Goal: Transaction & Acquisition: Purchase product/service

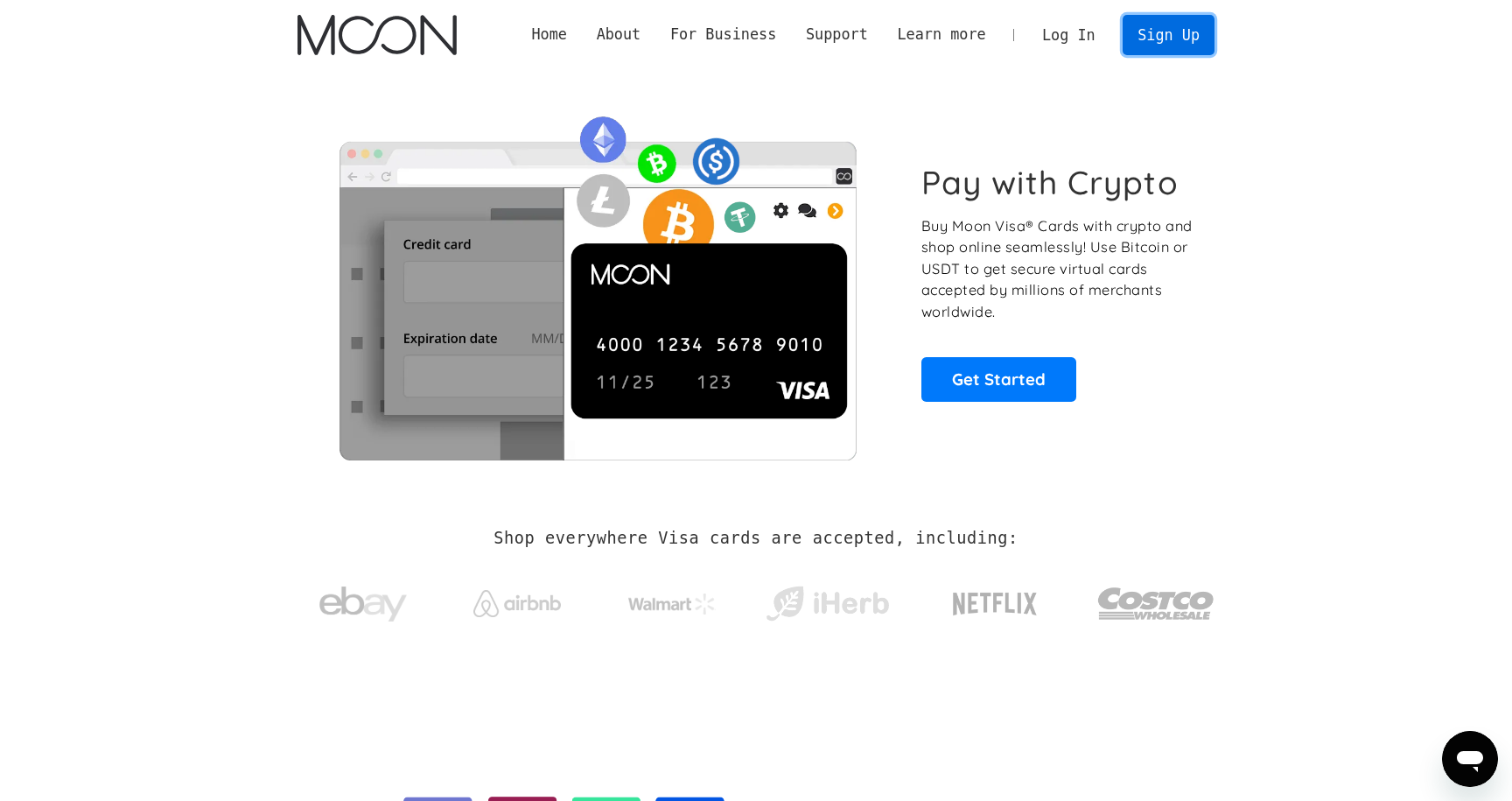
click at [1187, 49] on link "Sign Up" at bounding box center [1168, 34] width 91 height 40
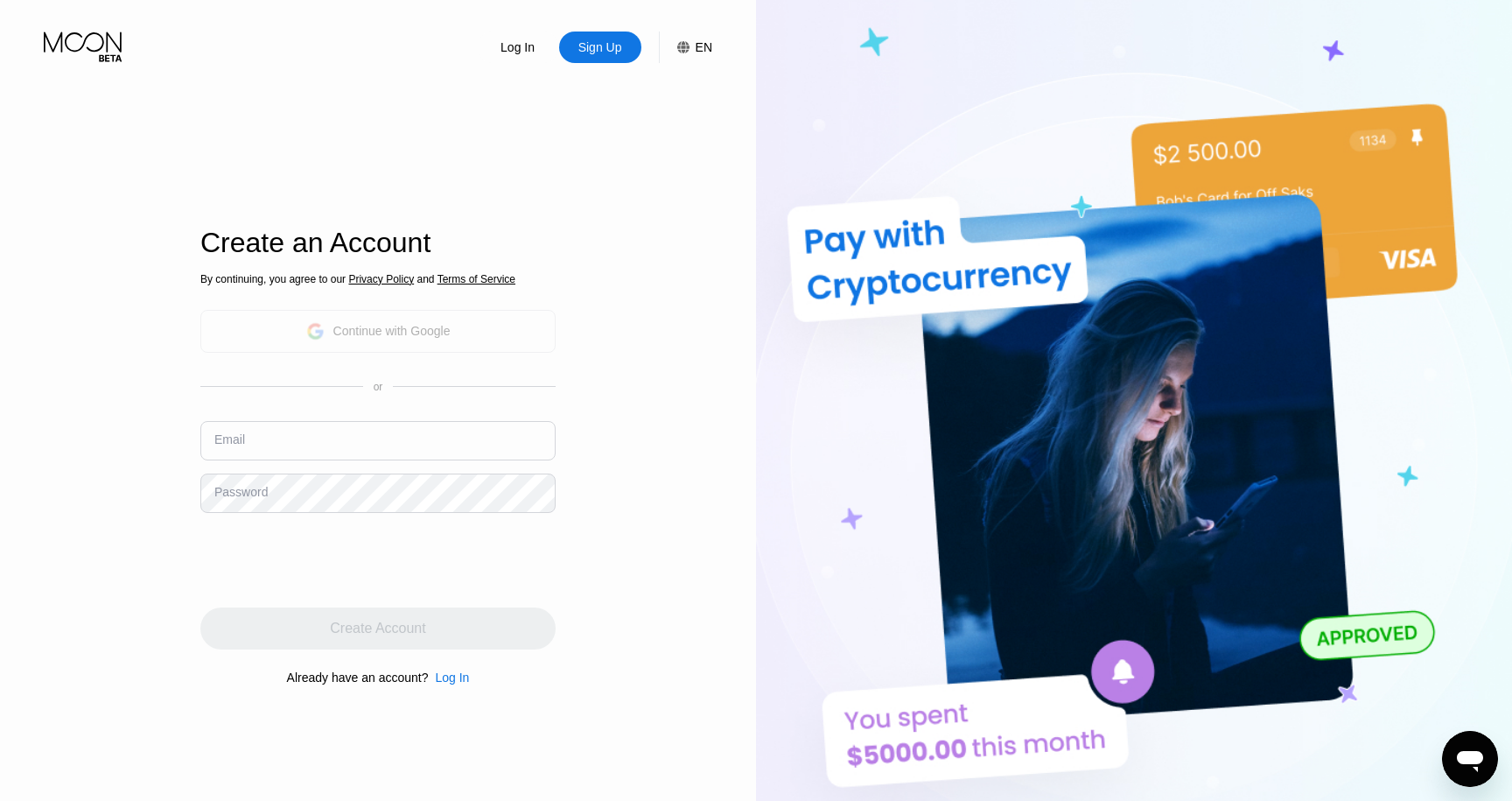
click at [487, 345] on div "Continue with Google" at bounding box center [378, 331] width 355 height 43
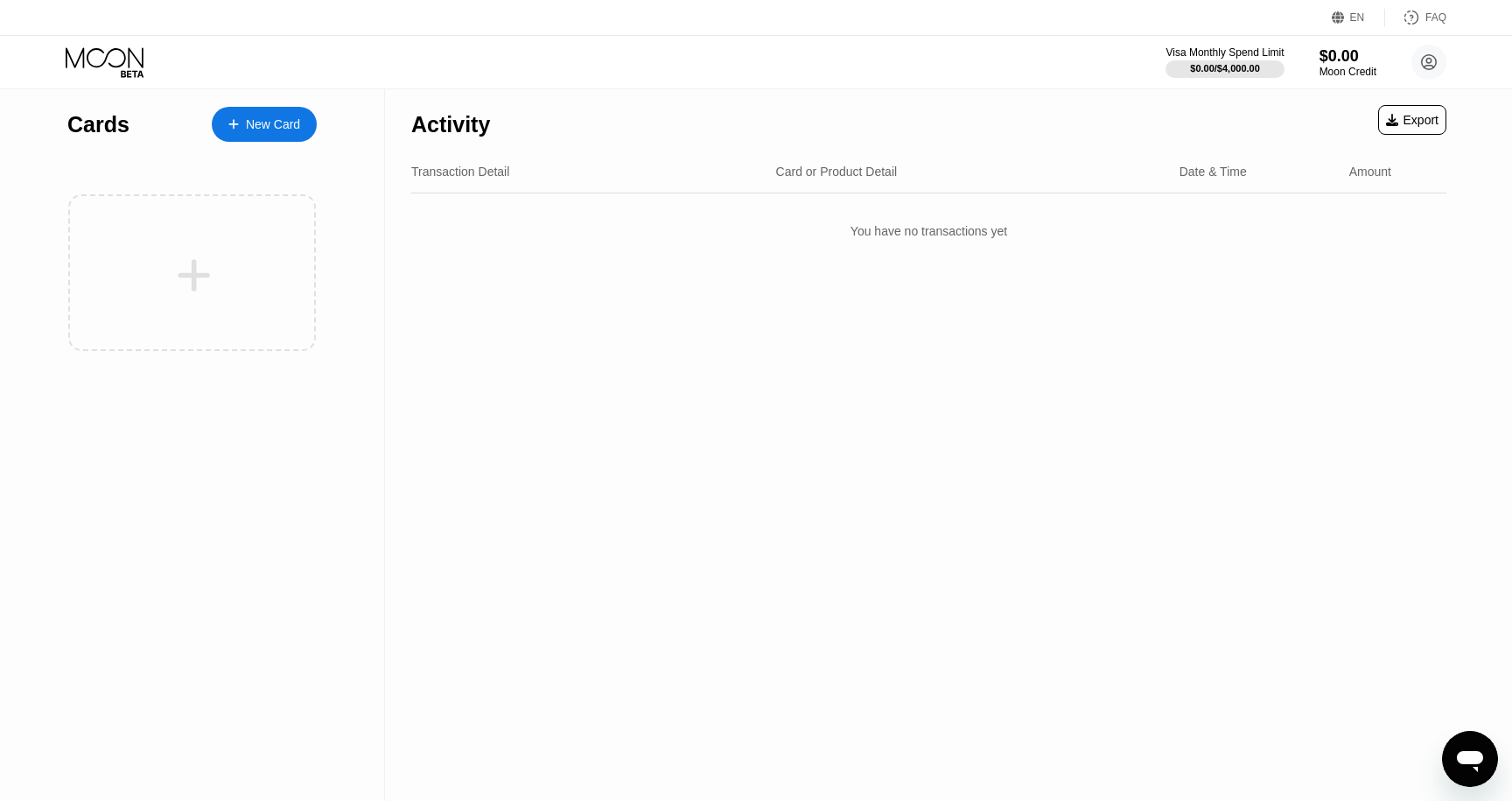
click at [255, 108] on div "New Card" at bounding box center [264, 124] width 105 height 35
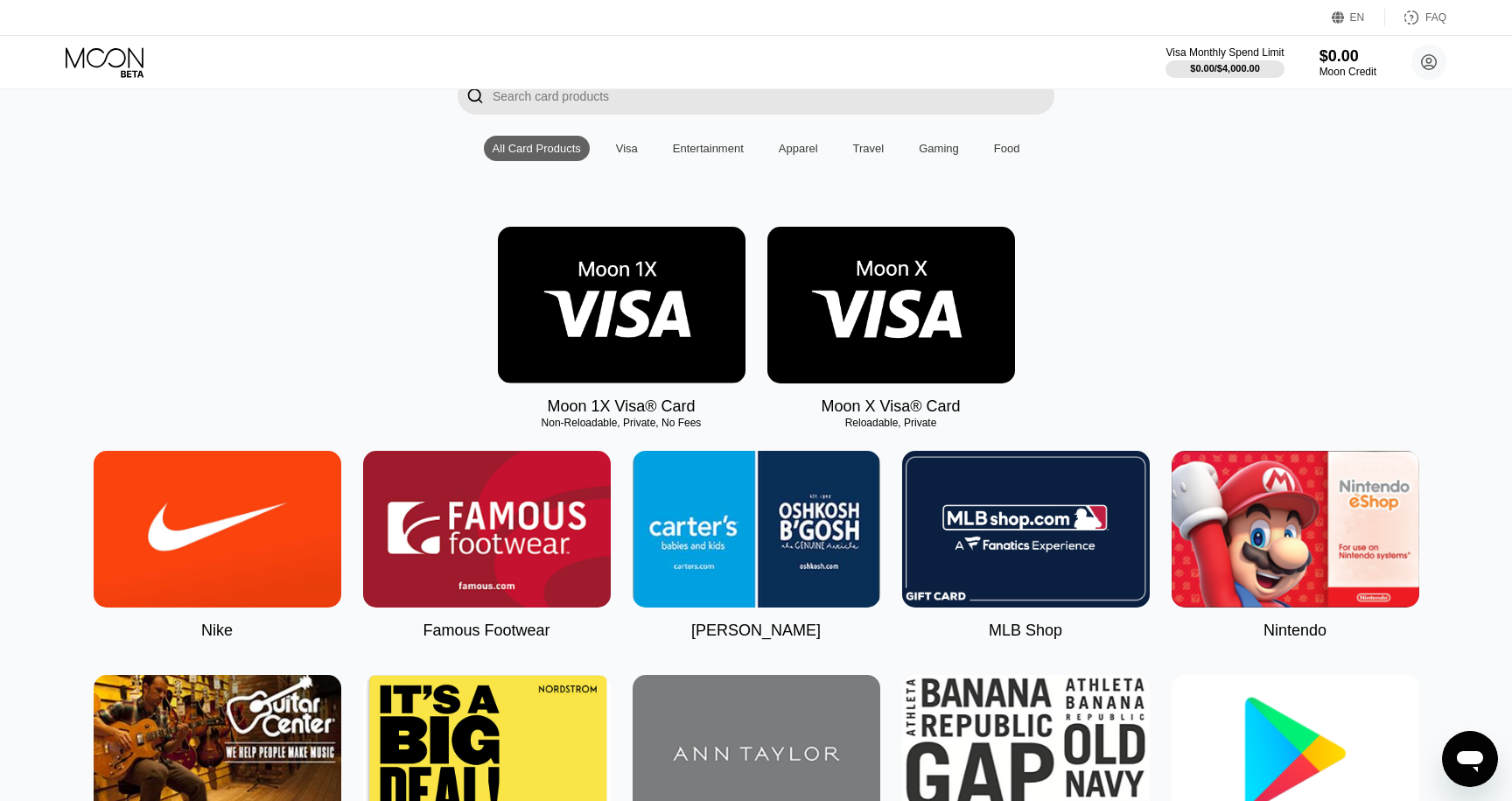
scroll to position [187, 0]
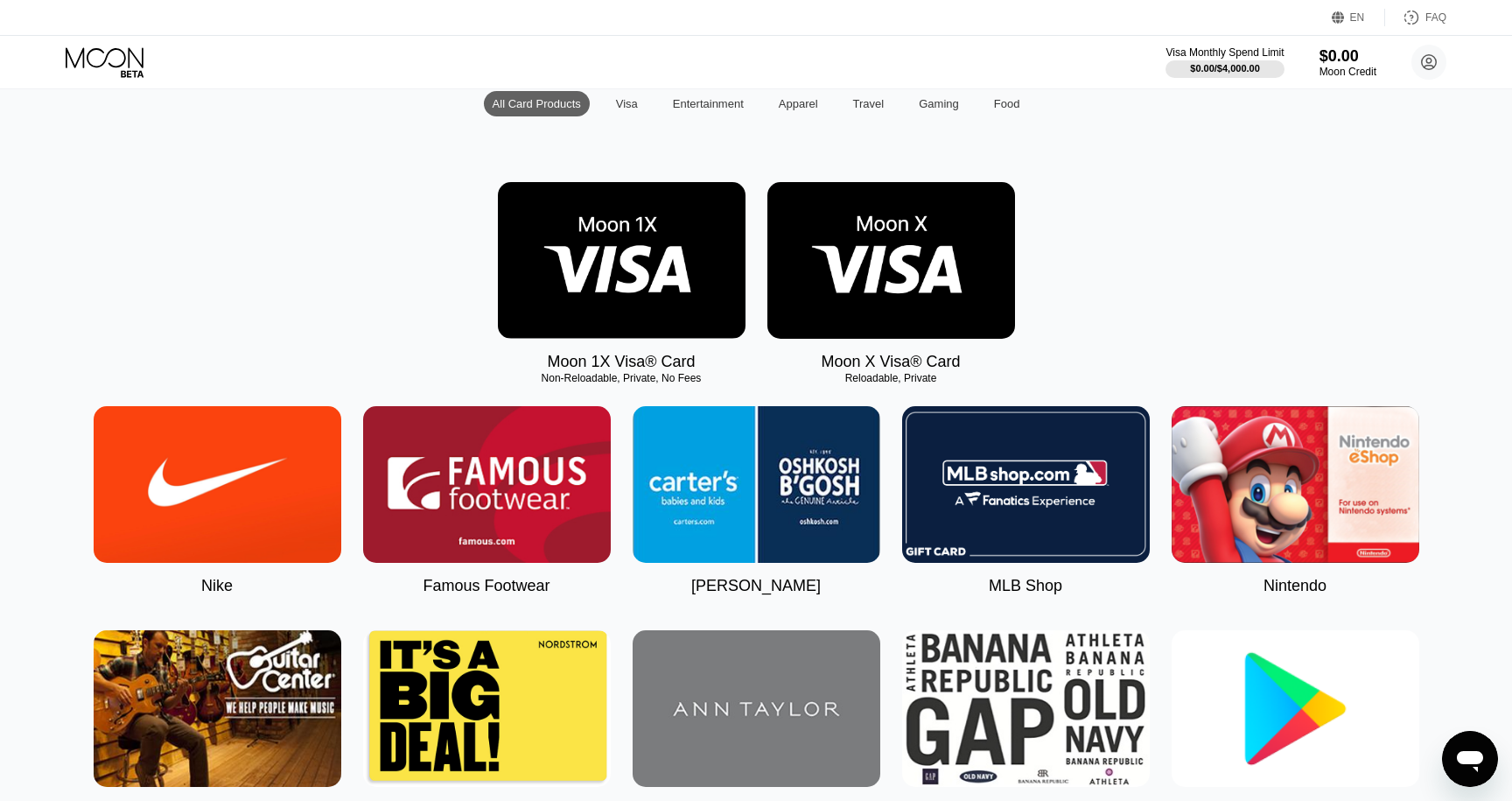
click at [324, 272] on div "Moon 1X Visa® Card Non-Reloadable, Private, No Fees Moon X Visa® Card Reloadabl…" at bounding box center [756, 277] width 1460 height 189
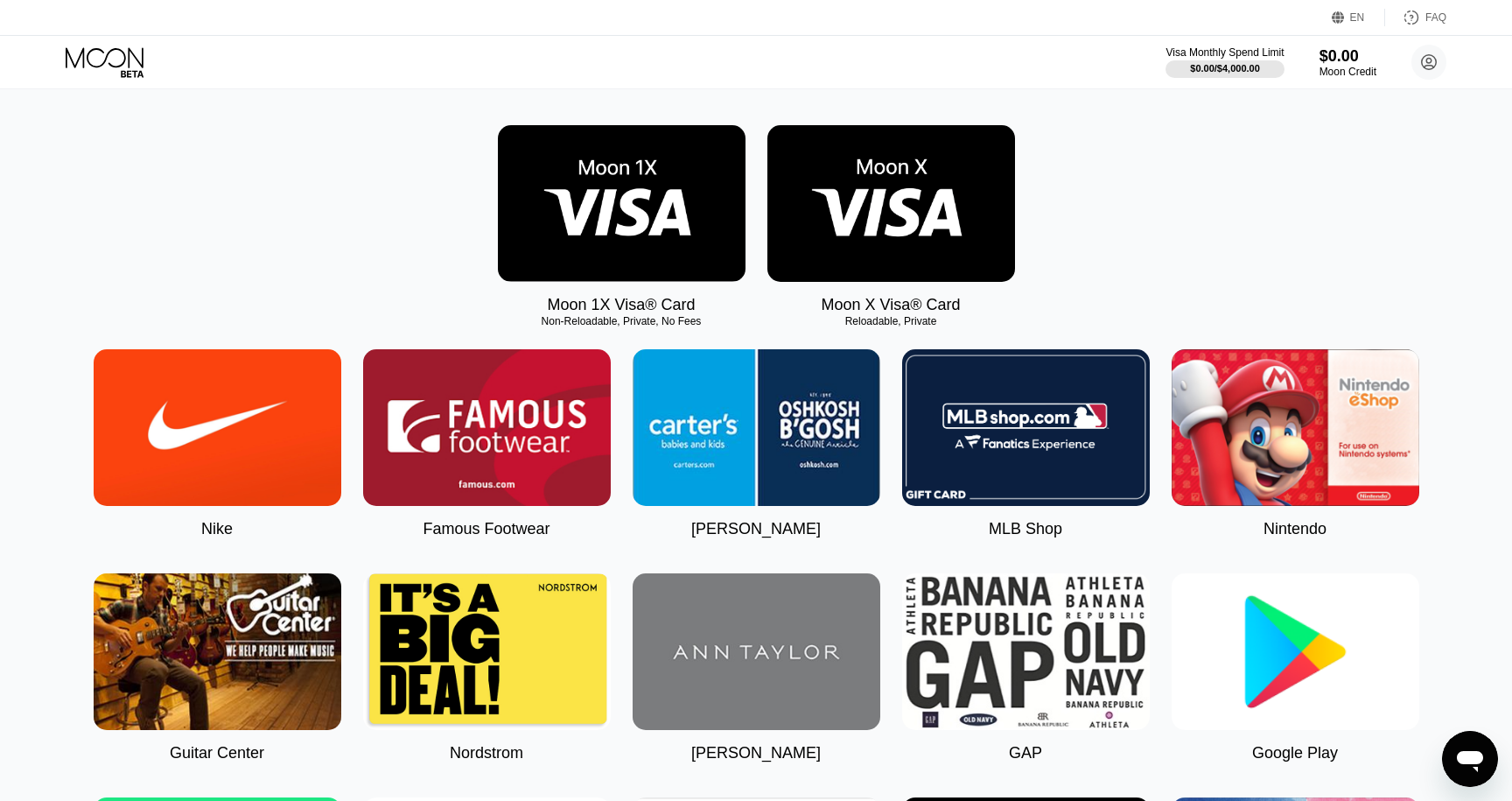
scroll to position [0, 0]
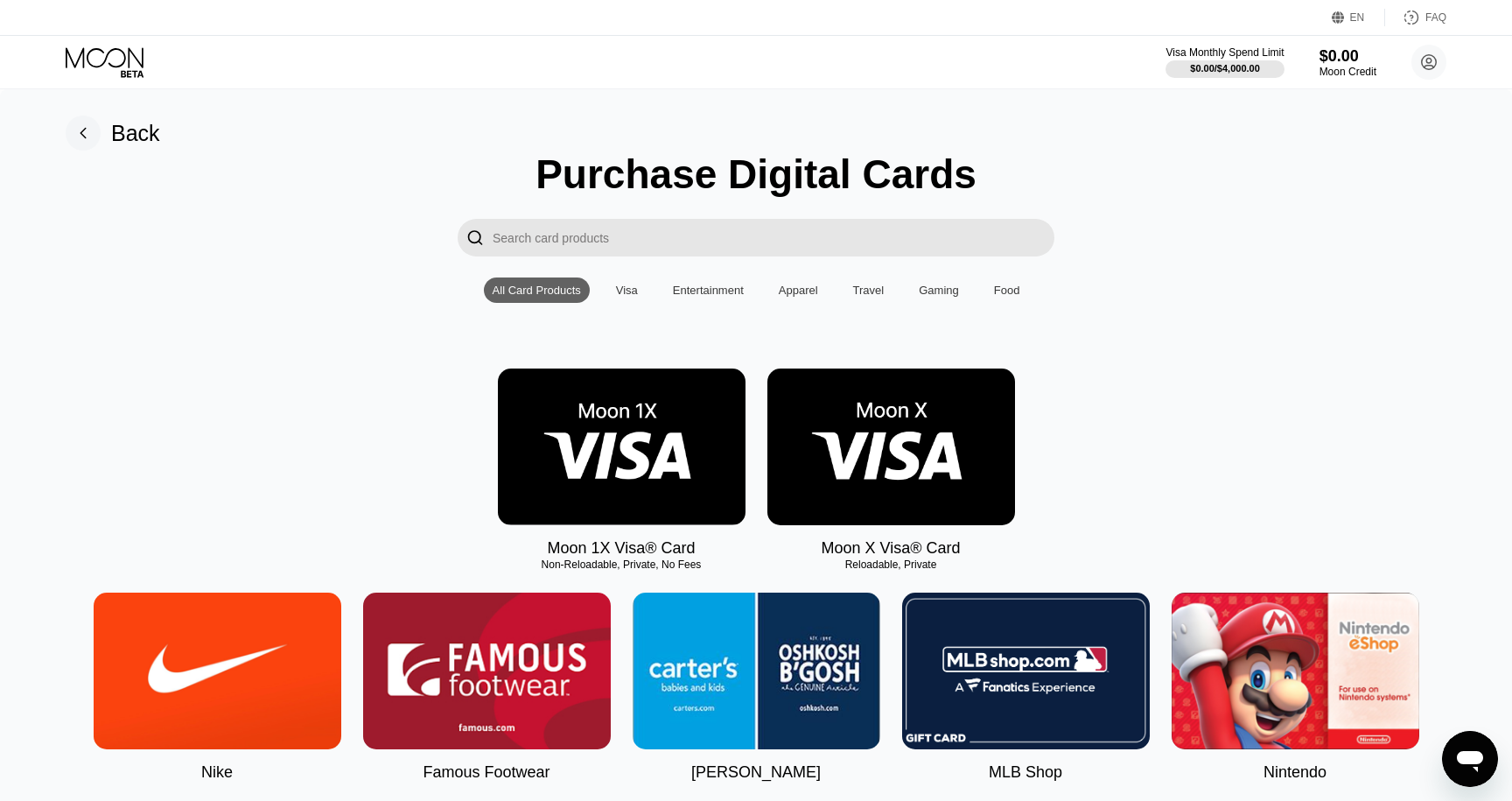
click at [870, 497] on img at bounding box center [891, 447] width 247 height 156
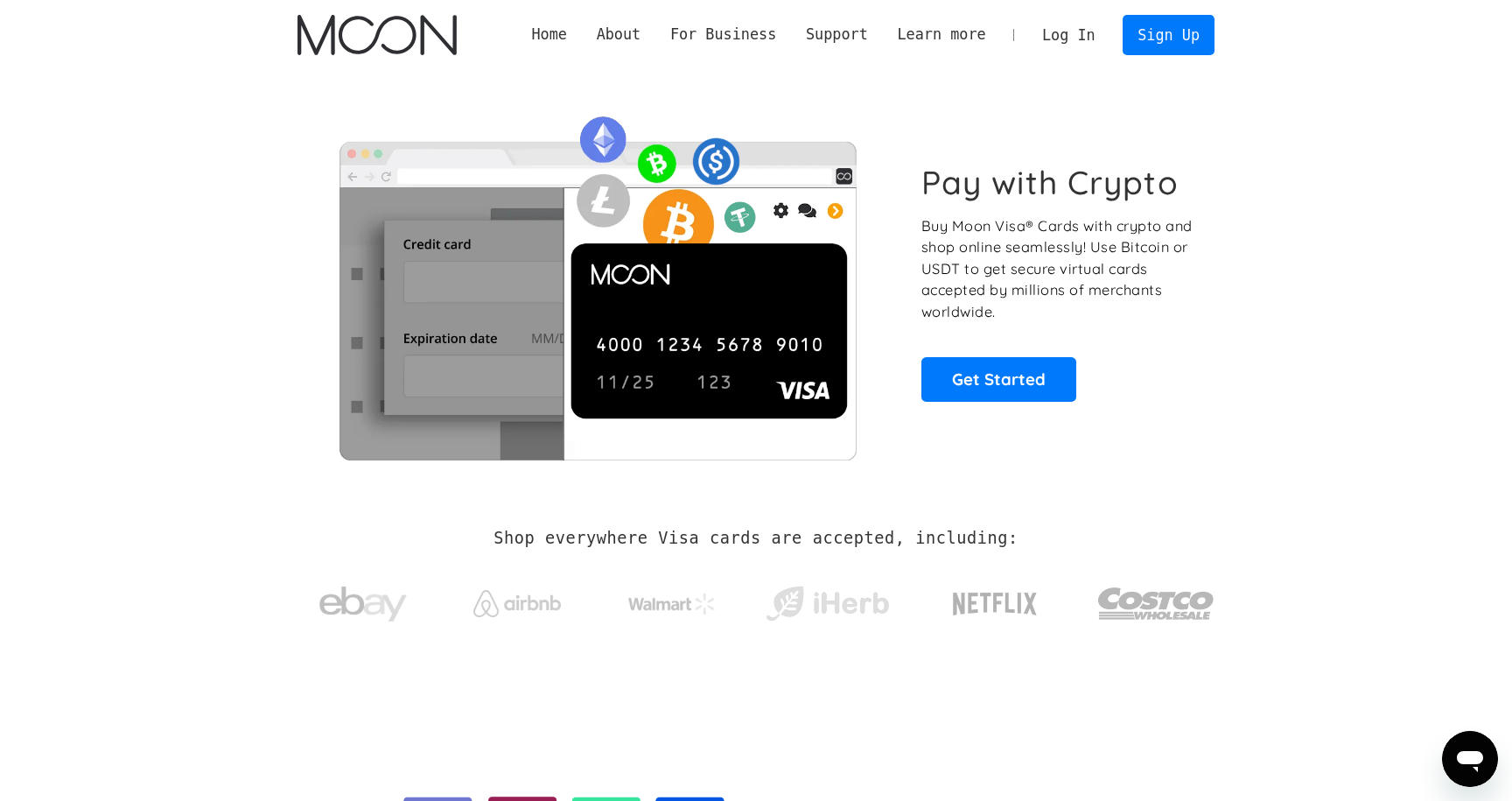
click at [1073, 29] on link "Log In" at bounding box center [1068, 35] width 82 height 39
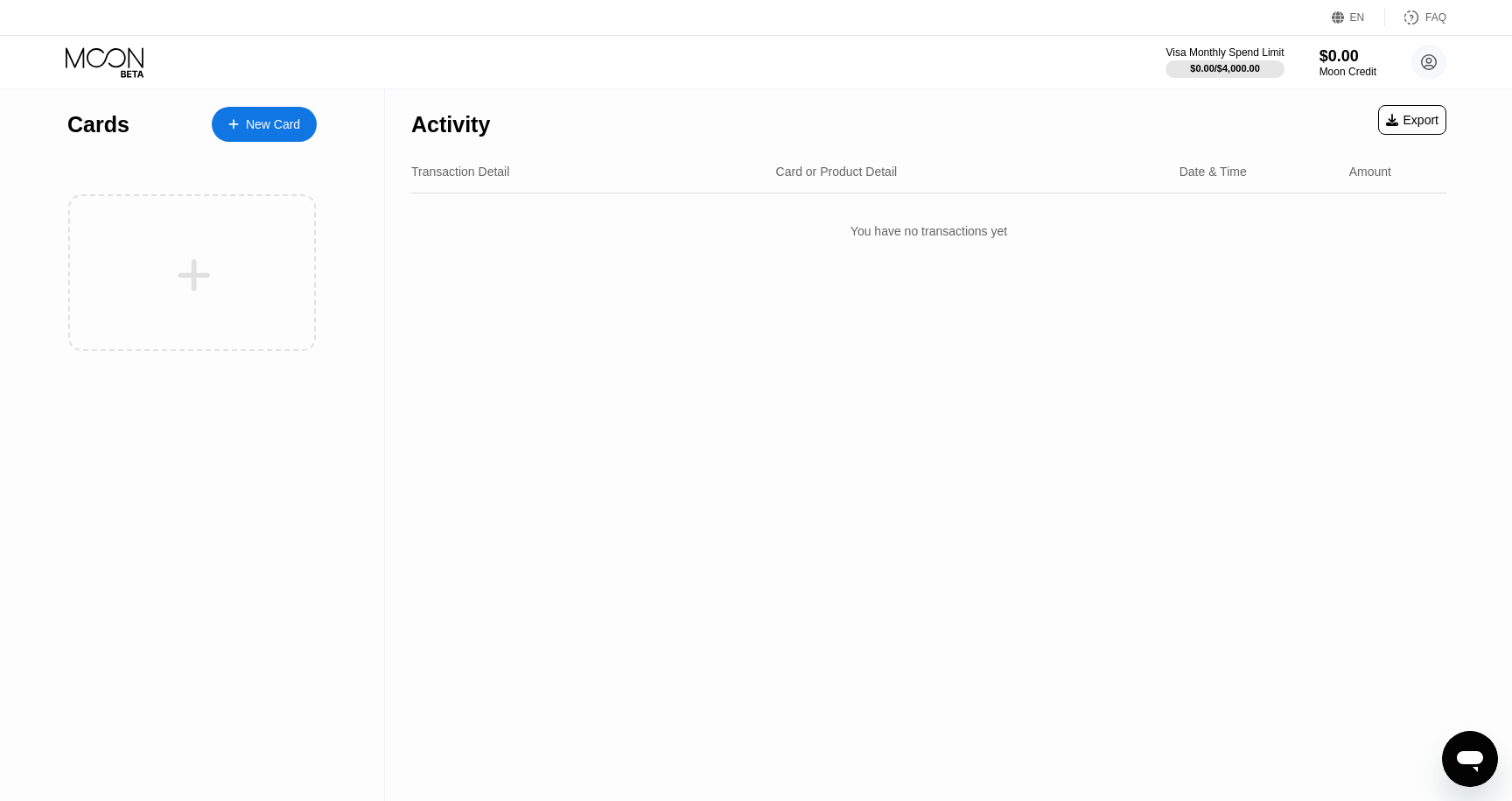
click at [276, 120] on div "New Card" at bounding box center [272, 125] width 54 height 15
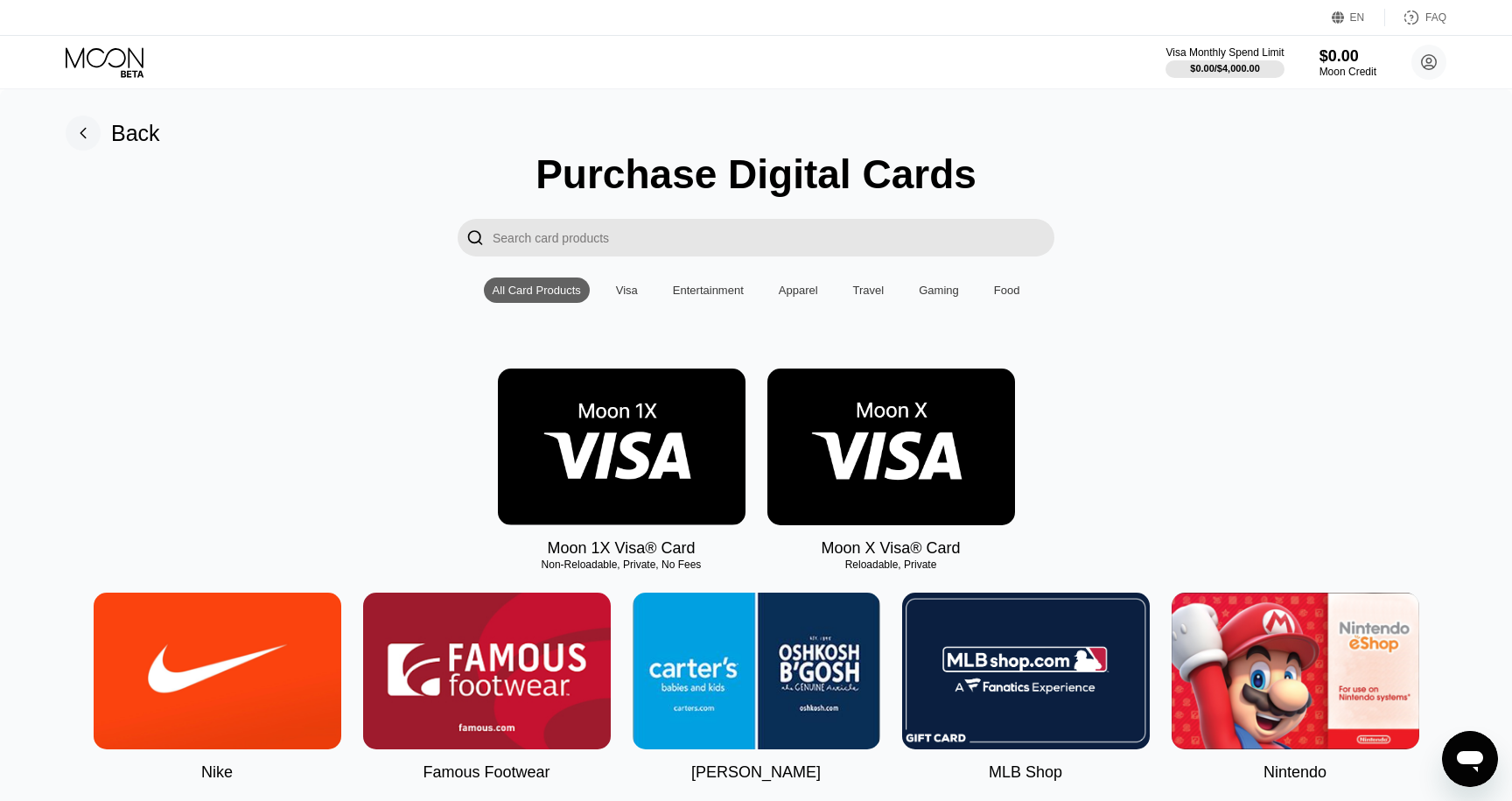
click at [544, 455] on img at bounding box center [621, 447] width 247 height 156
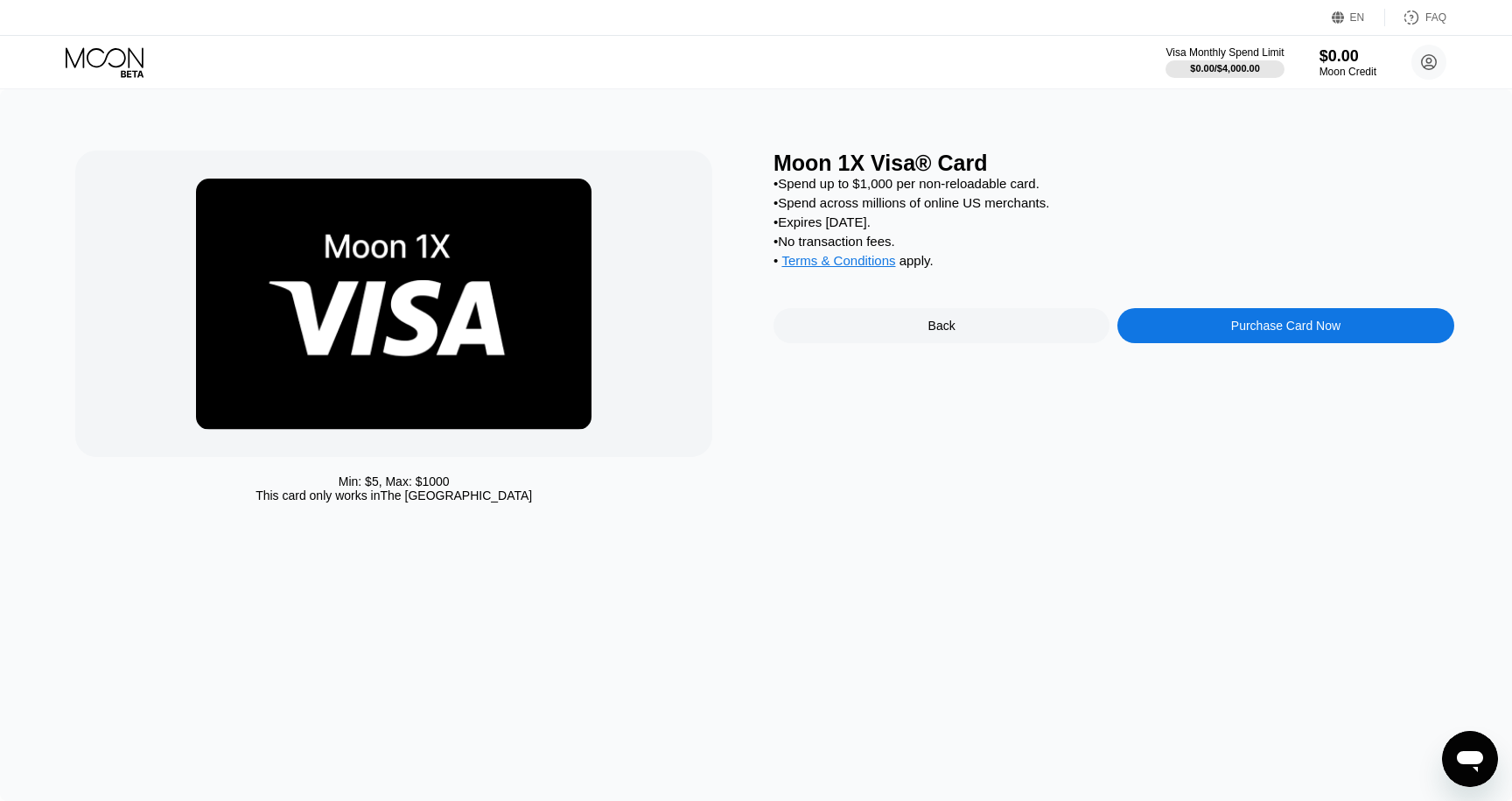
click at [937, 333] on div "Back" at bounding box center [943, 325] width 28 height 14
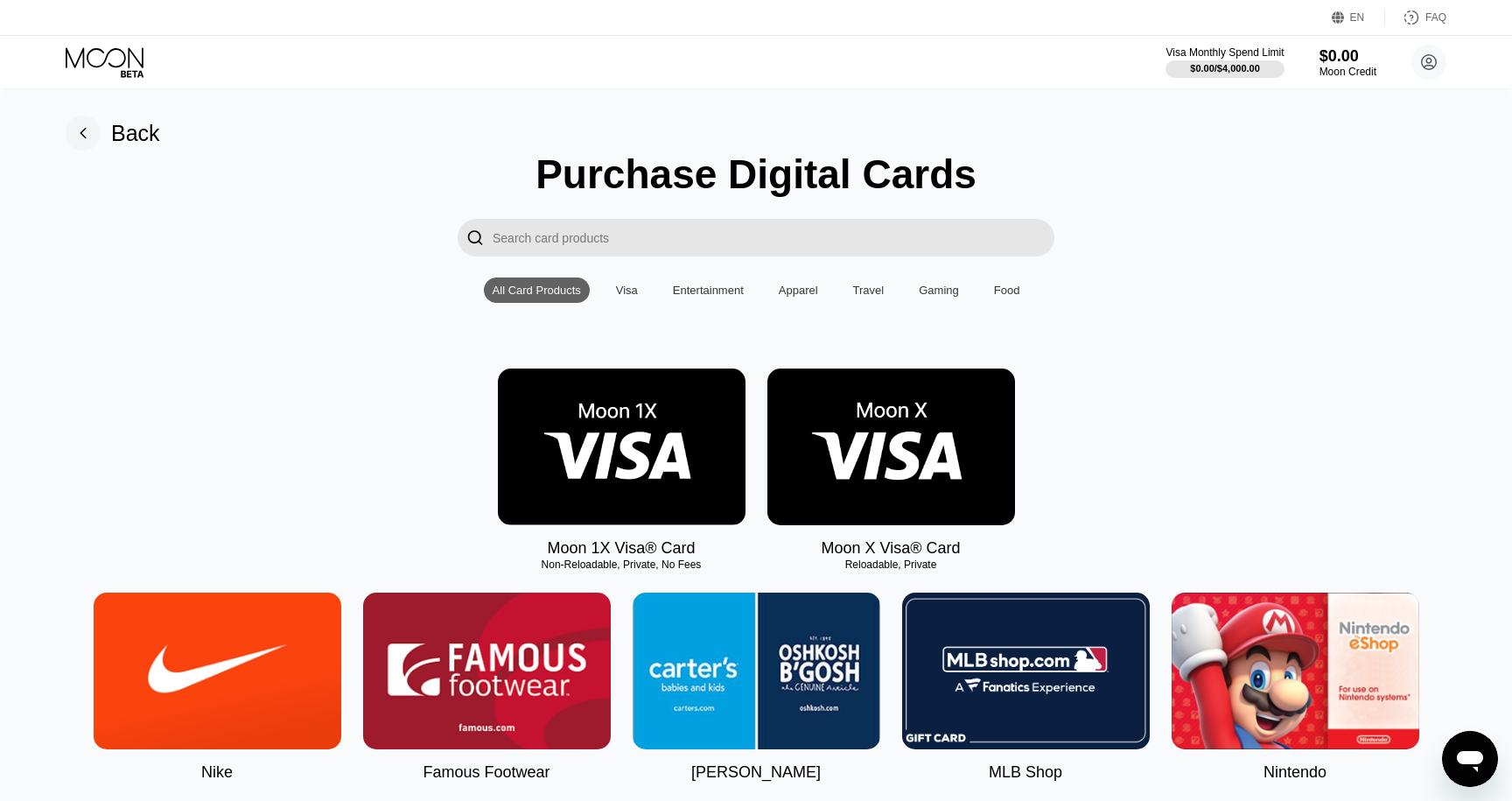
click at [955, 479] on img at bounding box center [891, 447] width 247 height 156
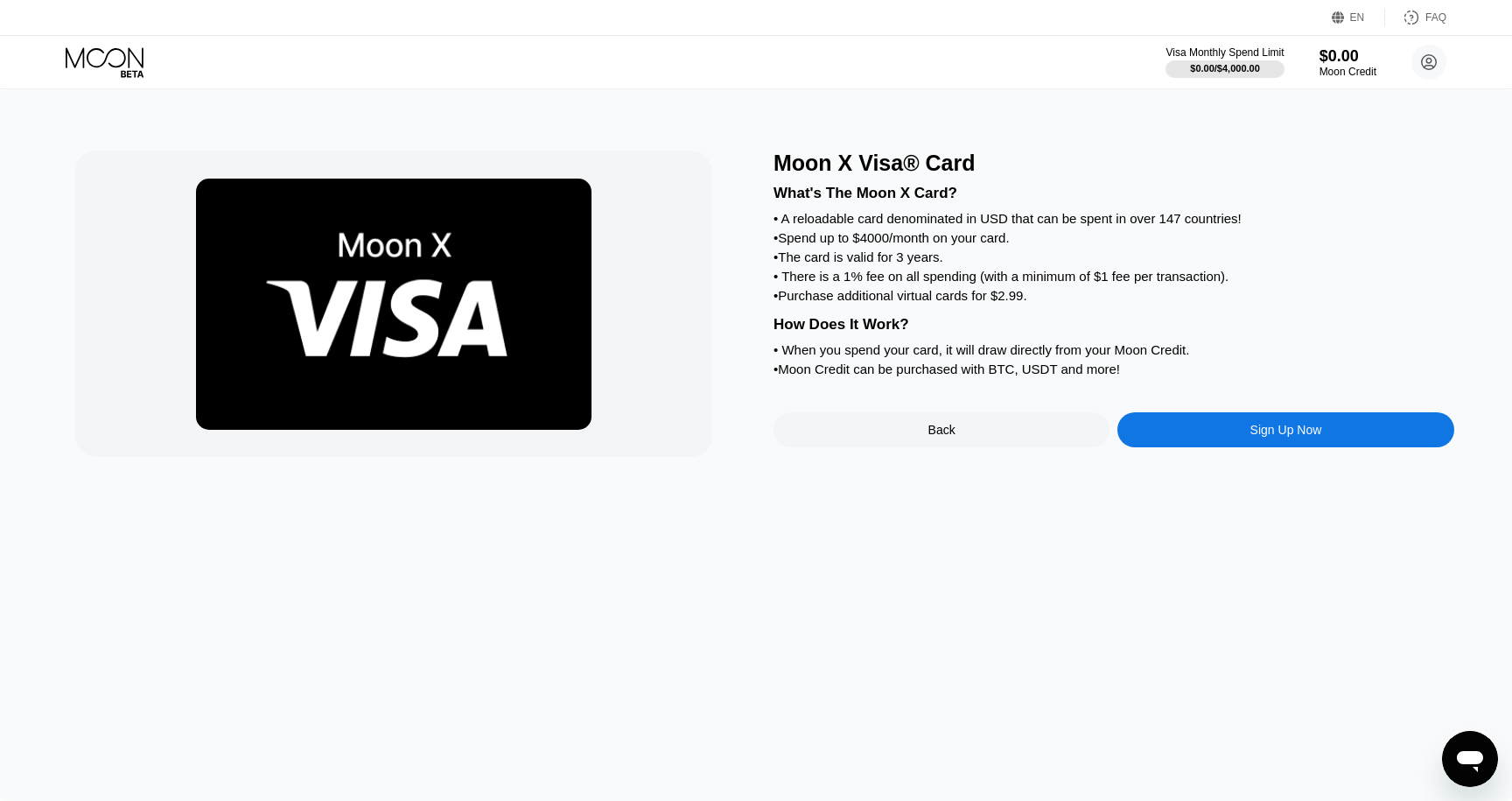
click at [968, 292] on div "What's The Moon X Card? • A reloadable card denominated in USD that can be spen…" at bounding box center [1114, 278] width 681 height 205
drag, startPoint x: 968, startPoint y: 292, endPoint x: 968, endPoint y: 333, distance: 41.0
click at [968, 292] on div "What's The Moon X Card? • A reloadable card denominated in USD that can be spen…" at bounding box center [1114, 278] width 681 height 205
click at [968, 334] on div "How Does It Work?" at bounding box center [1114, 325] width 681 height 17
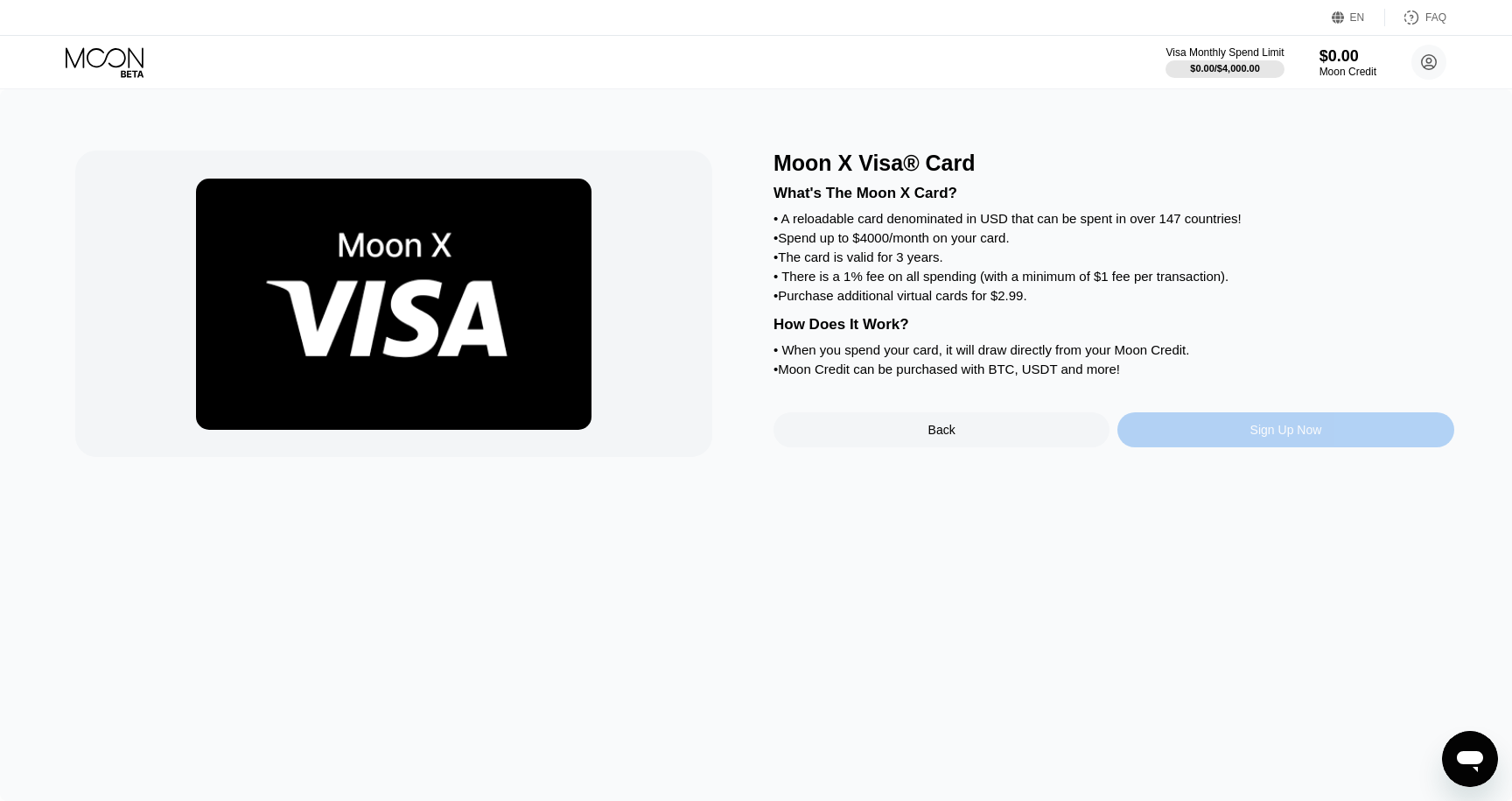
click at [1259, 437] on div "Sign Up Now" at bounding box center [1287, 429] width 72 height 14
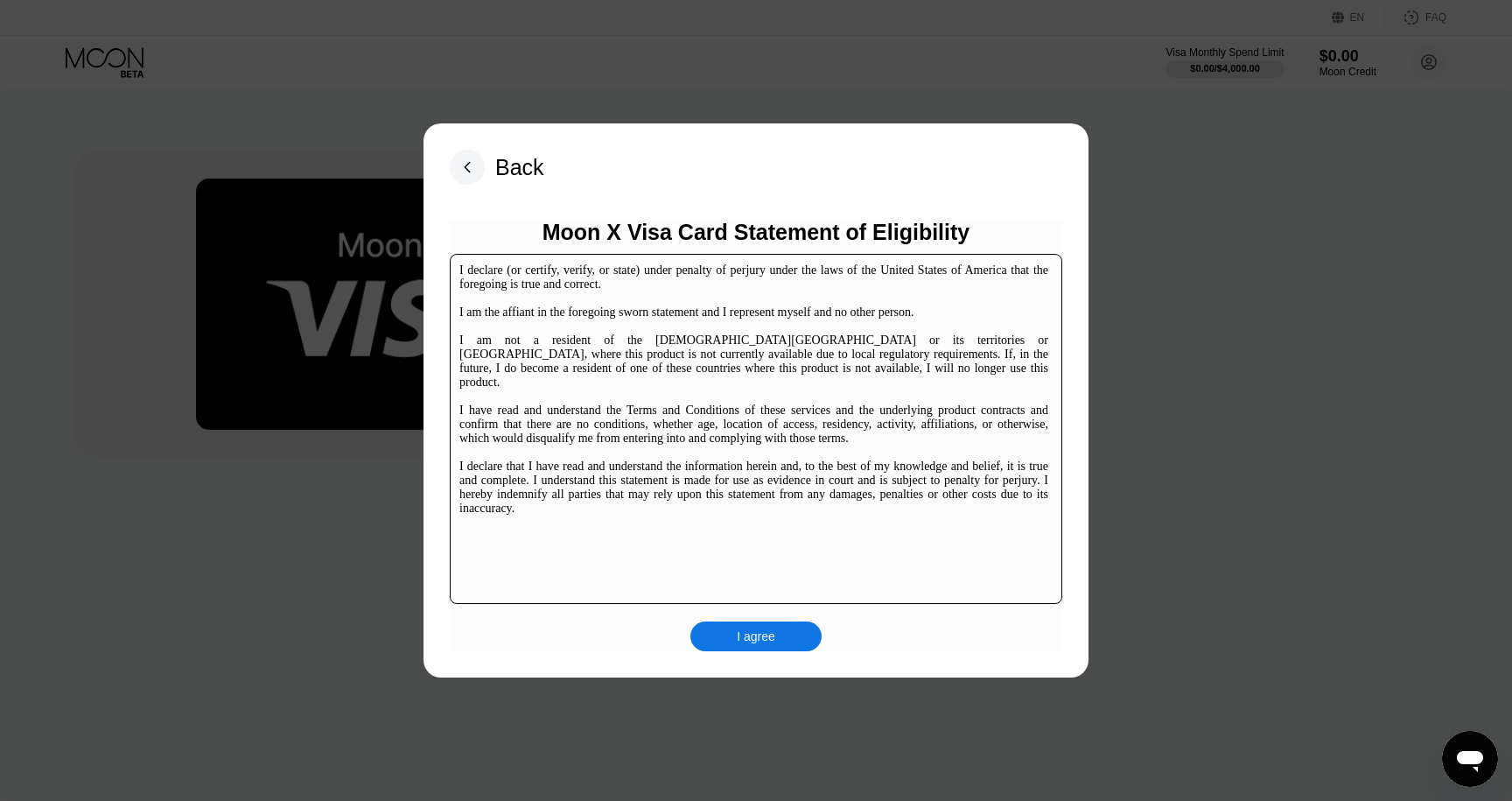
click at [757, 617] on div "Moon X Visa Card Statement of Eligibility I declare (or certify, verify, or sta…" at bounding box center [756, 435] width 613 height 431
click at [754, 624] on div "I agree" at bounding box center [756, 636] width 132 height 29
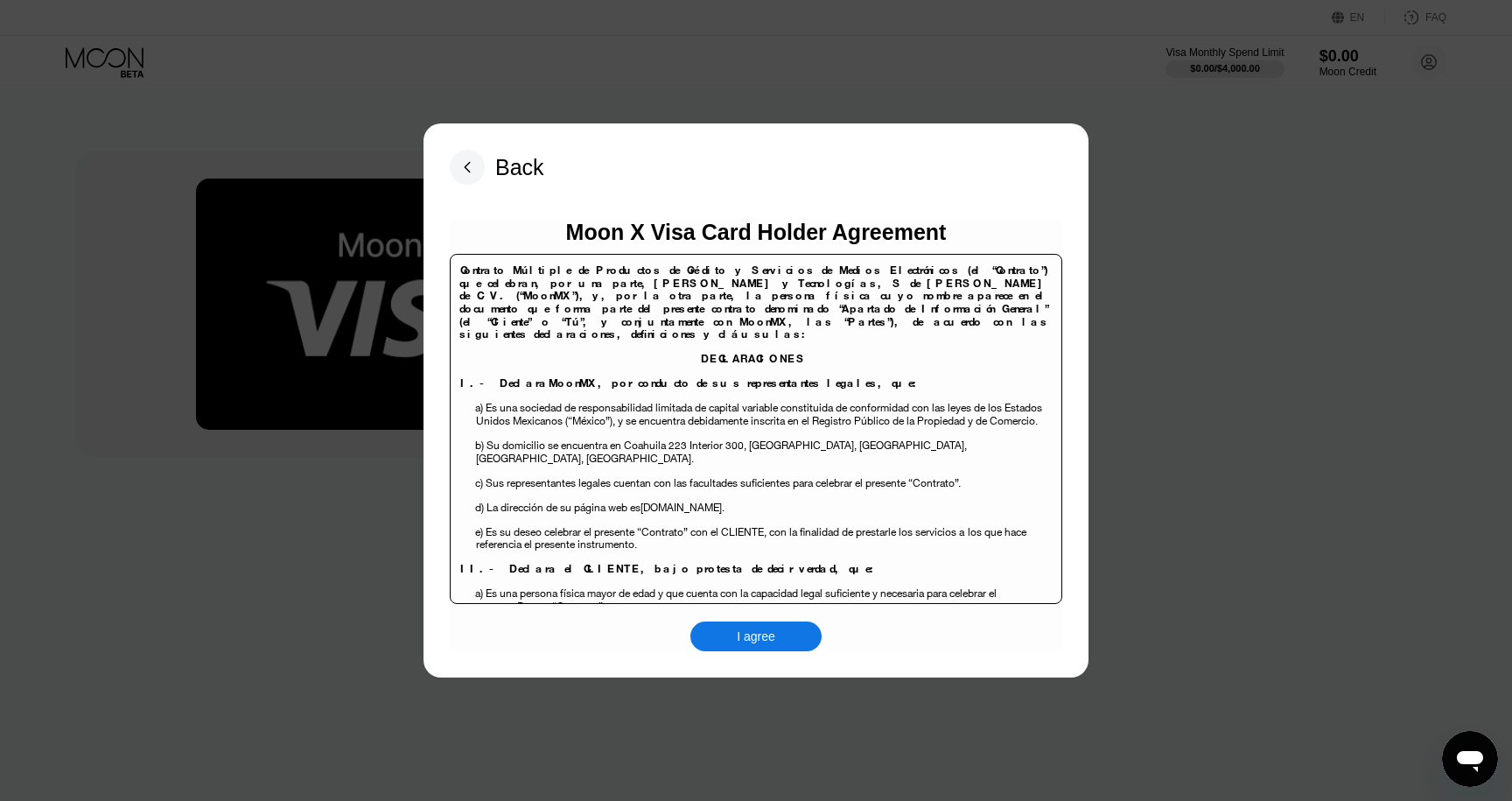
click at [754, 629] on div "I agree" at bounding box center [756, 635] width 39 height 16
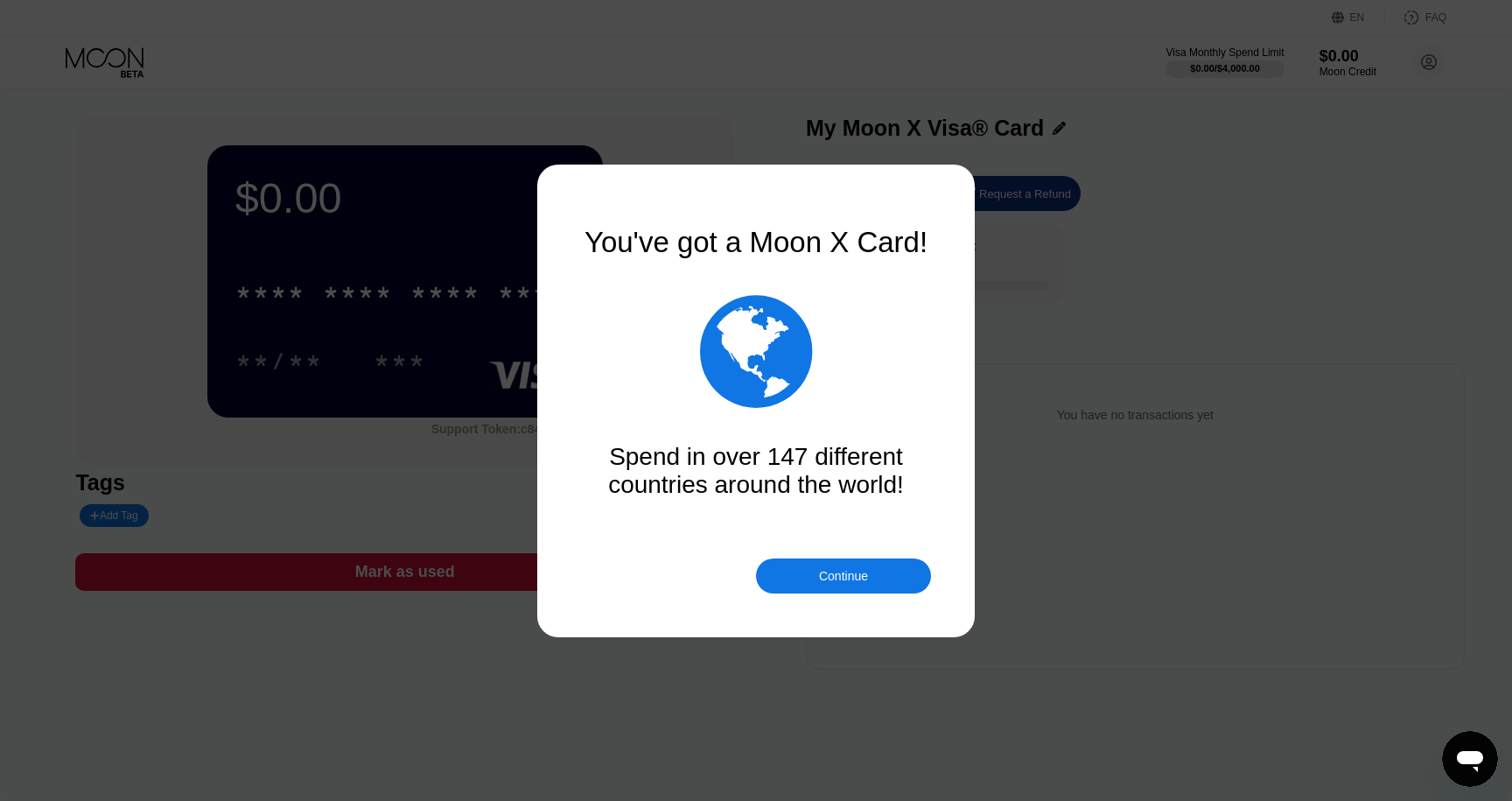
click at [876, 581] on div "Continue" at bounding box center [843, 576] width 175 height 35
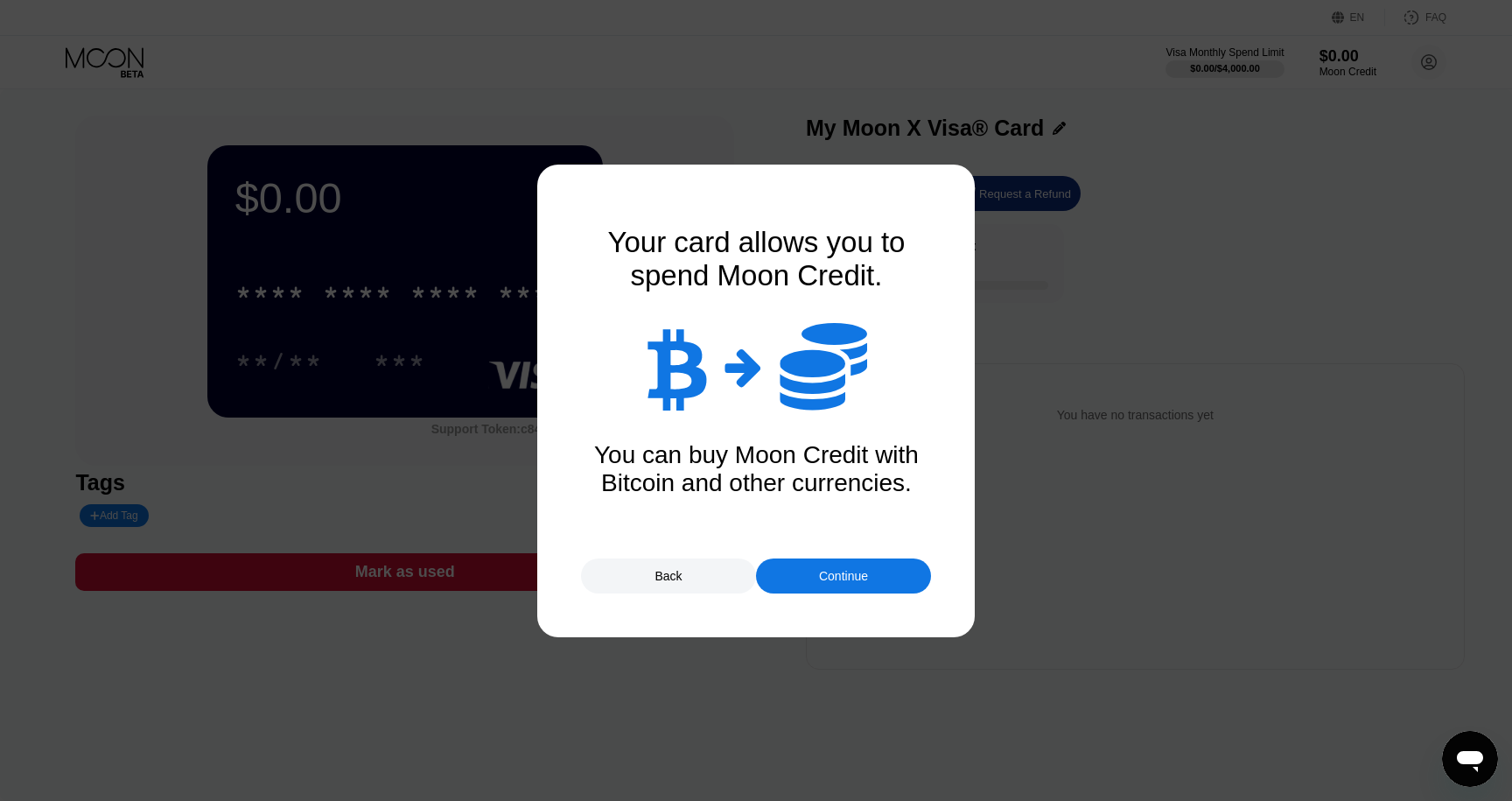
click at [861, 566] on div "Continue" at bounding box center [843, 576] width 175 height 35
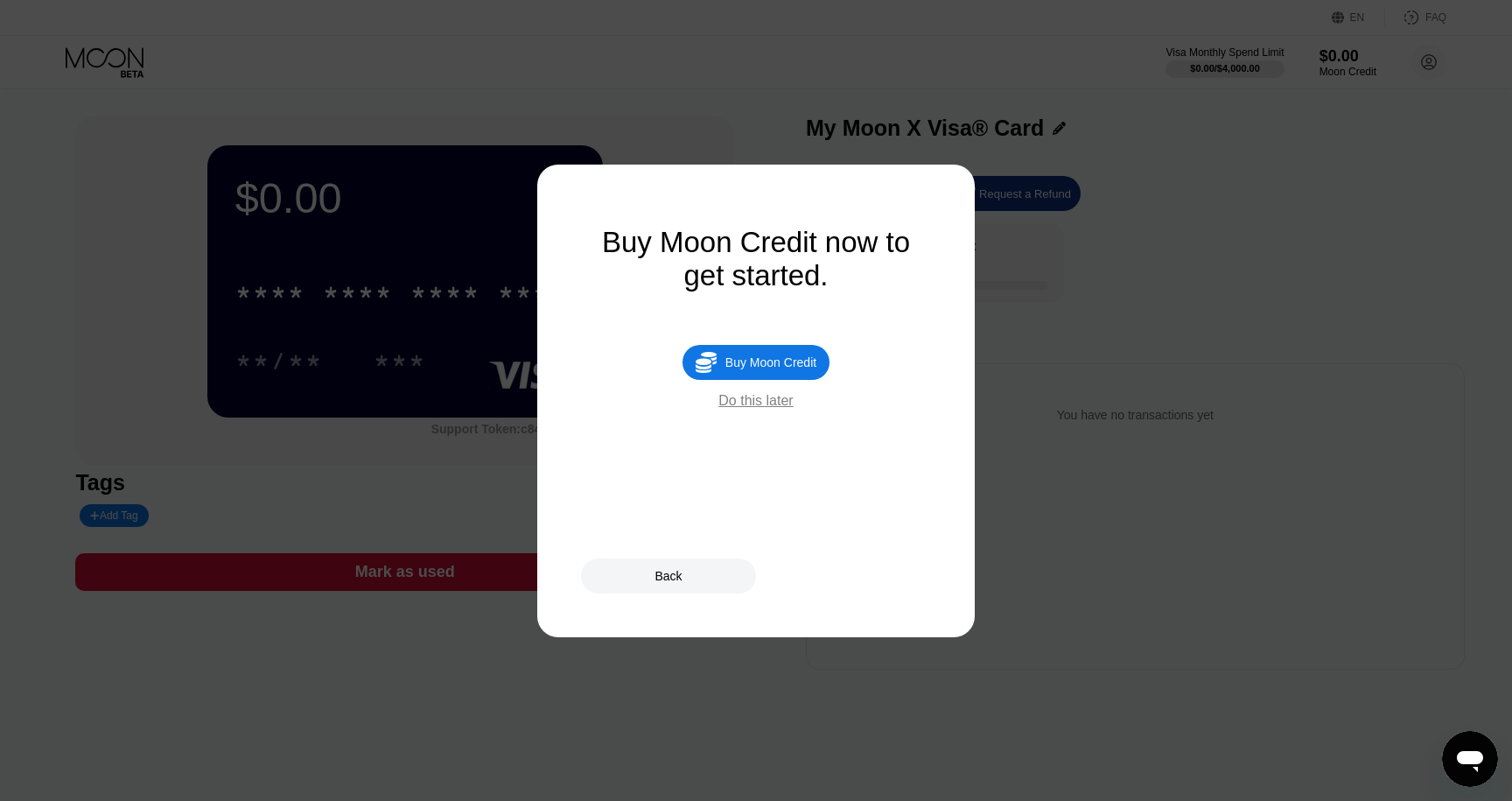
click at [768, 402] on div "Do this later" at bounding box center [755, 400] width 74 height 16
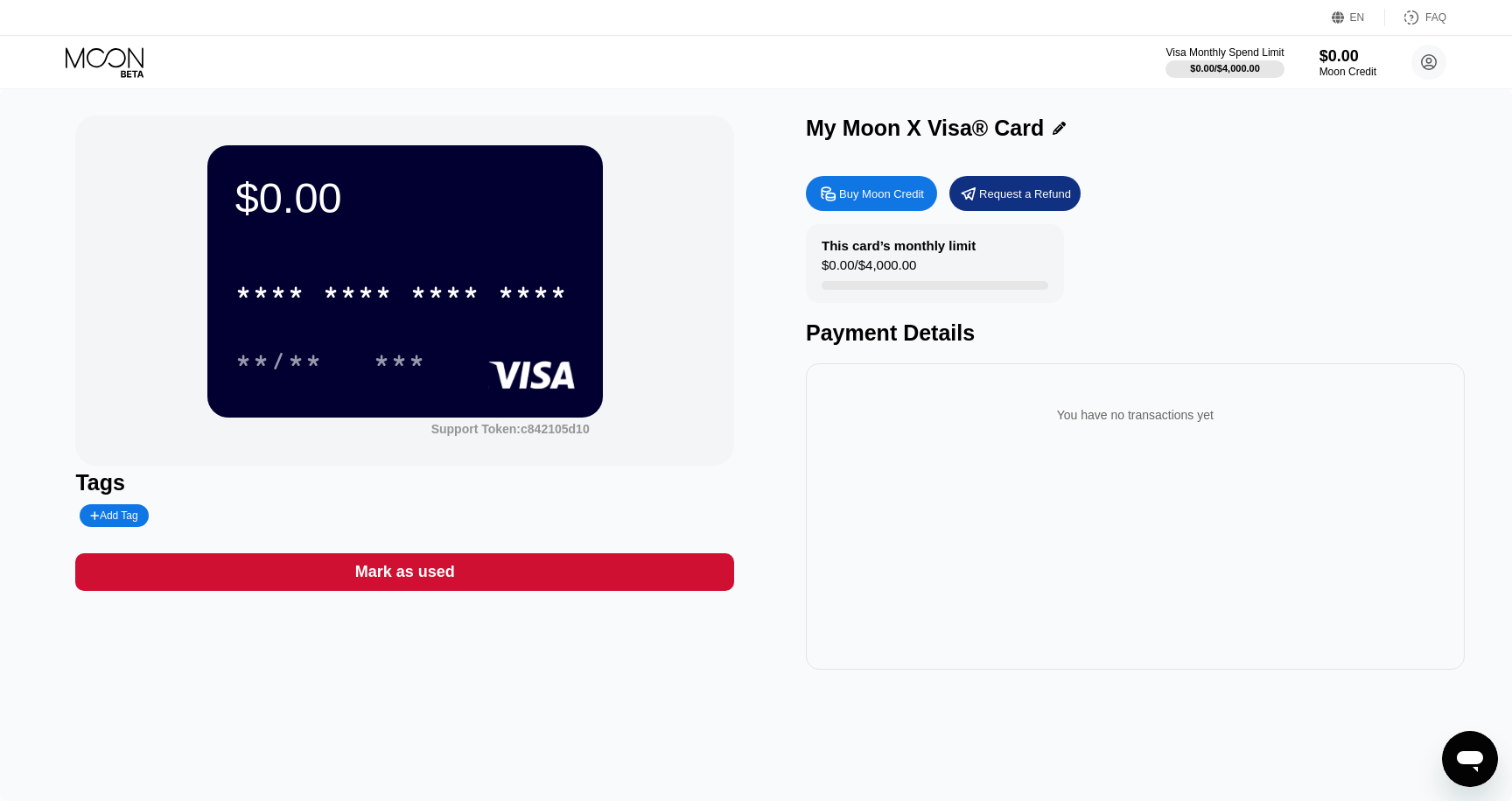
click at [889, 128] on div "My Moon X Visa® Card" at bounding box center [924, 129] width 238 height 26
click at [869, 129] on div "My Moon X Visa® Card" at bounding box center [924, 129] width 238 height 26
click at [853, 193] on div "Buy Moon Credit" at bounding box center [882, 194] width 85 height 15
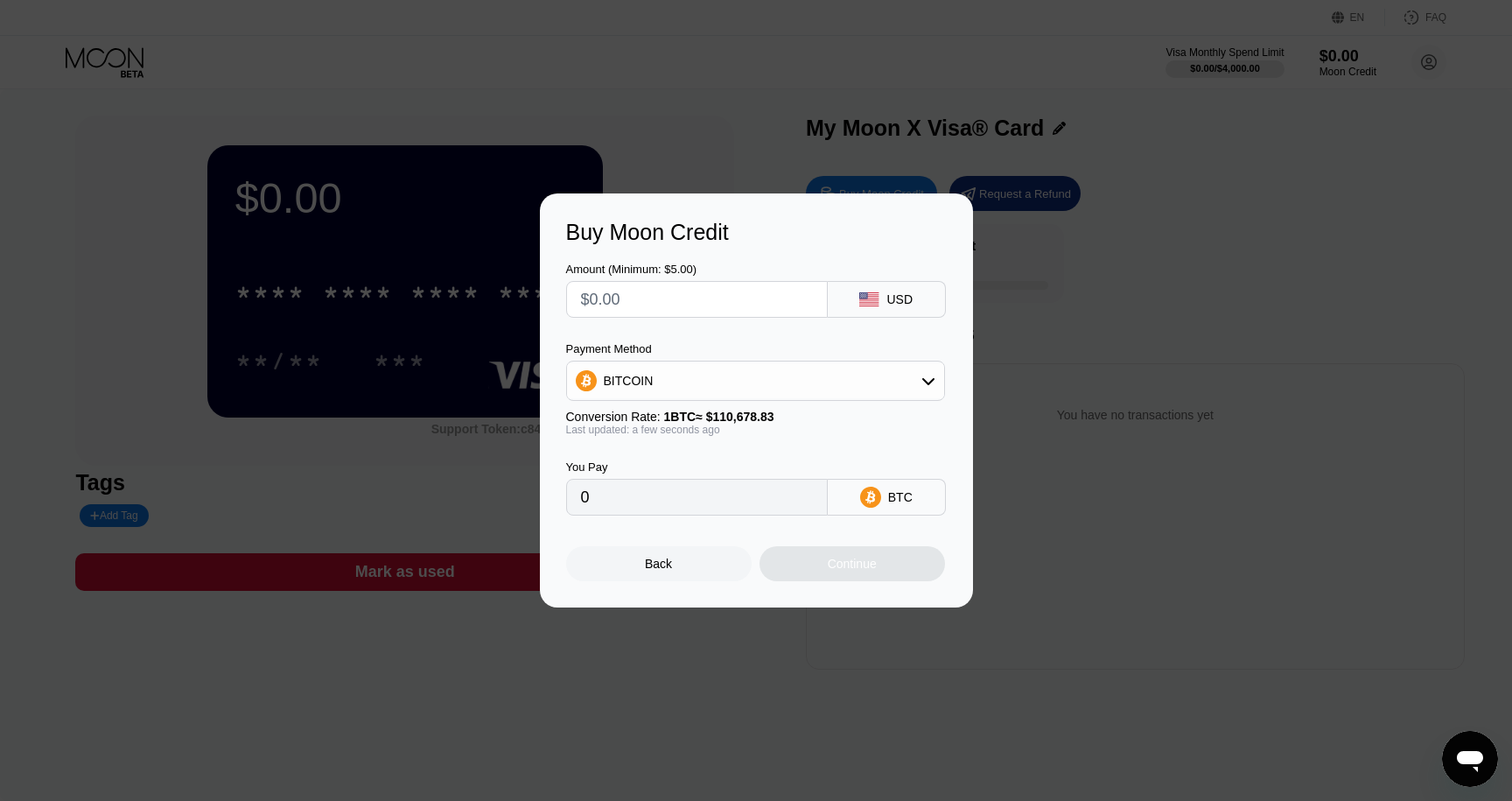
click at [670, 294] on input "text" at bounding box center [697, 299] width 232 height 35
click at [681, 303] on input "text" at bounding box center [697, 299] width 232 height 35
type input "$2"
type input "0.00001808"
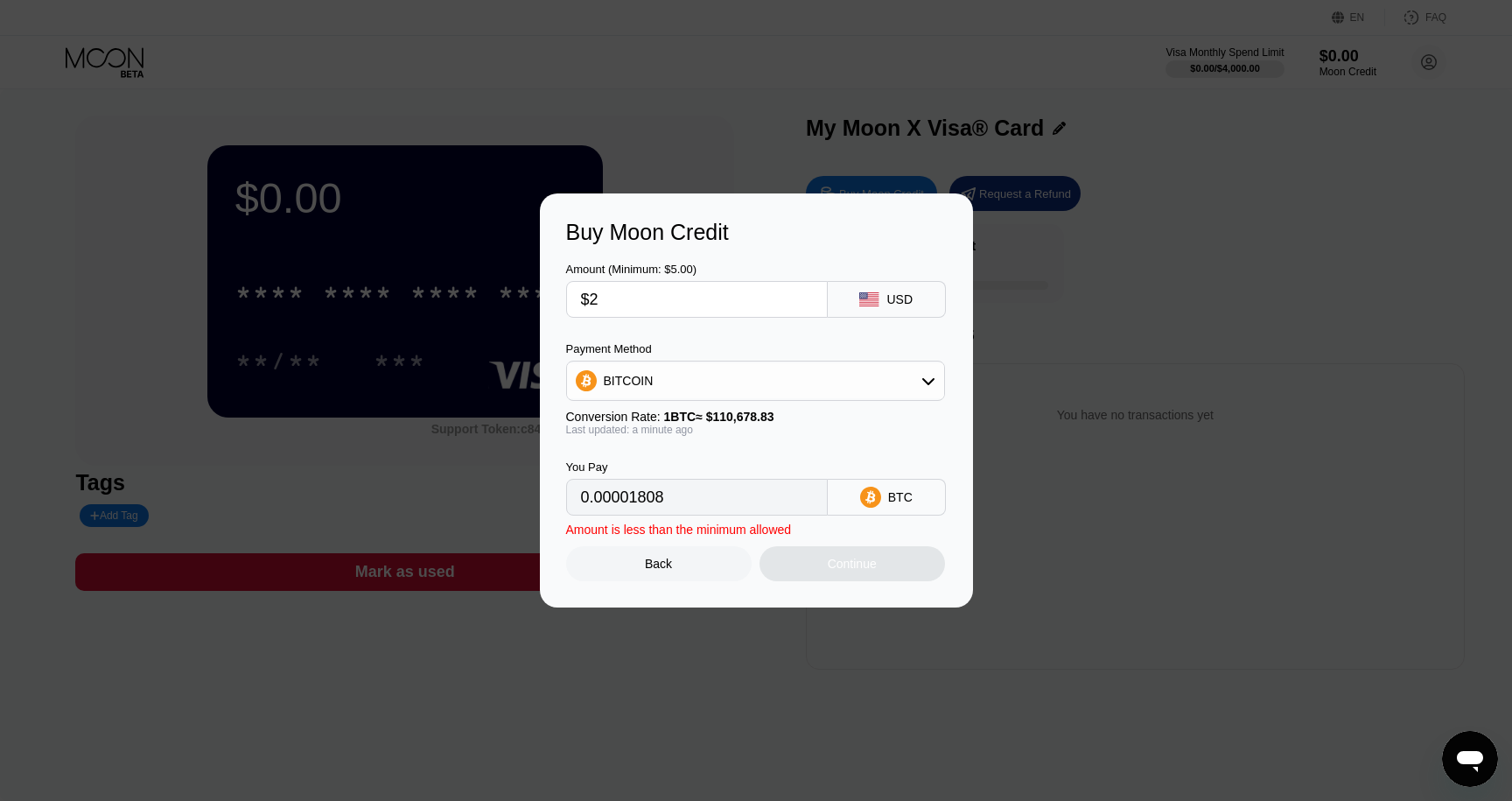
type input "$25"
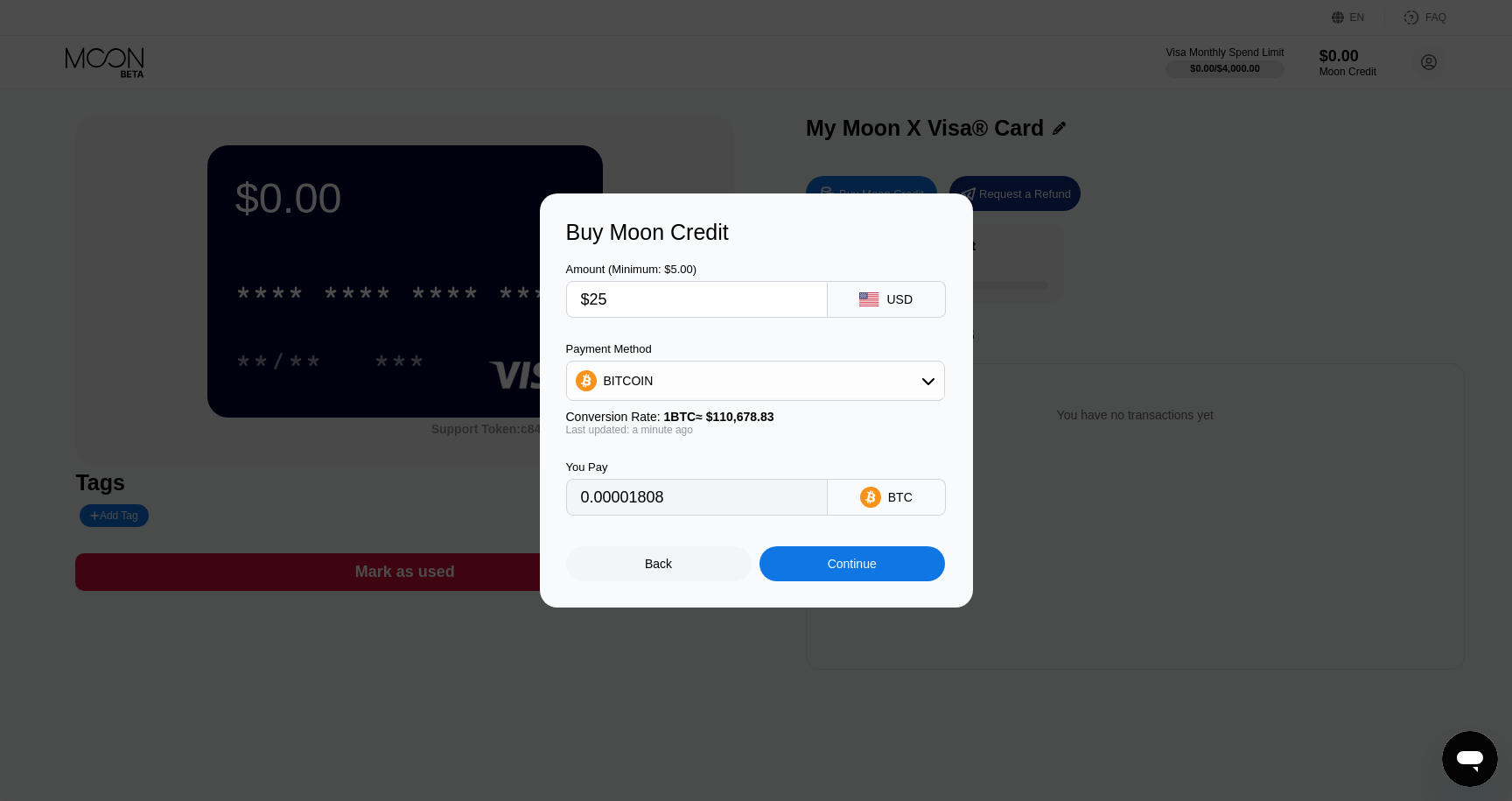
type input "0.00022588"
type input "$25"
click at [846, 566] on div "Continue" at bounding box center [852, 563] width 49 height 14
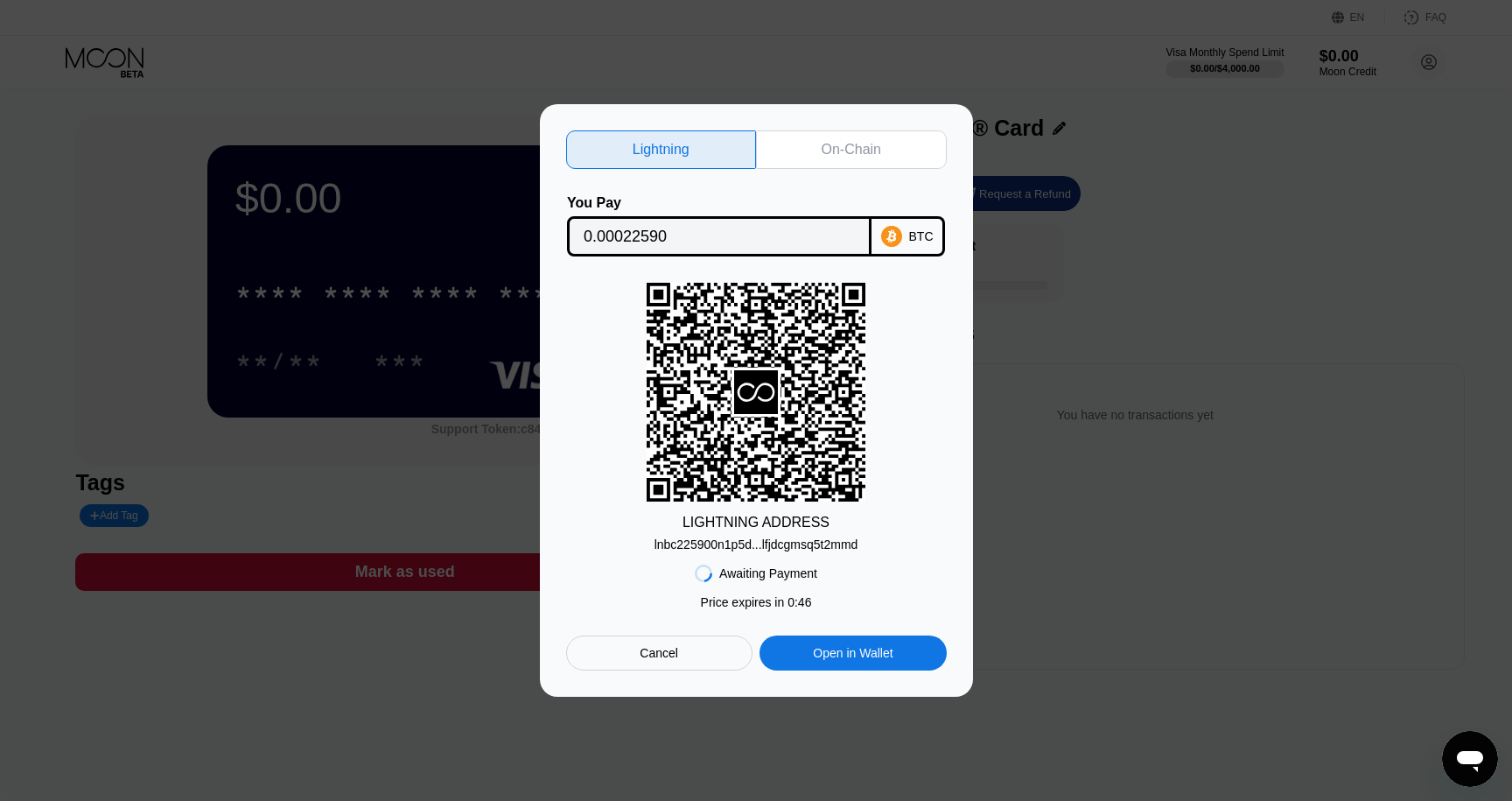
click at [679, 667] on div "Cancel" at bounding box center [659, 653] width 187 height 35
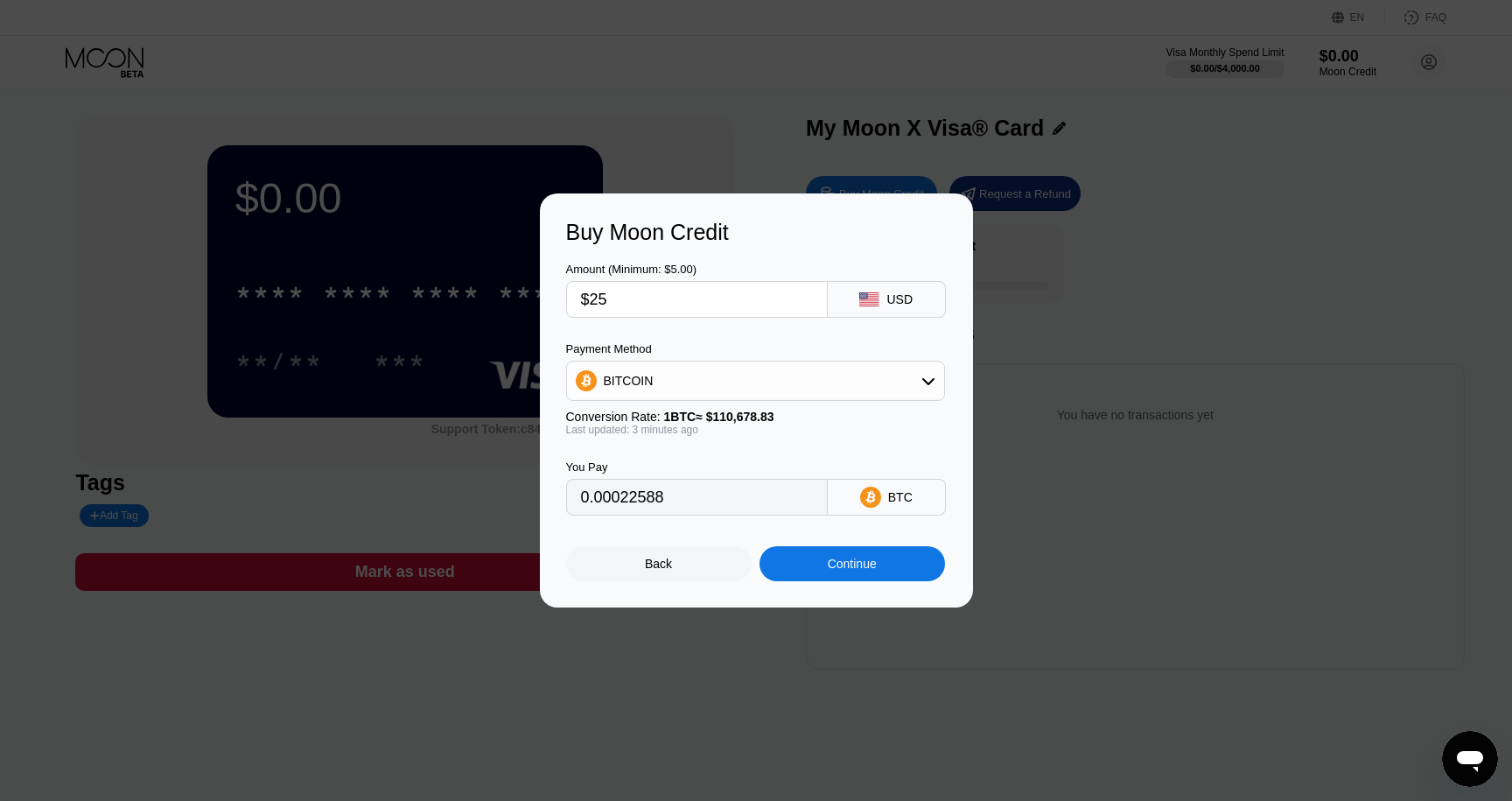
type input "0.00022579"
click at [668, 565] on div "Back" at bounding box center [659, 563] width 28 height 14
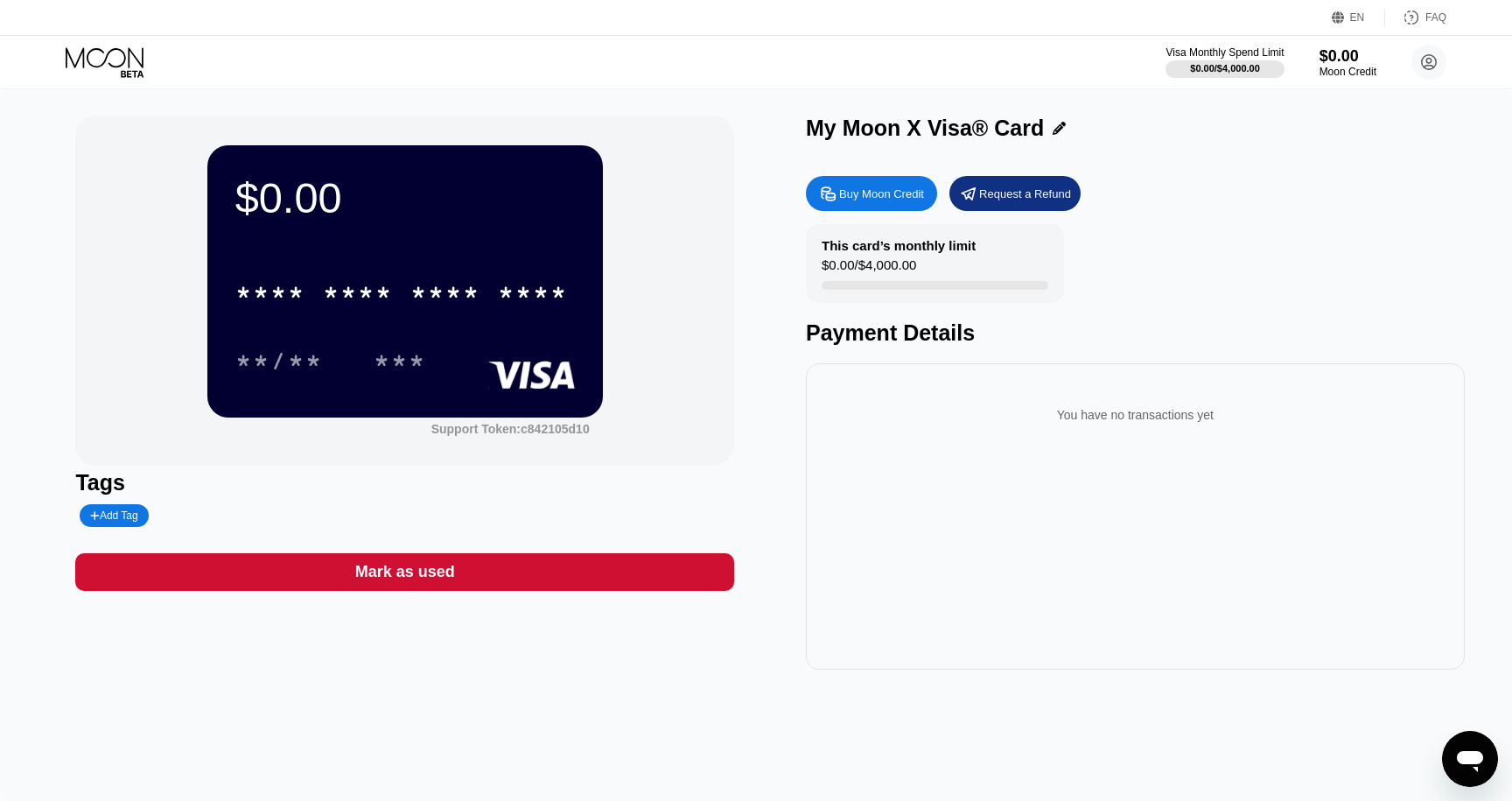
click at [890, 197] on div "Buy Moon Credit" at bounding box center [882, 194] width 85 height 15
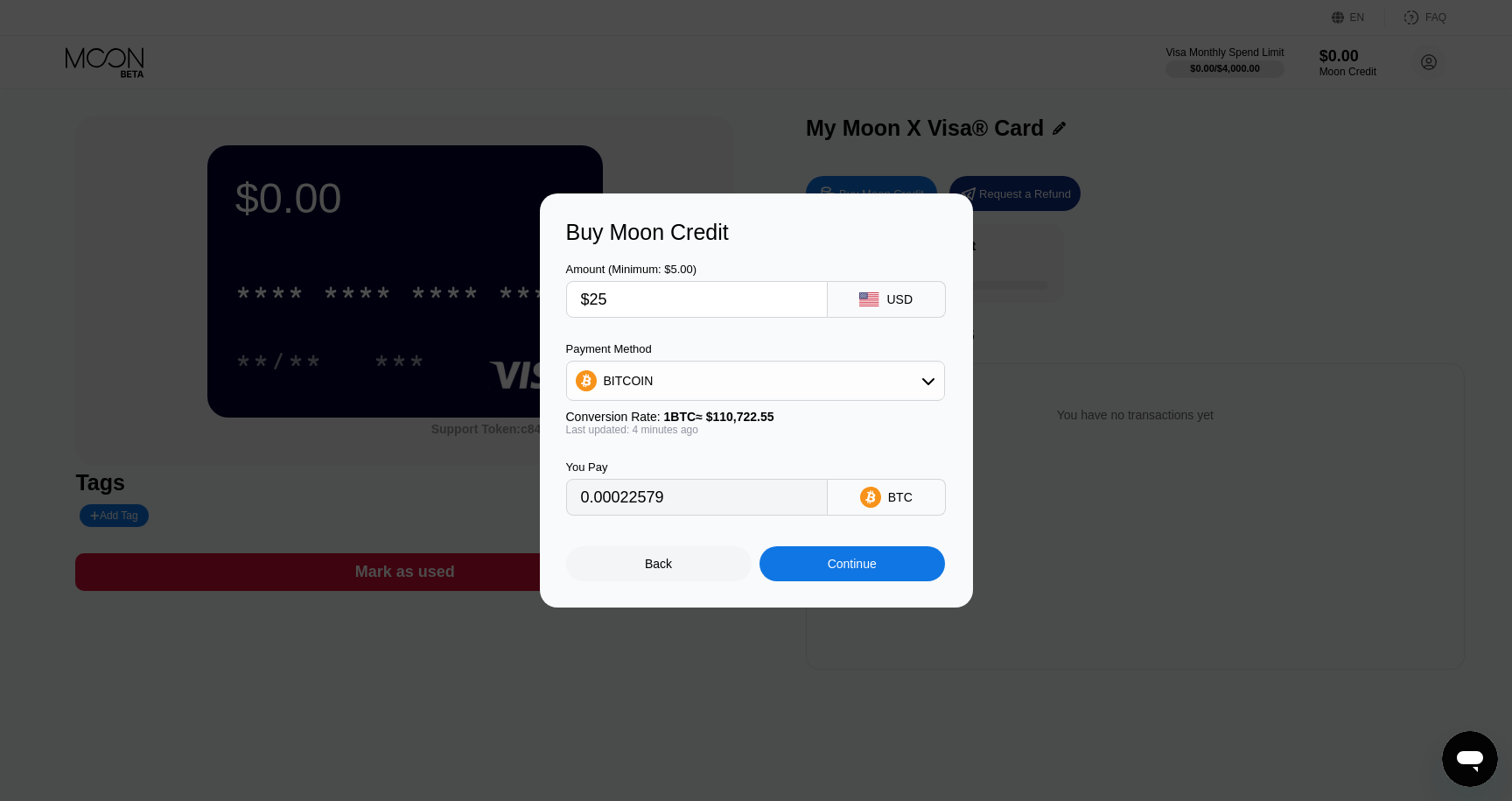
type input "0.00022563"
click at [831, 570] on div "Continue" at bounding box center [852, 563] width 49 height 14
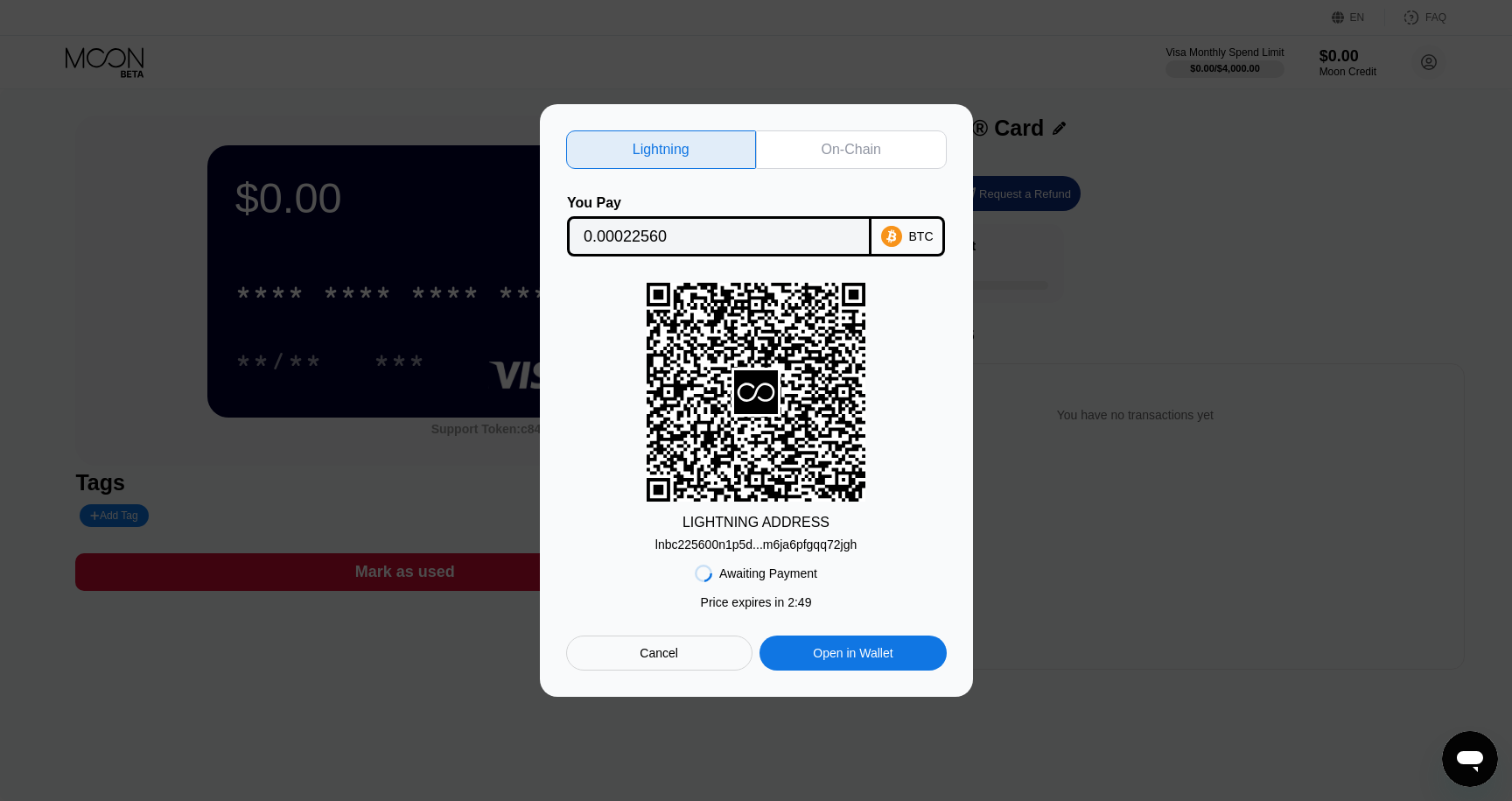
click at [758, 539] on div "lnbc225600n1p5d...m6ja6pfgqq72jgh" at bounding box center [756, 544] width 201 height 14
click at [650, 239] on input "0.00022560" at bounding box center [719, 236] width 271 height 35
click at [636, 240] on input "0.00022560" at bounding box center [719, 236] width 271 height 35
click at [675, 241] on input "0.00022560" at bounding box center [719, 236] width 271 height 35
click at [694, 669] on div "Cancel" at bounding box center [659, 653] width 187 height 35
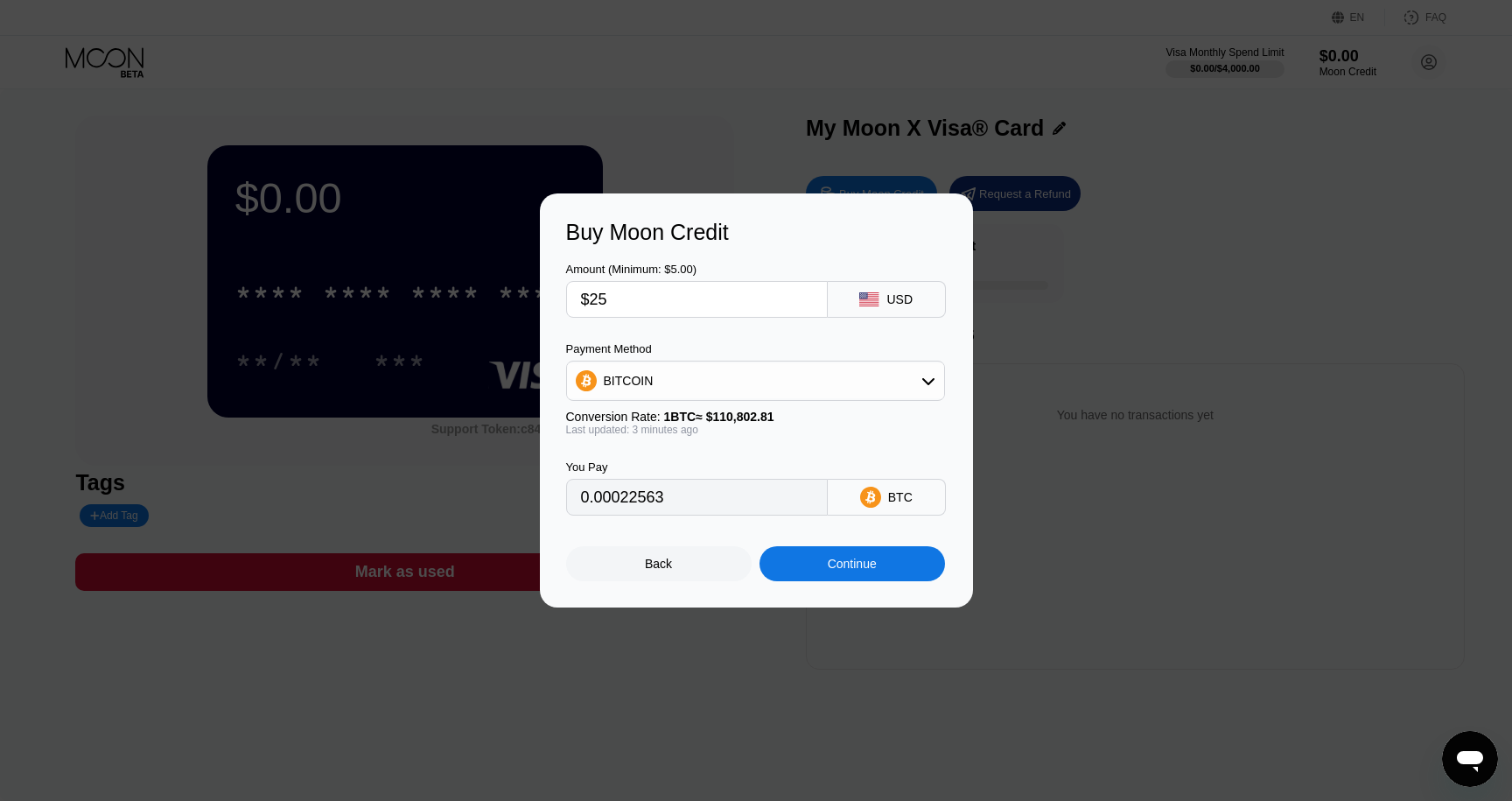
click at [704, 612] on div at bounding box center [756, 400] width 1512 height 801
click at [646, 312] on input "$25" at bounding box center [697, 299] width 232 height 35
type input "$2"
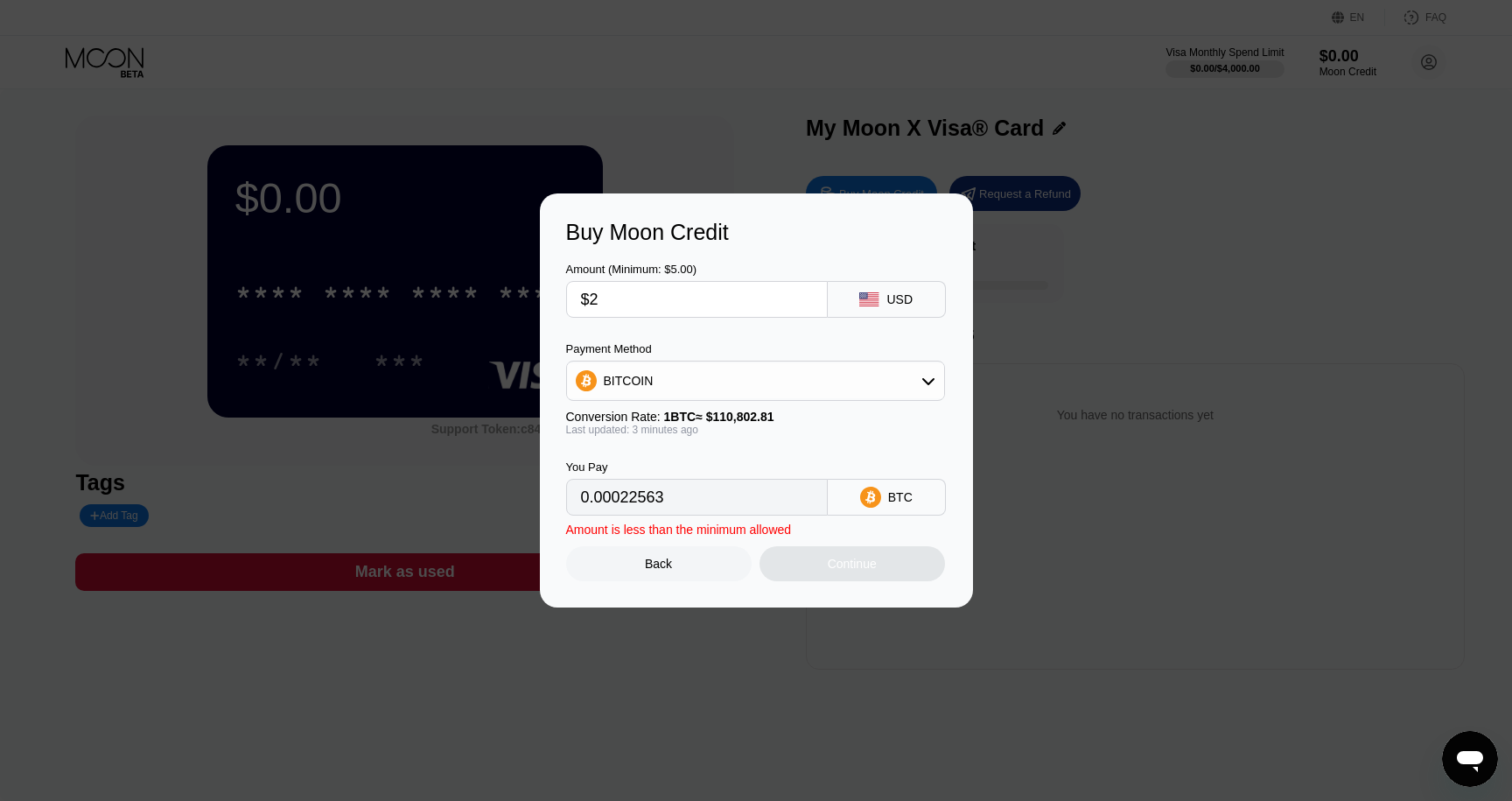
type input "0.00001806"
type input "0"
click at [642, 373] on div "BITCOIN" at bounding box center [629, 380] width 50 height 14
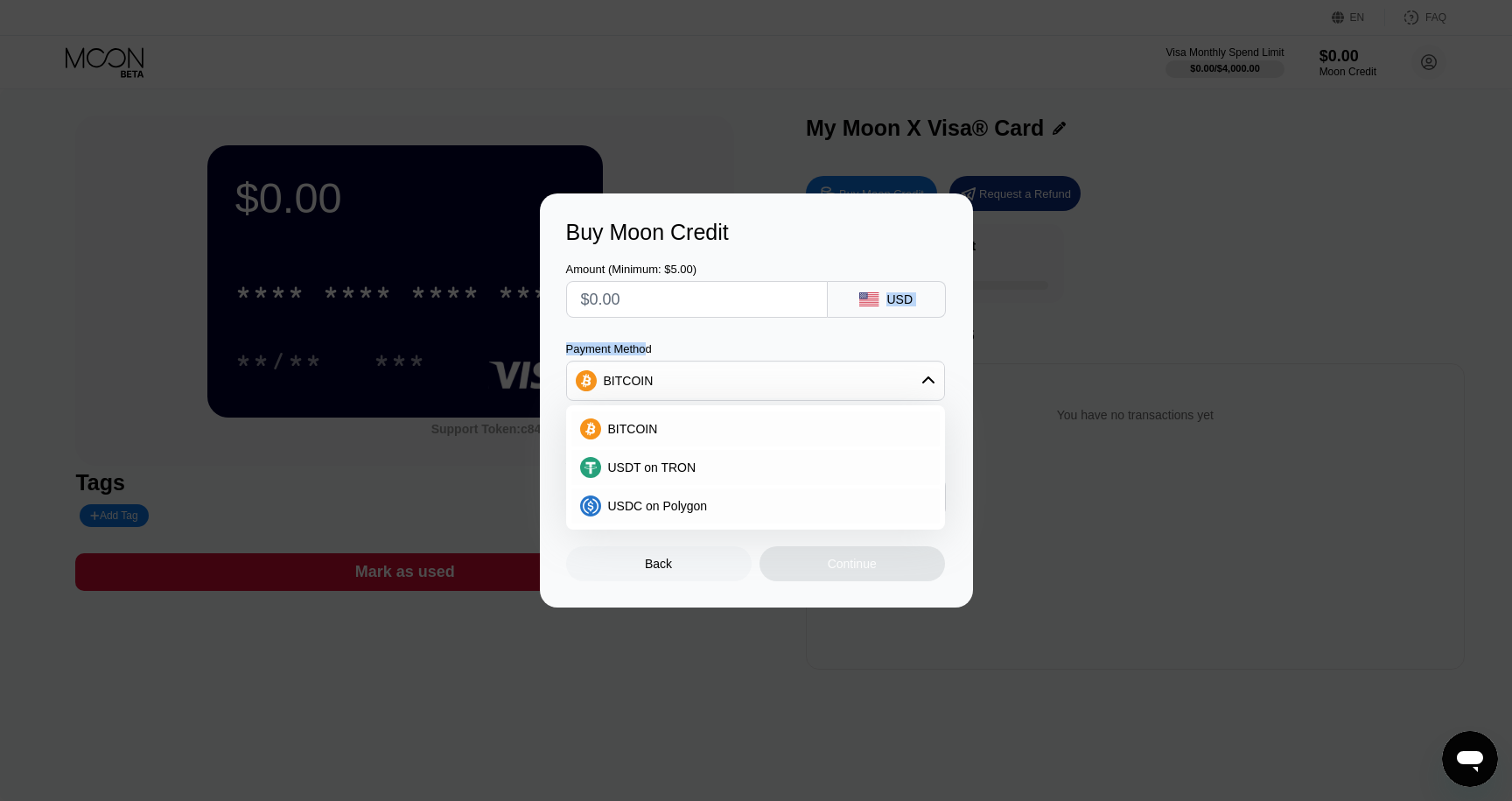
click at [649, 346] on div "Payment Method" at bounding box center [756, 349] width 379 height 13
click at [644, 301] on input "text" at bounding box center [697, 299] width 232 height 35
type input "$1"
type input "0.00000903"
type input "$10"
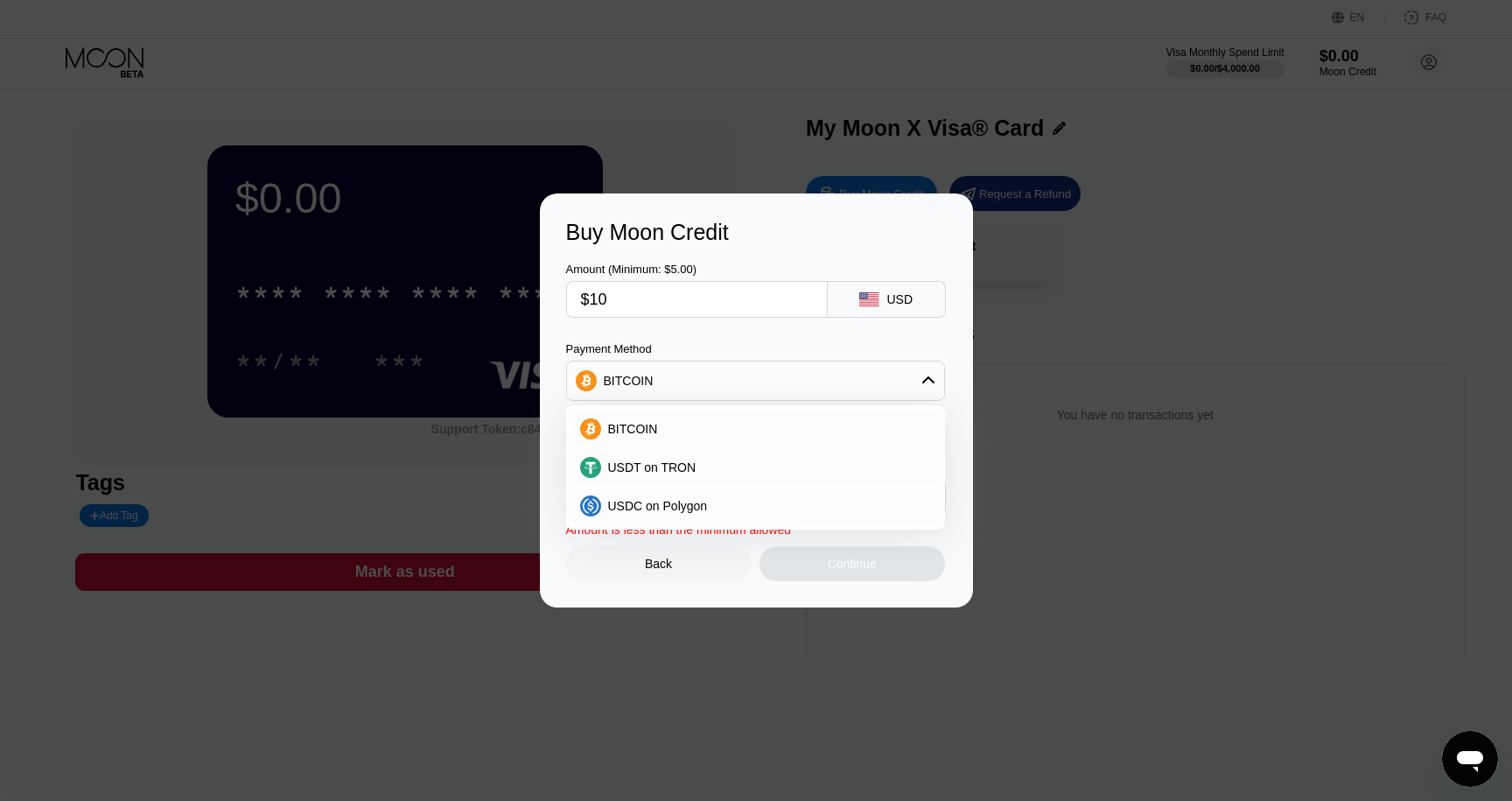
type input "0.00009026"
type input "$10"
click at [701, 327] on div "Amount (Minimum: $5.00) $10 USD Payment Method BITCOIN BITCOIN USDT on TRON USD…" at bounding box center [757, 380] width 381 height 270
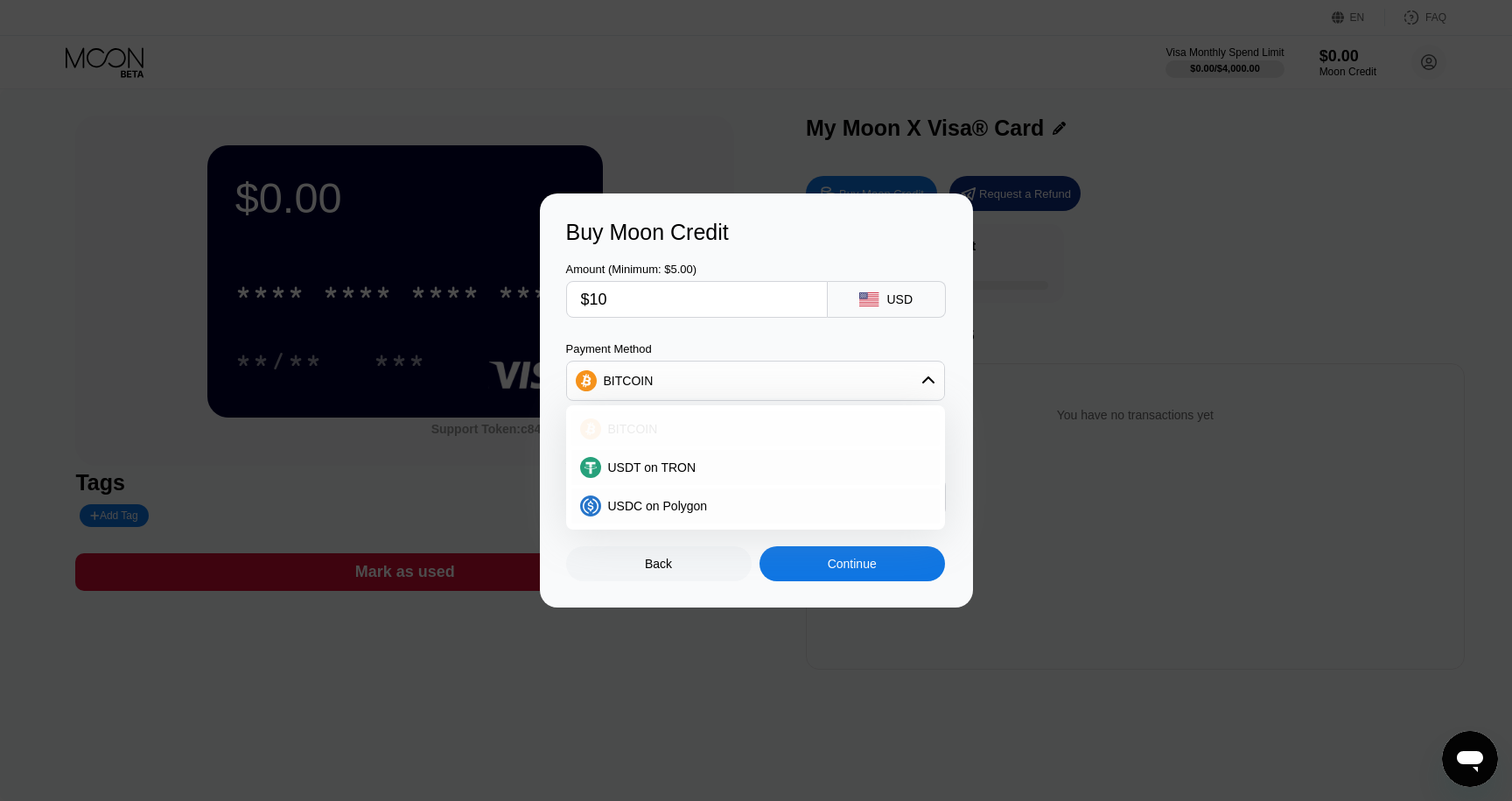
click at [636, 424] on span "BITCOIN" at bounding box center [633, 429] width 50 height 14
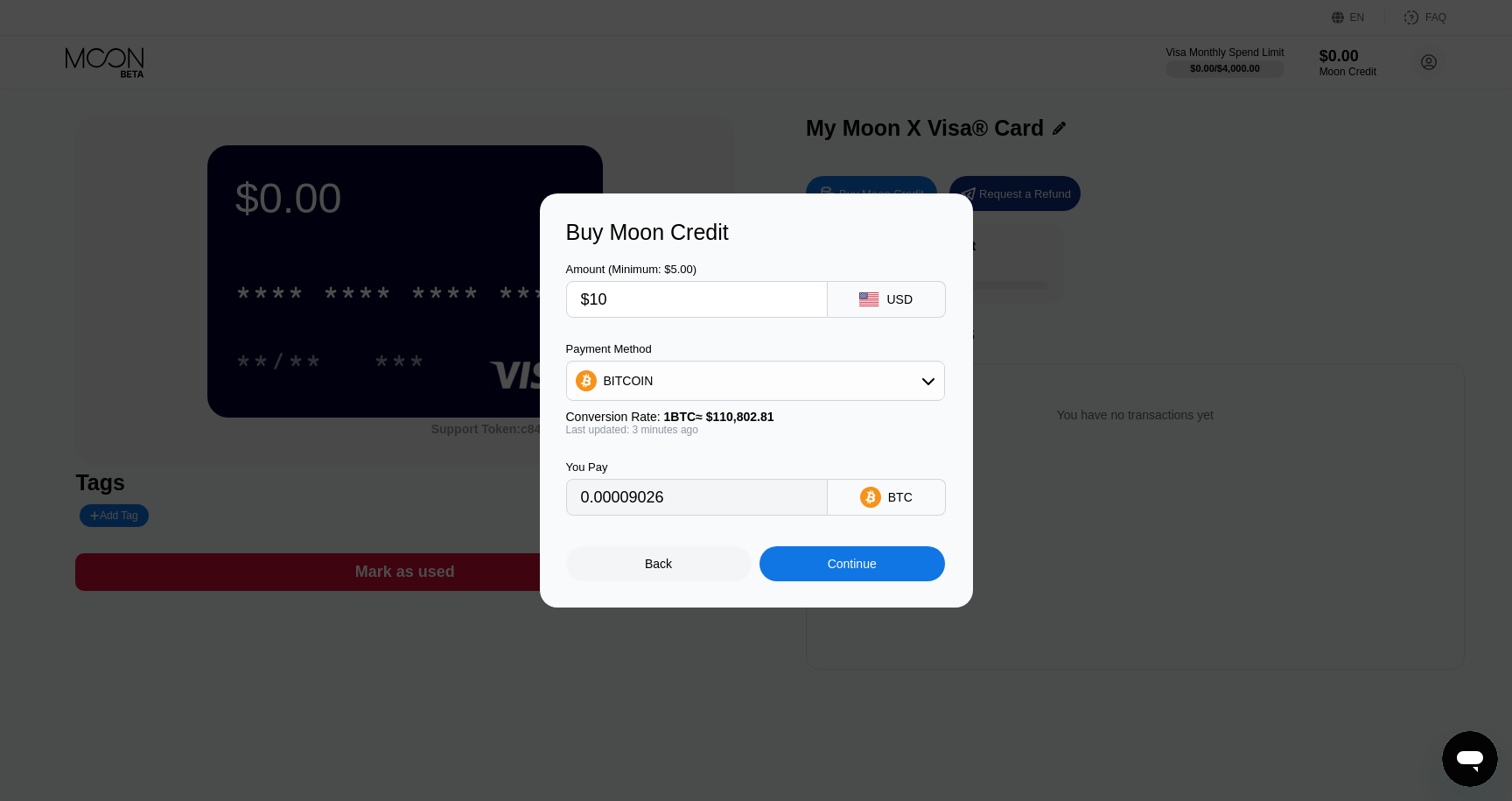
click at [826, 576] on div "Continue" at bounding box center [853, 564] width 186 height 35
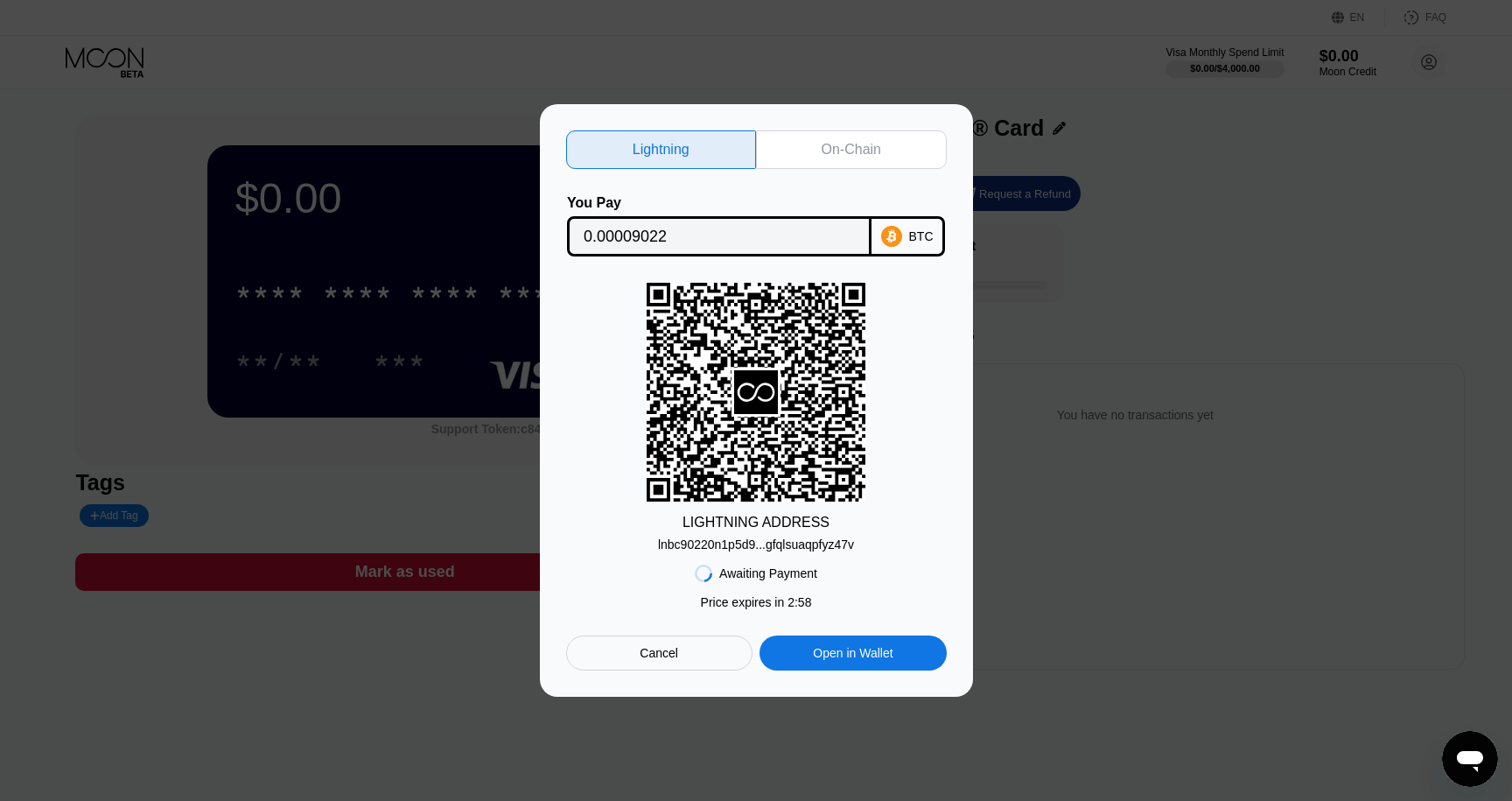
click at [757, 541] on div "lnbc90220n1p5d9...gfqlsuaqpfyz47v" at bounding box center [756, 544] width 196 height 14
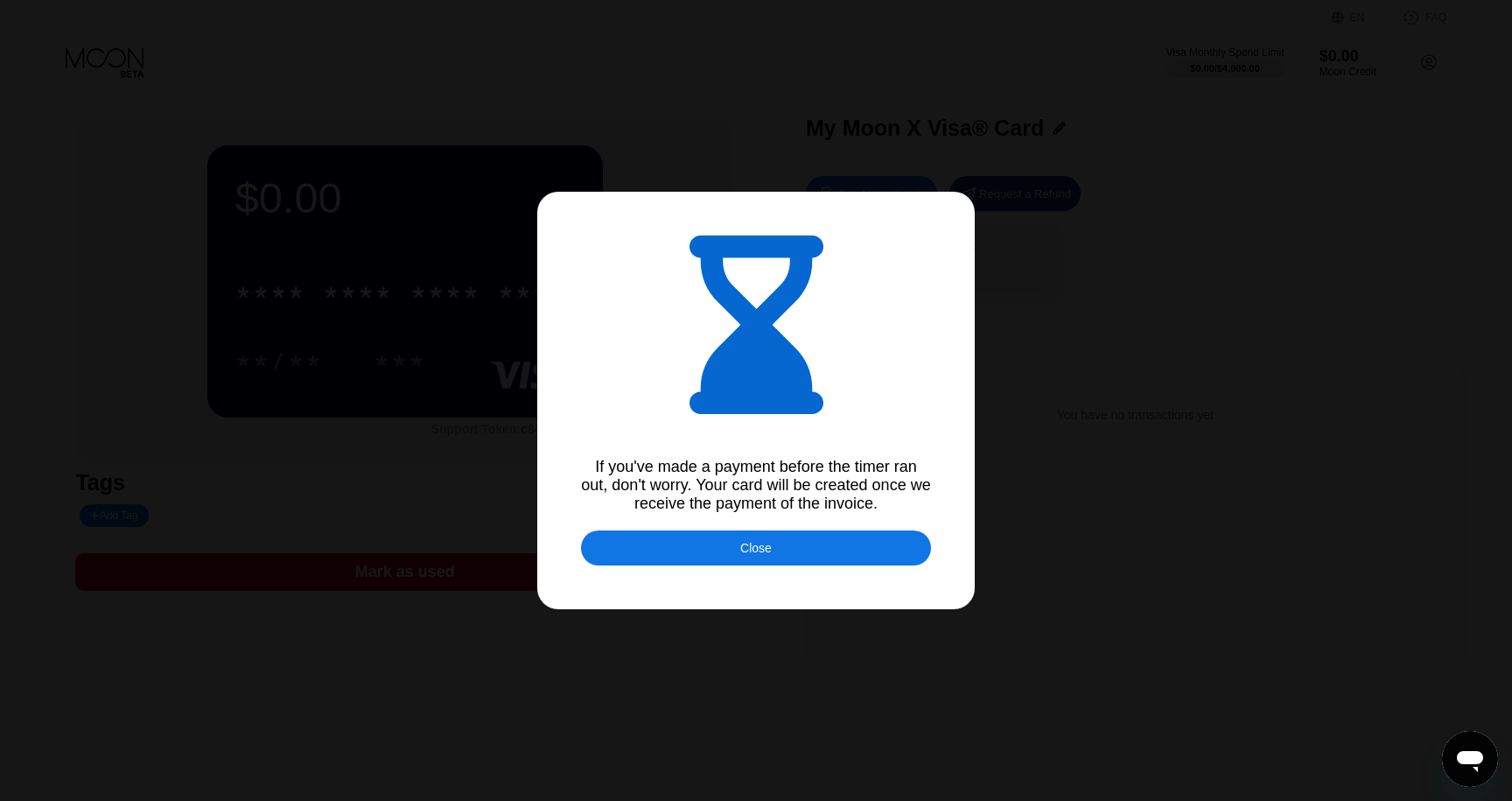
type input "0.00009017"
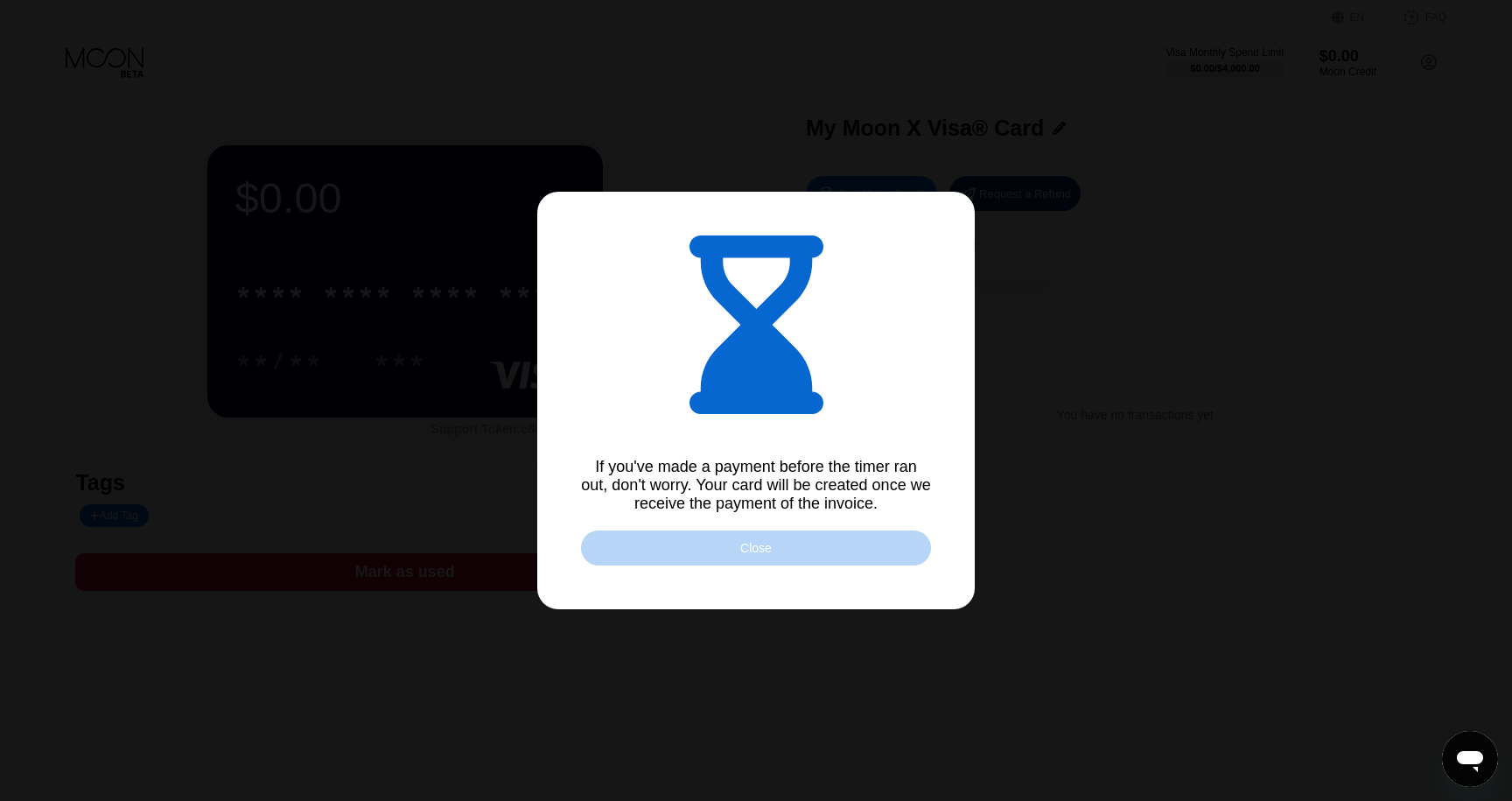
click at [865, 550] on div "Close" at bounding box center [756, 548] width 350 height 35
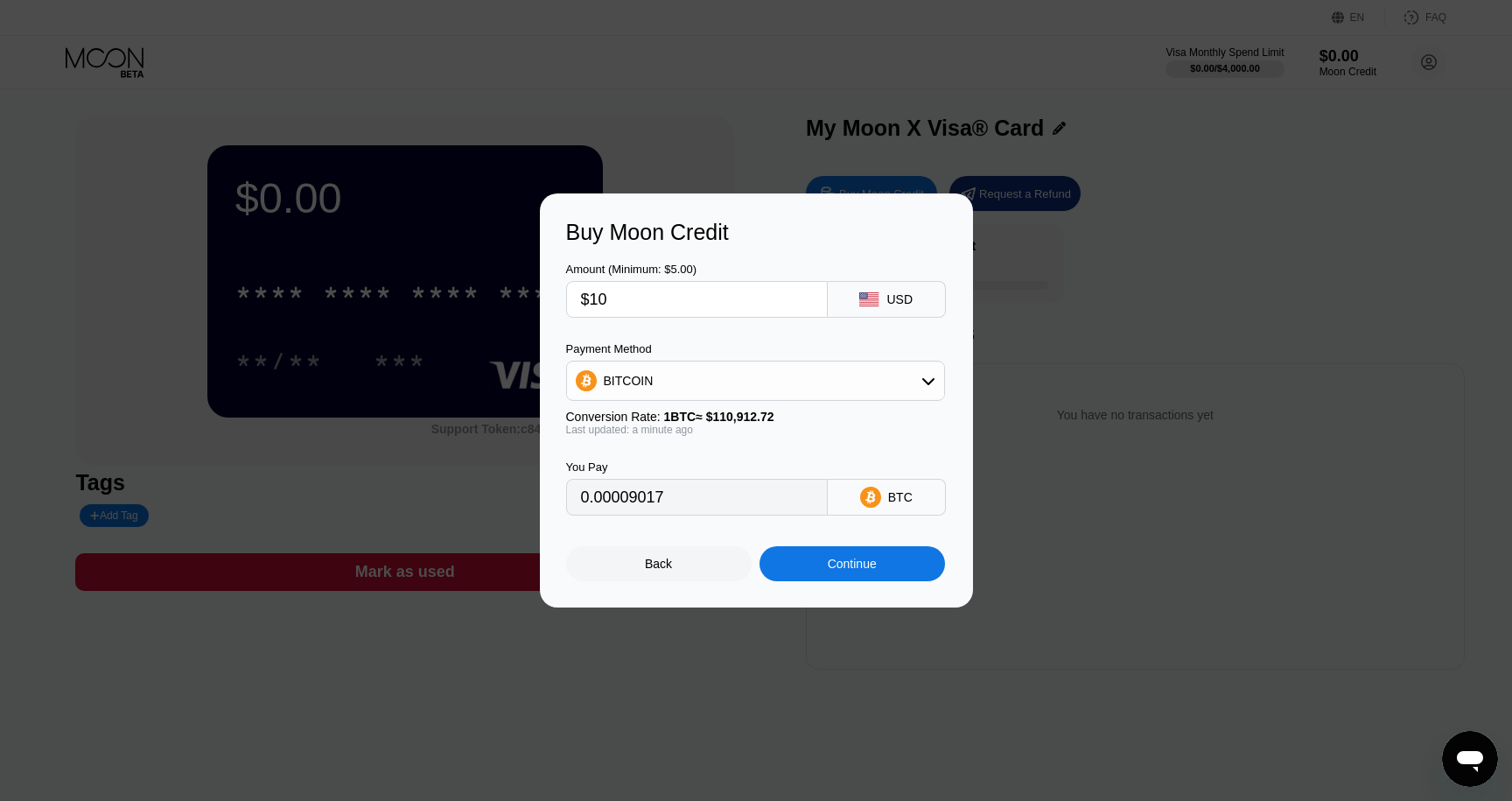
click at [1065, 502] on div "Buy Moon Credit Amount (Minimum: $5.00) $10 USD Payment Method BITCOIN Conversi…" at bounding box center [756, 400] width 1512 height 414
click at [647, 566] on div "Back" at bounding box center [659, 563] width 28 height 14
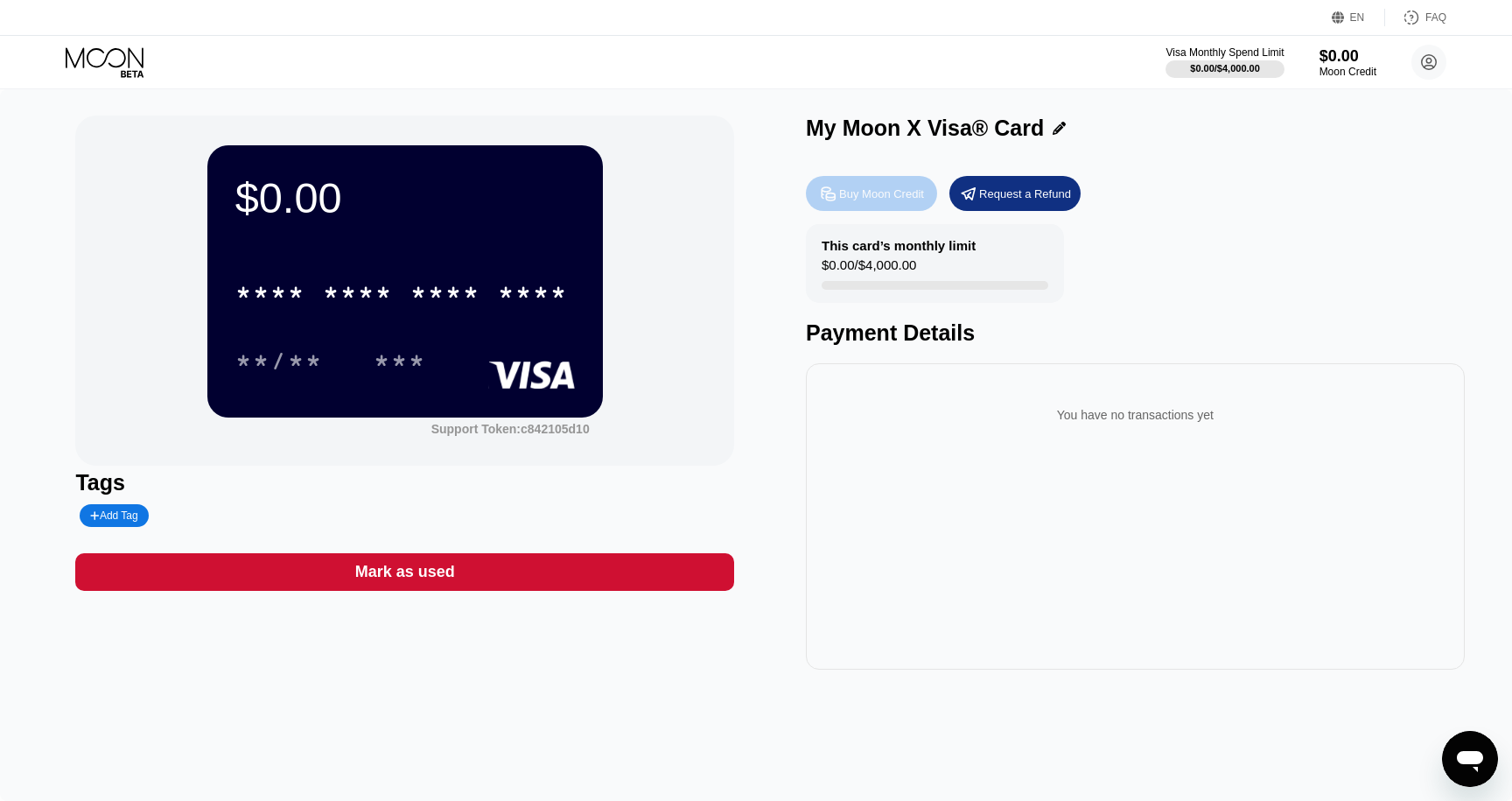
click at [876, 198] on div "Buy Moon Credit" at bounding box center [882, 194] width 85 height 15
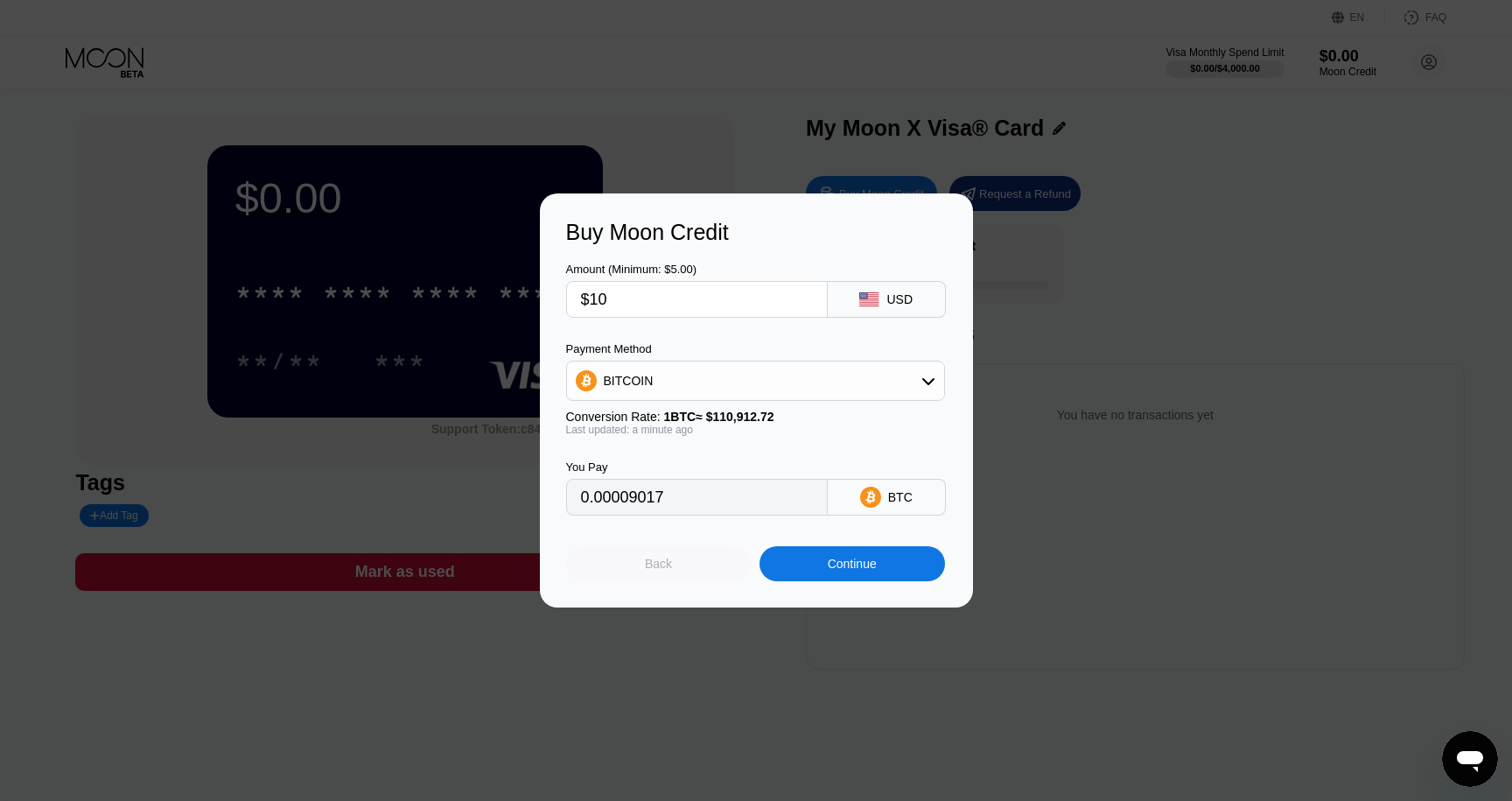
click at [681, 578] on div "Back" at bounding box center [659, 564] width 186 height 35
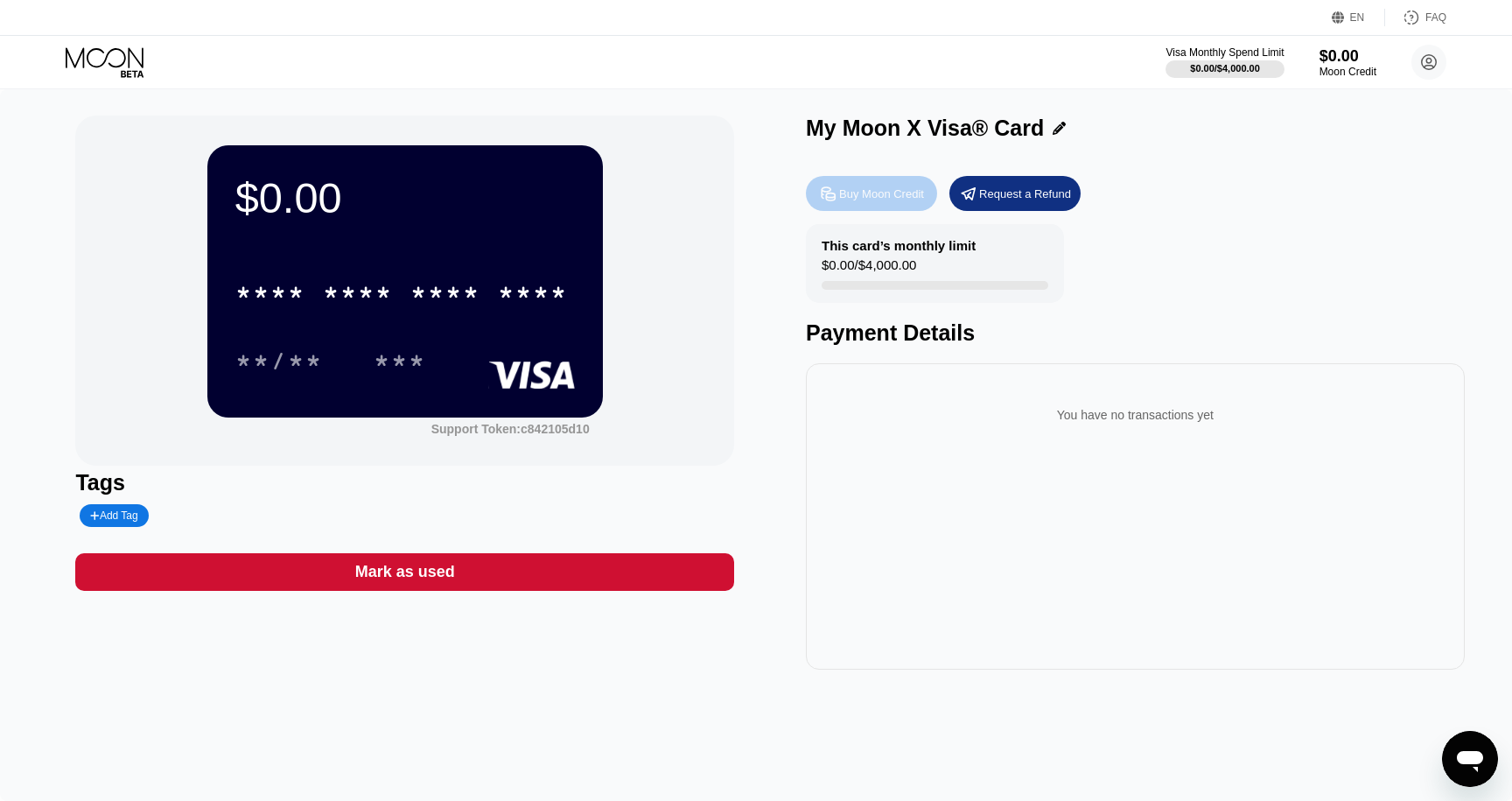
click at [858, 186] on div "Buy Moon Credit" at bounding box center [871, 193] width 132 height 35
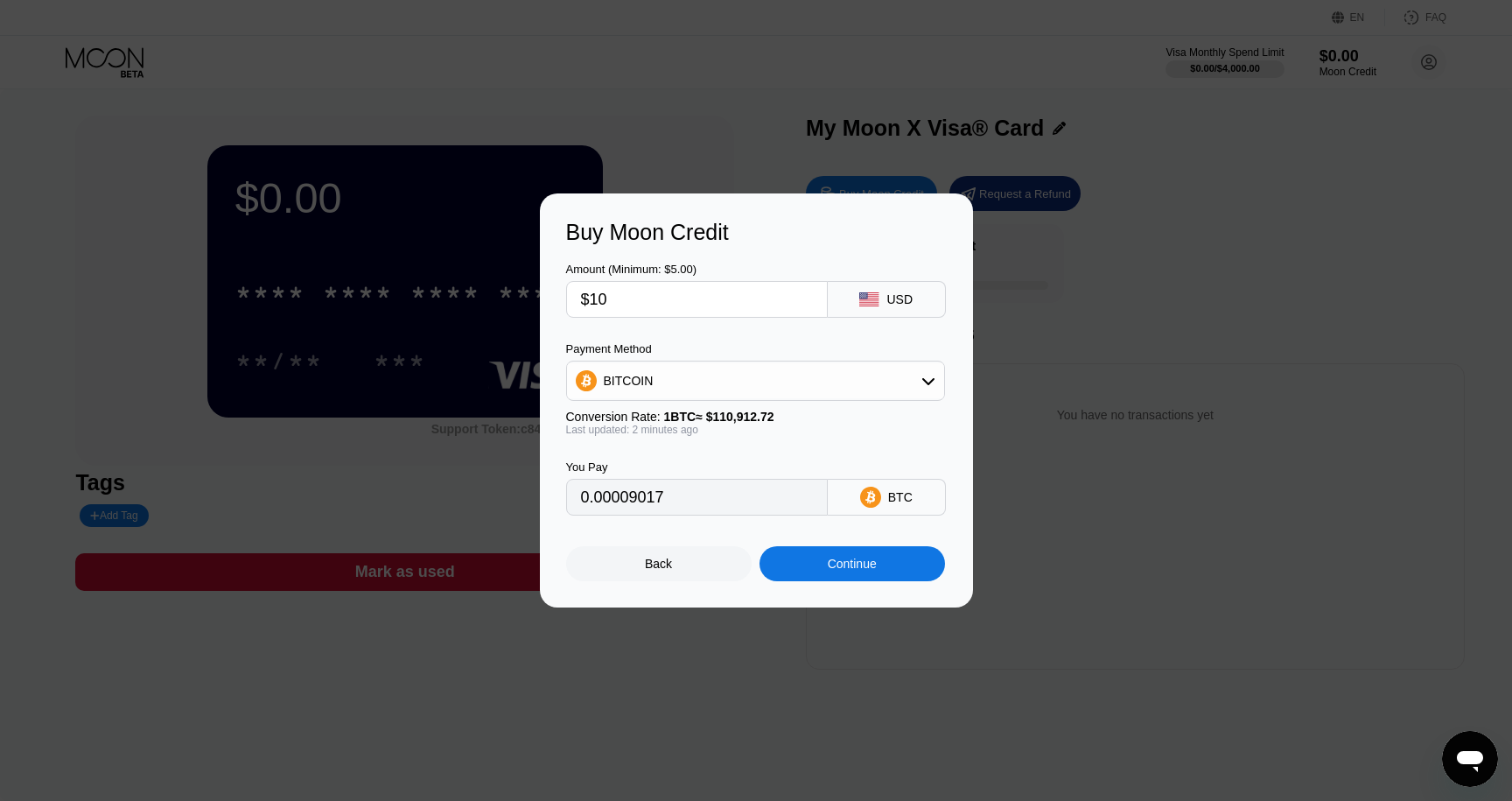
click at [717, 292] on input "$10" at bounding box center [697, 299] width 232 height 35
type input "$1"
type input "0.00000902"
type input "0"
type input "$7"
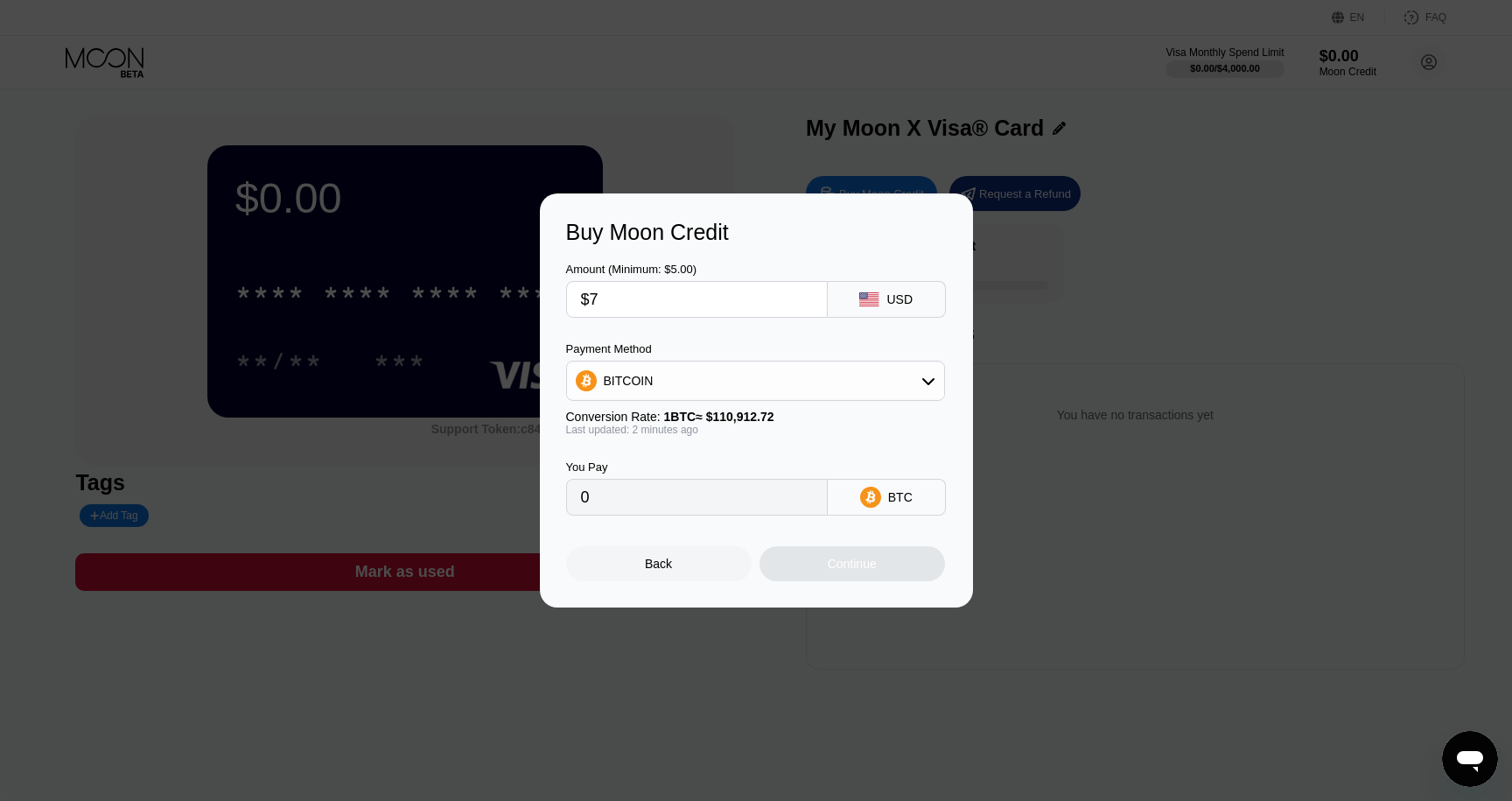
type input "0.00006312"
type input "$7"
click at [847, 570] on div "Continue" at bounding box center [852, 563] width 49 height 14
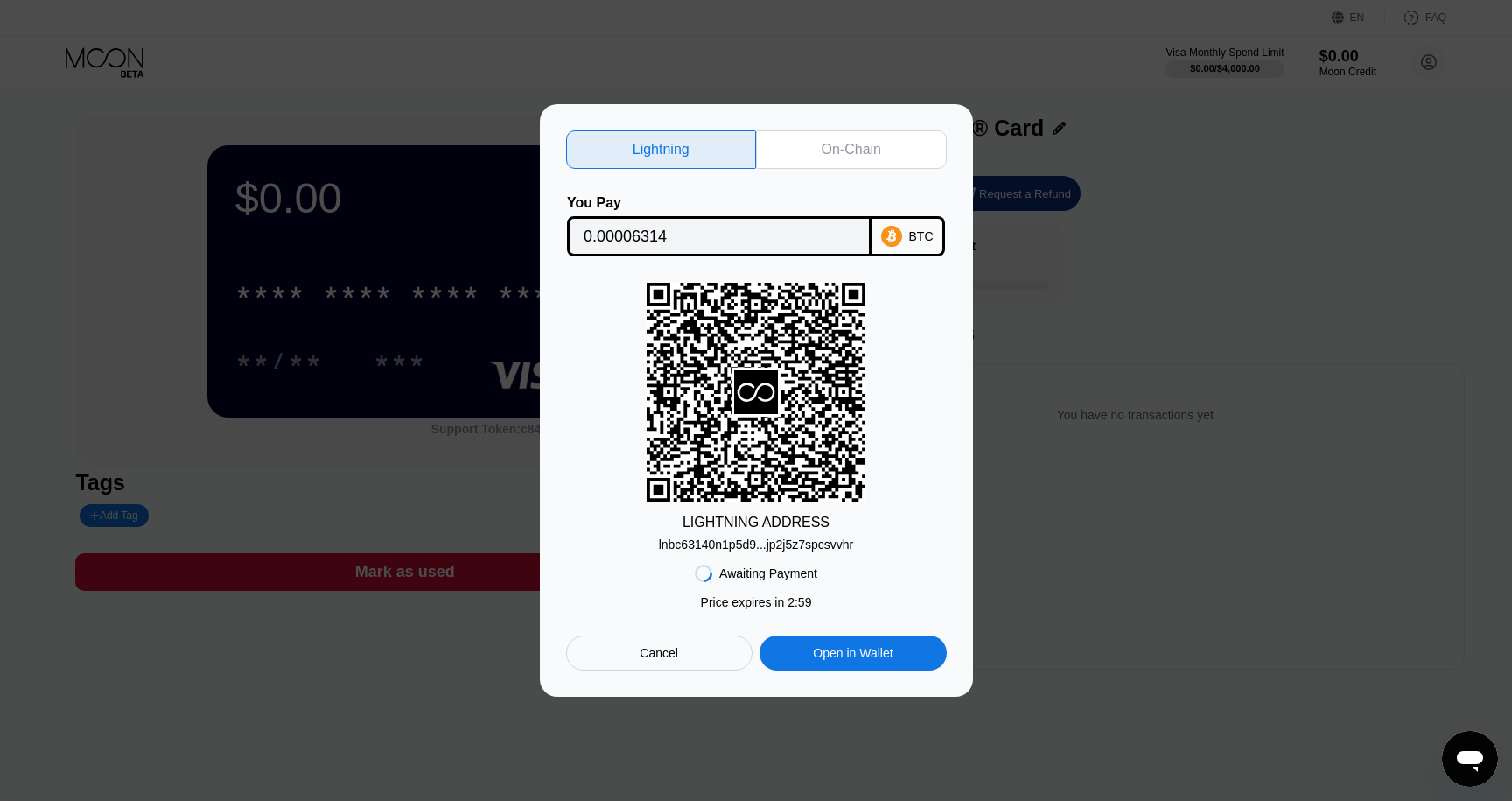
click at [772, 542] on div "lnbc63140n1p5d9...jp2j5z7spcsvvhr" at bounding box center [757, 544] width 195 height 14
click at [672, 178] on div "Lightning On-Chain You Pay 0.00006314 BTC LIGHTNING ADDRESS lnbc63140n1p5d9...j…" at bounding box center [757, 400] width 381 height 540
click at [672, 179] on div "Lightning On-Chain You Pay 0.00006314 BTC LIGHTNING ADDRESS lnbc63140n1p5d9...j…" at bounding box center [757, 400] width 381 height 540
click at [657, 207] on div "You Pay" at bounding box center [719, 202] width 304 height 16
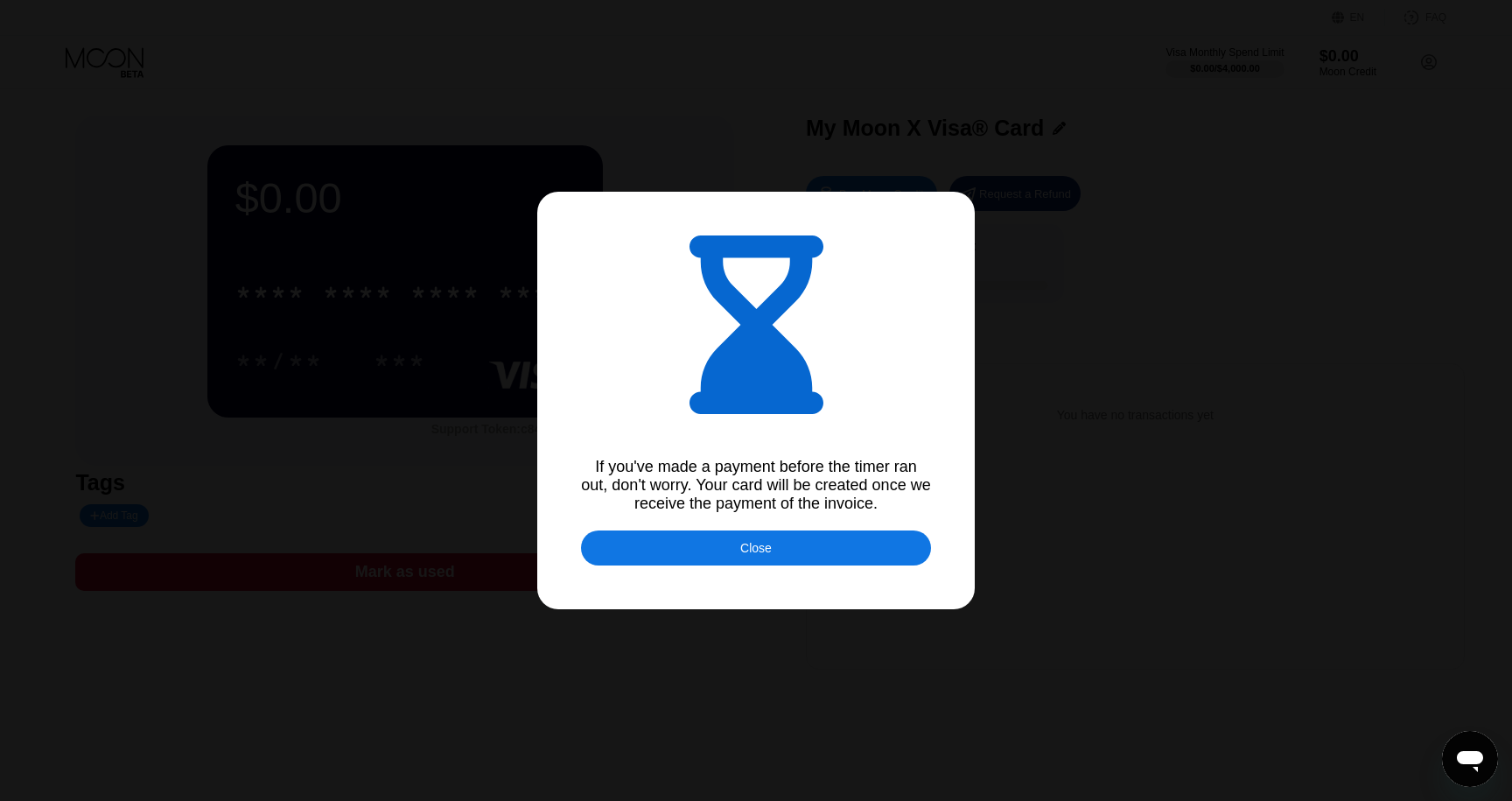
click at [703, 541] on div "Close" at bounding box center [756, 548] width 350 height 35
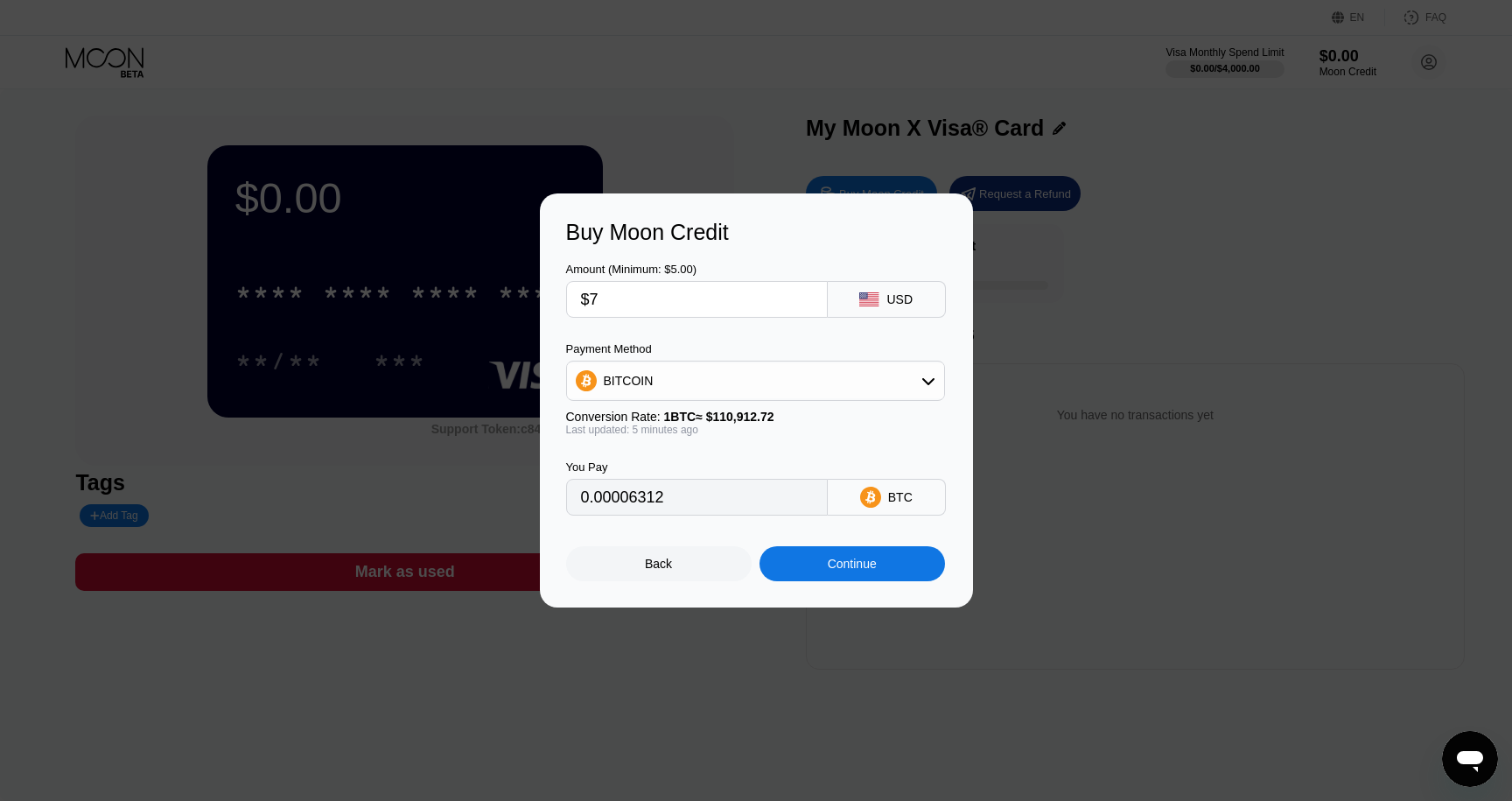
click at [703, 578] on div "Back" at bounding box center [659, 564] width 186 height 35
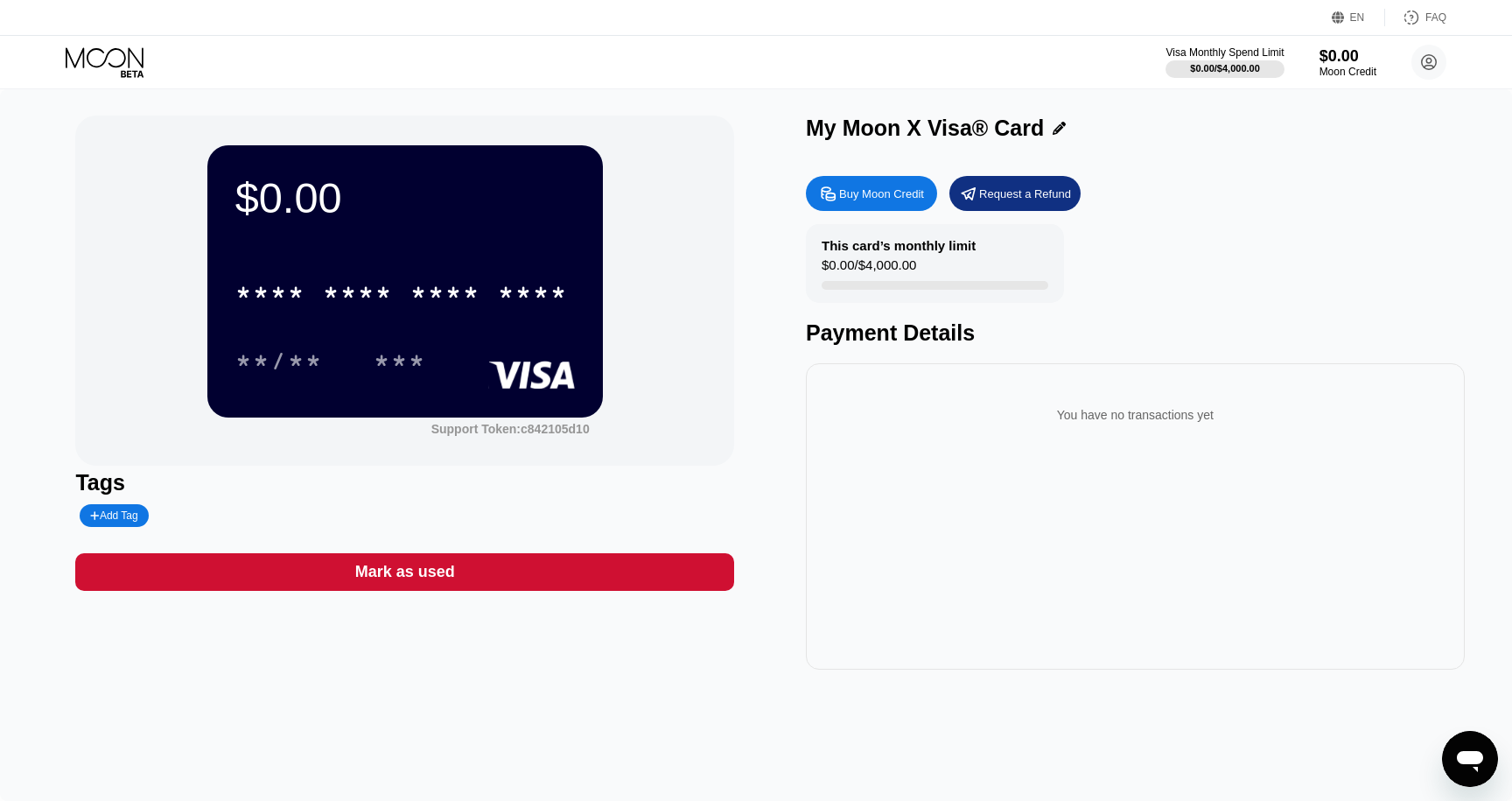
click at [861, 331] on div "Payment Details" at bounding box center [1135, 333] width 659 height 26
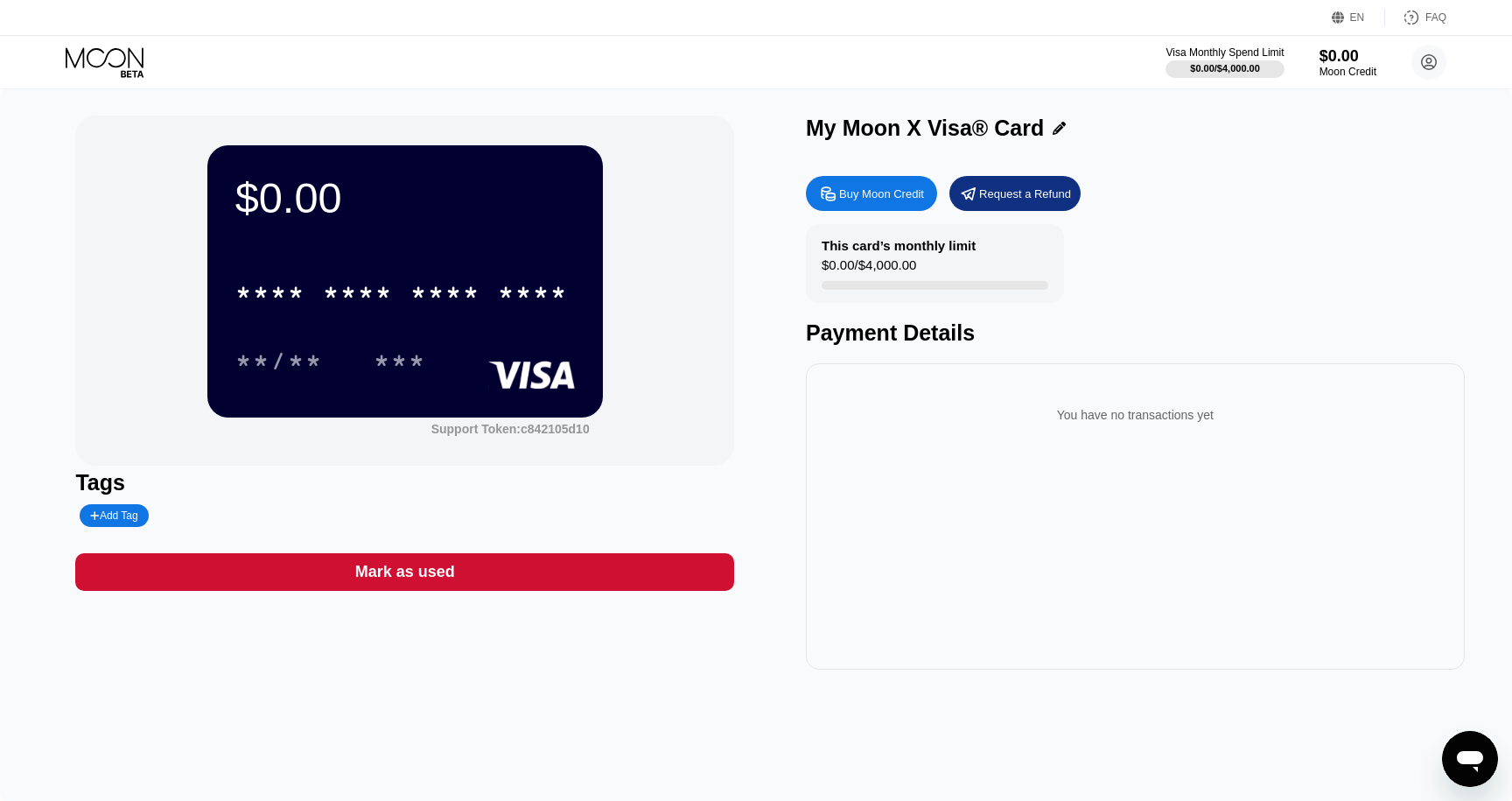
click at [861, 338] on div "Payment Details" at bounding box center [1135, 333] width 659 height 26
click at [823, 338] on div "Payment Details" at bounding box center [1135, 333] width 659 height 26
click at [832, 194] on icon at bounding box center [829, 193] width 13 height 13
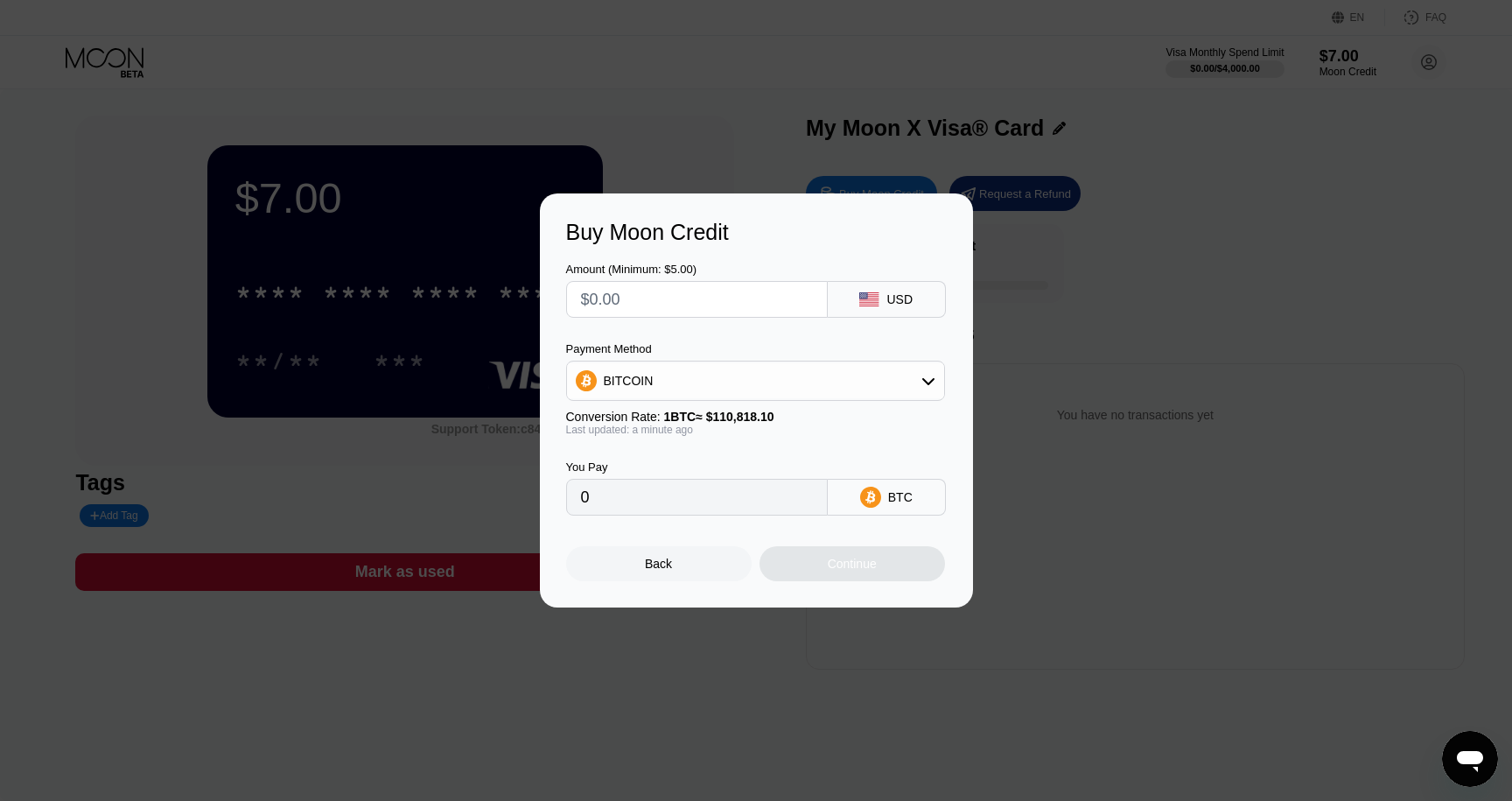
click at [678, 297] on input "text" at bounding box center [697, 299] width 232 height 35
type input "$3"
type input "0.00002708"
type input "0"
type input "$2"
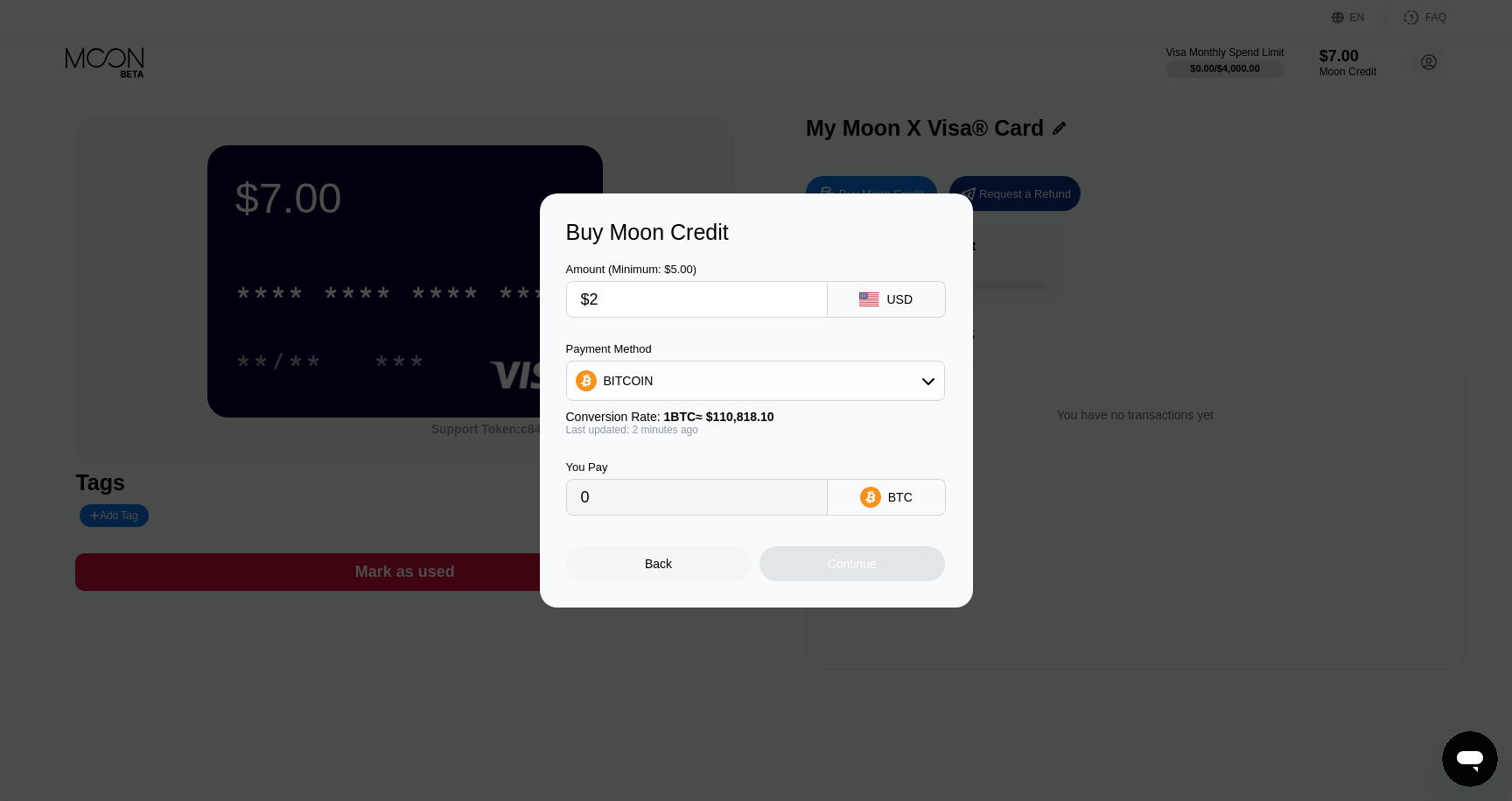
type input "0.00001805"
type input "$2.5"
type input "0.00002256"
type input "$2.5"
click at [687, 578] on div "Back" at bounding box center [659, 564] width 186 height 35
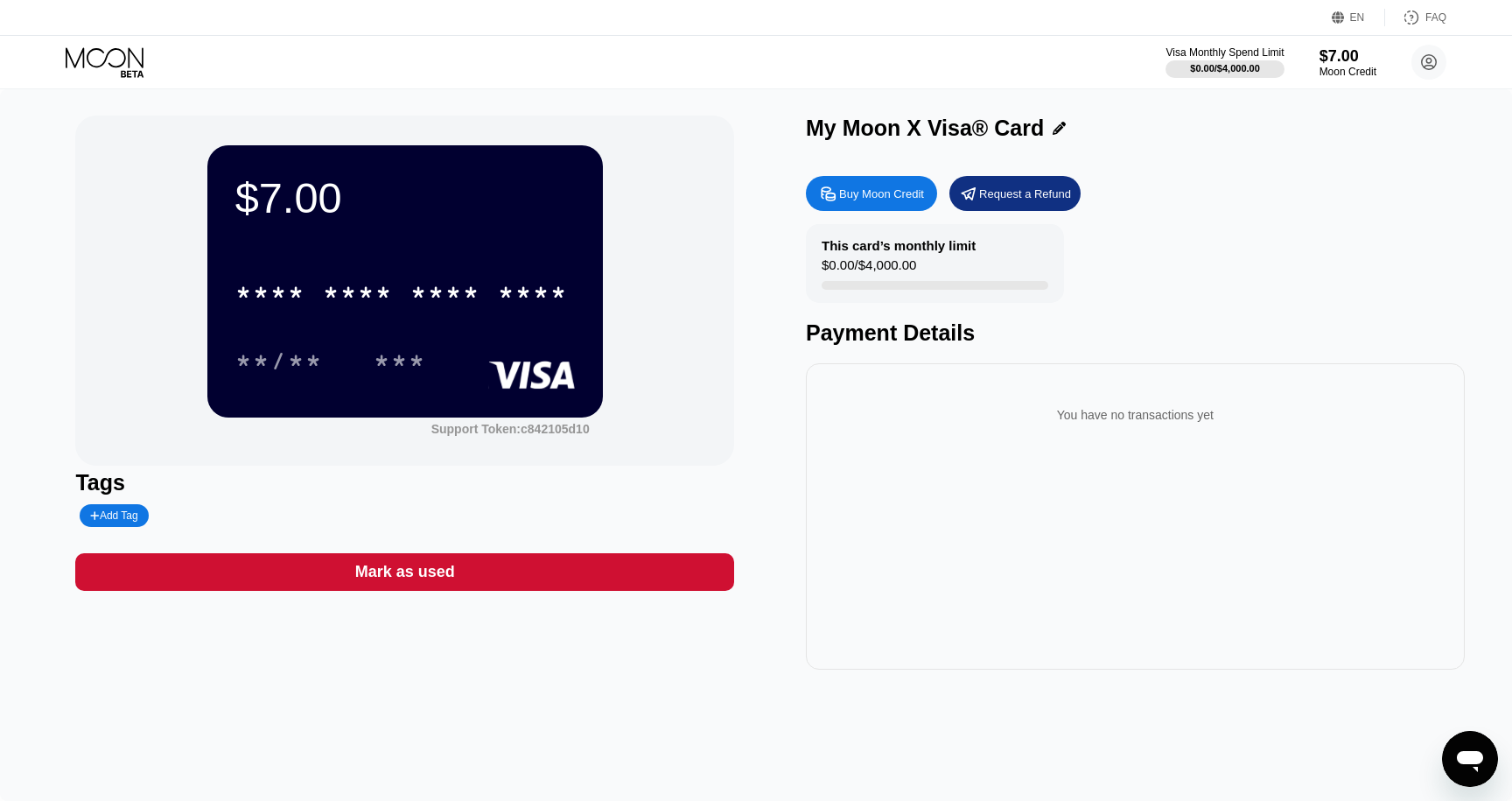
click at [891, 336] on div "Payment Details" at bounding box center [1135, 333] width 659 height 26
click at [850, 344] on div "Payment Details" at bounding box center [1135, 333] width 659 height 26
drag, startPoint x: 810, startPoint y: 336, endPoint x: 1002, endPoint y: 349, distance: 192.4
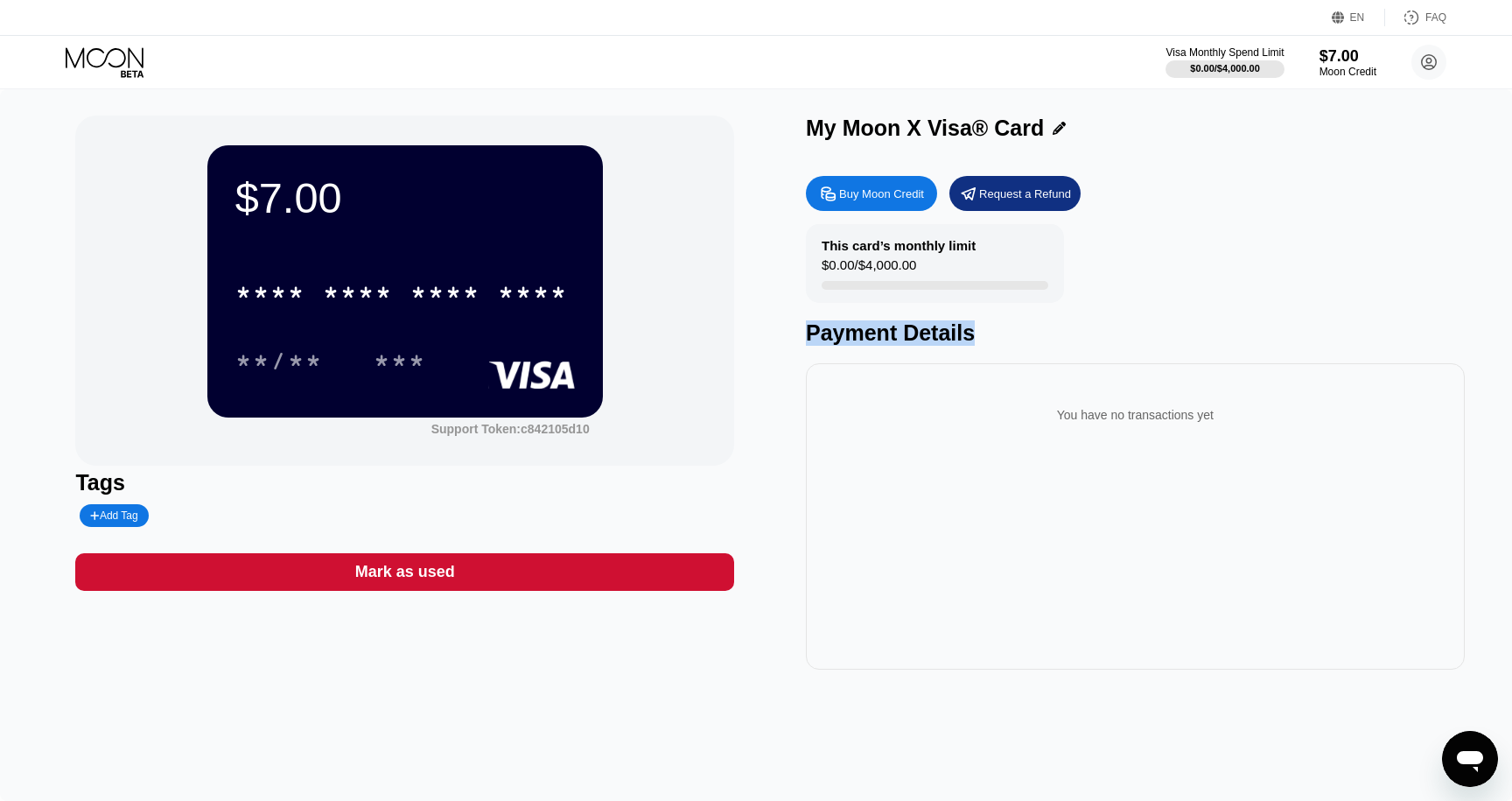
click at [1003, 349] on div "Buy Moon Credit Request a Refund This card’s monthly limit $0.00 / $4,000.00 Pa…" at bounding box center [1135, 418] width 659 height 502
click at [1002, 349] on div "Buy Moon Credit Request a Refund This card’s monthly limit $0.00 / $4,000.00 Pa…" at bounding box center [1135, 418] width 659 height 502
click at [996, 349] on div "Buy Moon Credit Request a Refund This card’s monthly limit $0.00 / $4,000.00 Pa…" at bounding box center [1135, 418] width 659 height 502
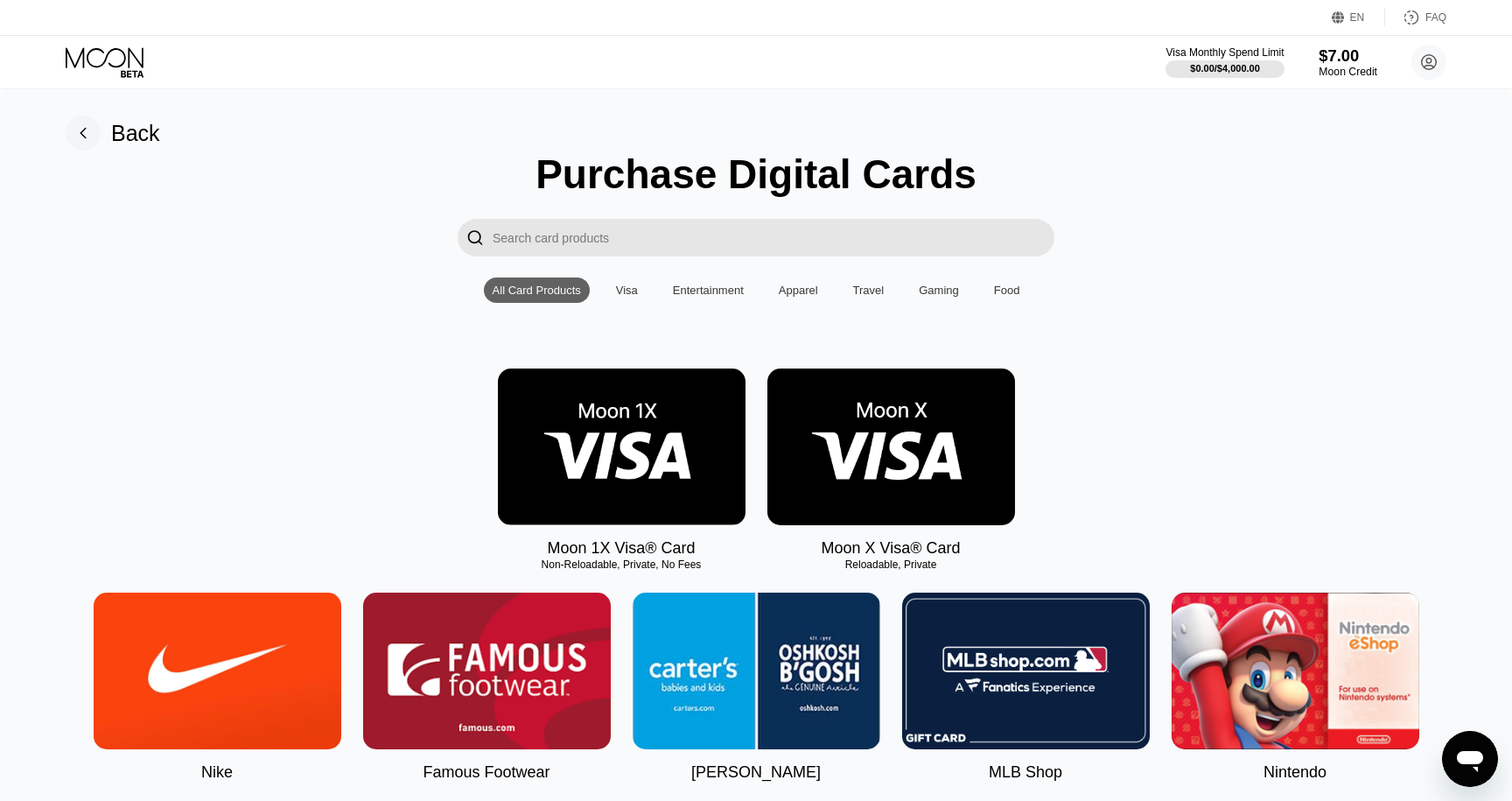
click at [1347, 63] on div "$7.00" at bounding box center [1348, 55] width 59 height 18
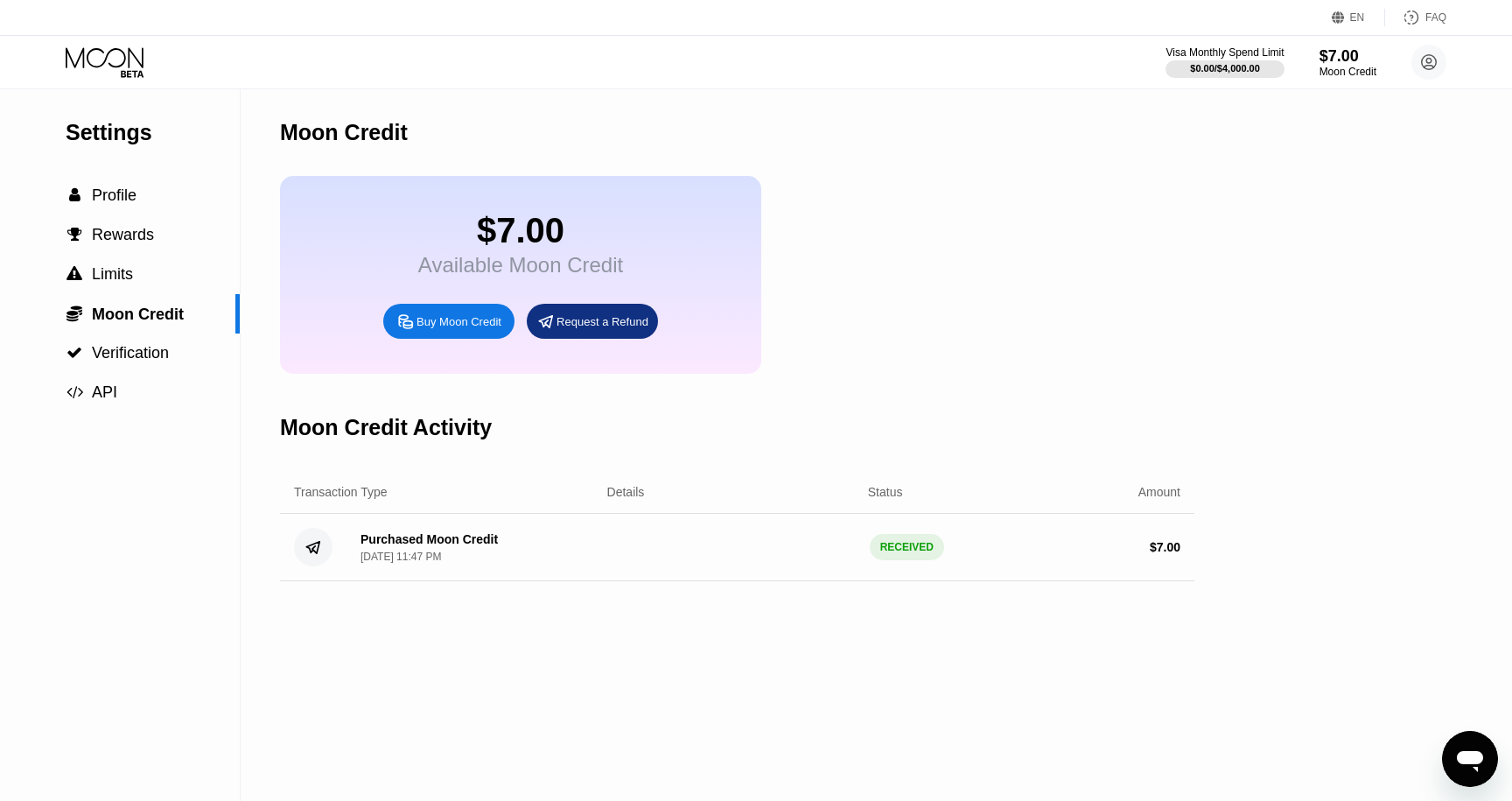
click at [440, 250] on div "$7.00" at bounding box center [521, 230] width 205 height 40
click at [440, 305] on div "$7.00 Available Moon Credit Buy Moon Credit Request a Refund" at bounding box center [521, 274] width 481 height 198
click at [441, 272] on div "Available Moon Credit" at bounding box center [521, 265] width 205 height 25
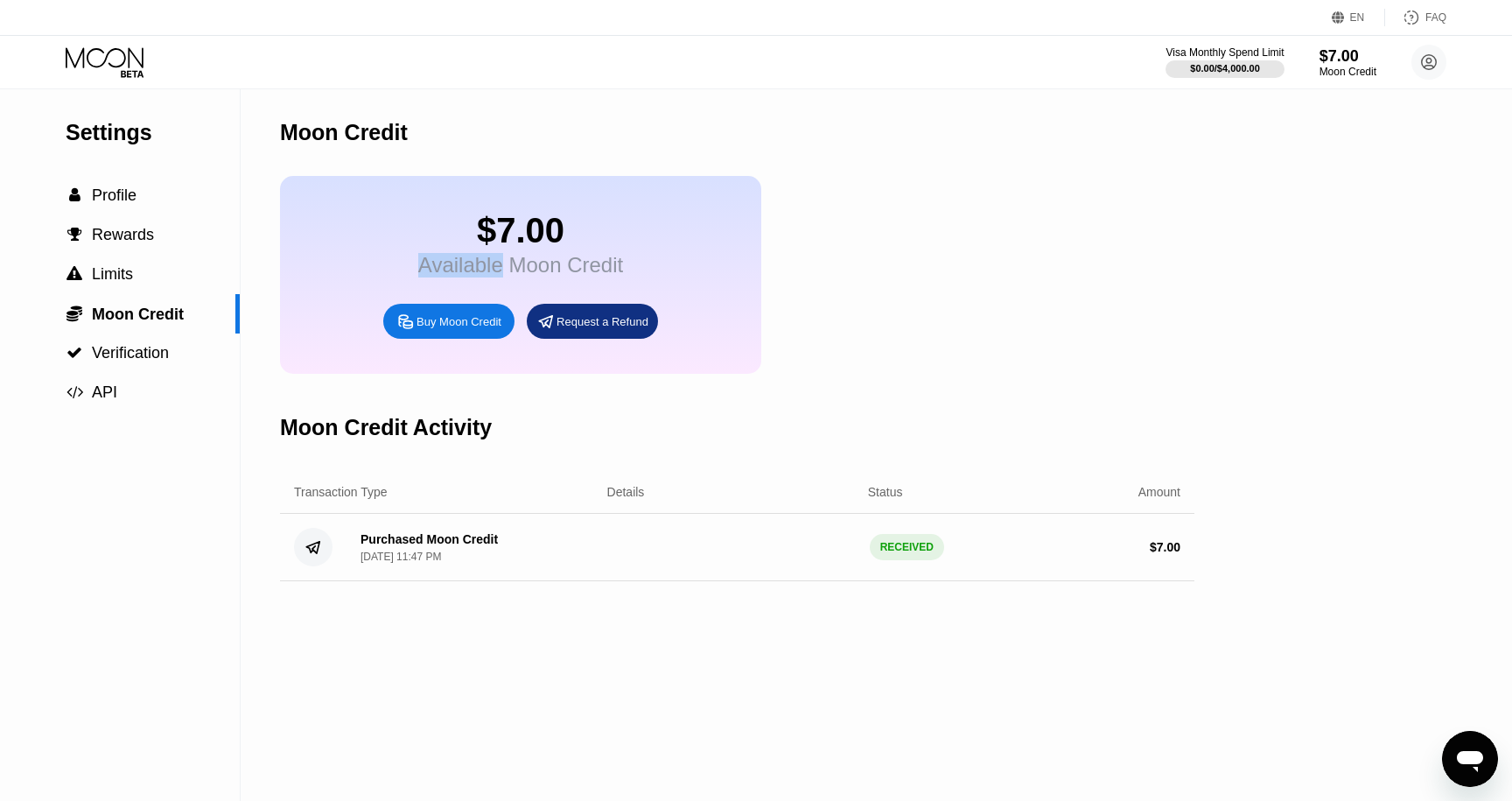
click at [441, 272] on div "Available Moon Credit" at bounding box center [521, 265] width 205 height 25
click at [470, 274] on div "Available Moon Credit" at bounding box center [521, 265] width 205 height 25
drag, startPoint x: 394, startPoint y: 257, endPoint x: 774, endPoint y: 259, distance: 380.0
click at [774, 259] on div "$7.00 Available Moon Credit Buy Moon Credit Request a Refund" at bounding box center [738, 274] width 914 height 198
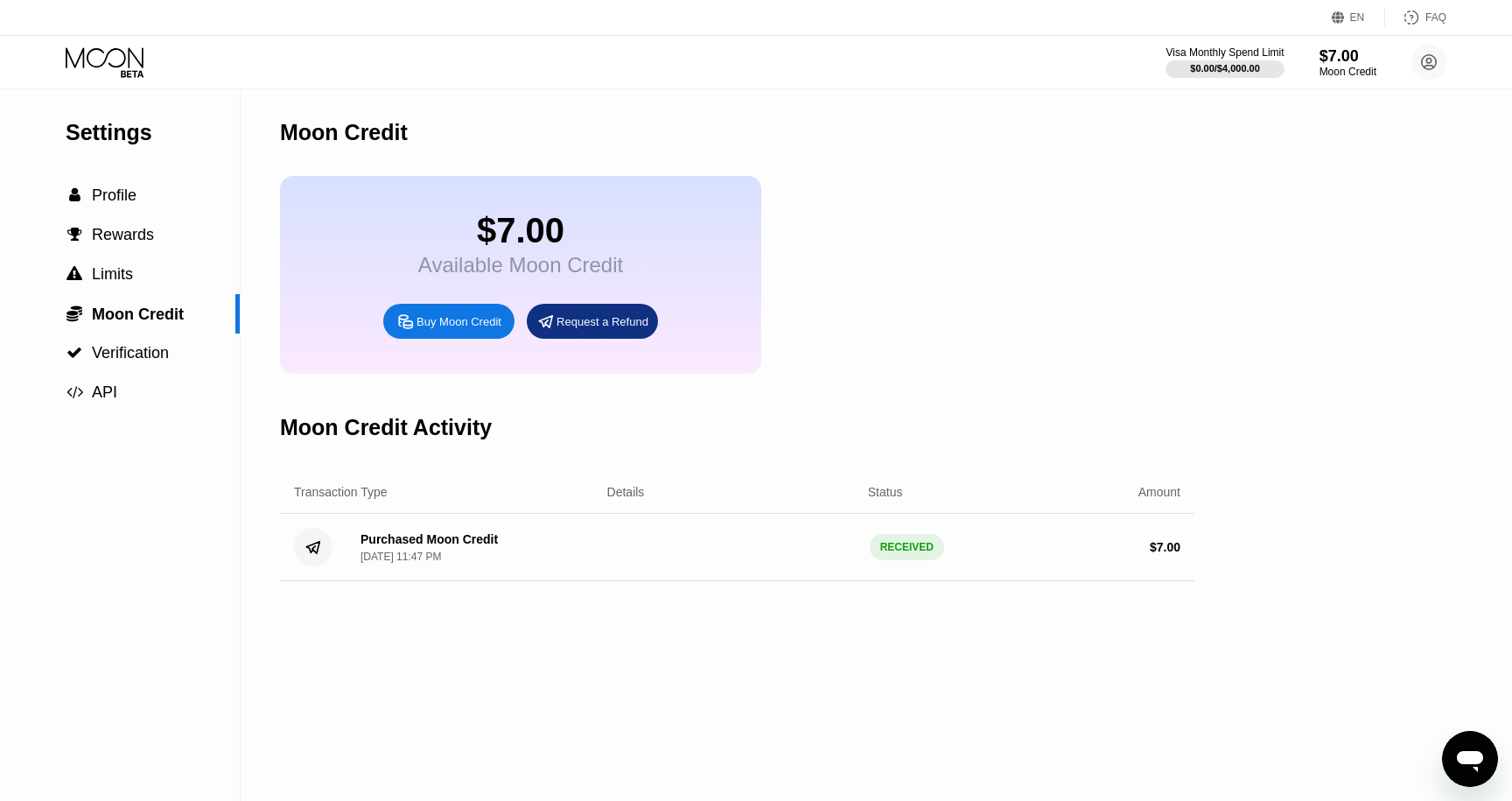
click at [552, 278] on div "Available Moon Credit" at bounding box center [521, 265] width 205 height 25
click at [467, 278] on div "Available Moon Credit" at bounding box center [521, 265] width 205 height 25
click at [423, 329] on div "Buy Moon Credit" at bounding box center [459, 322] width 85 height 15
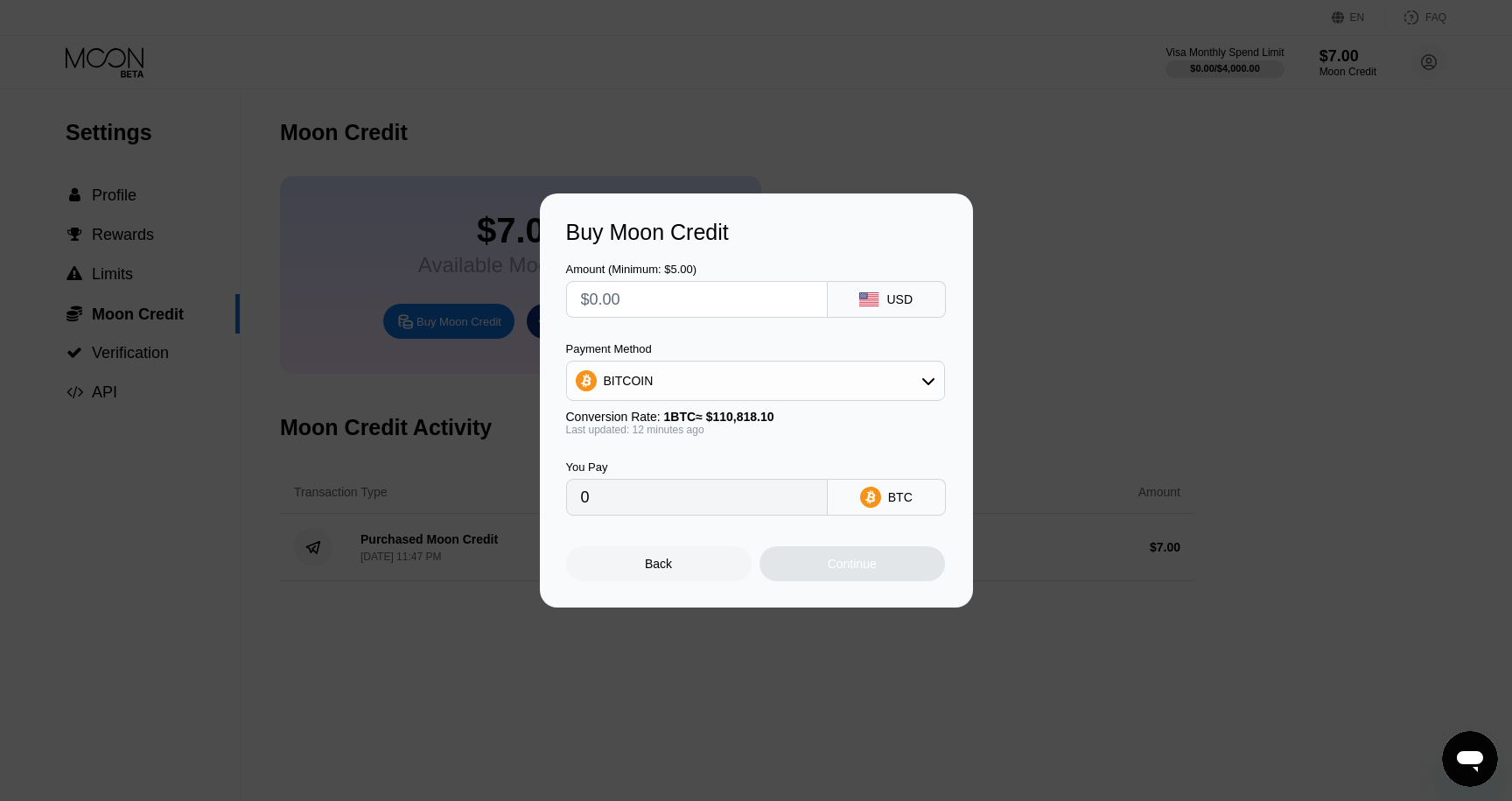
click at [679, 298] on input "text" at bounding box center [697, 299] width 232 height 35
click at [636, 294] on input "text" at bounding box center [697, 299] width 232 height 35
type input "$9"
type input "0.00008130"
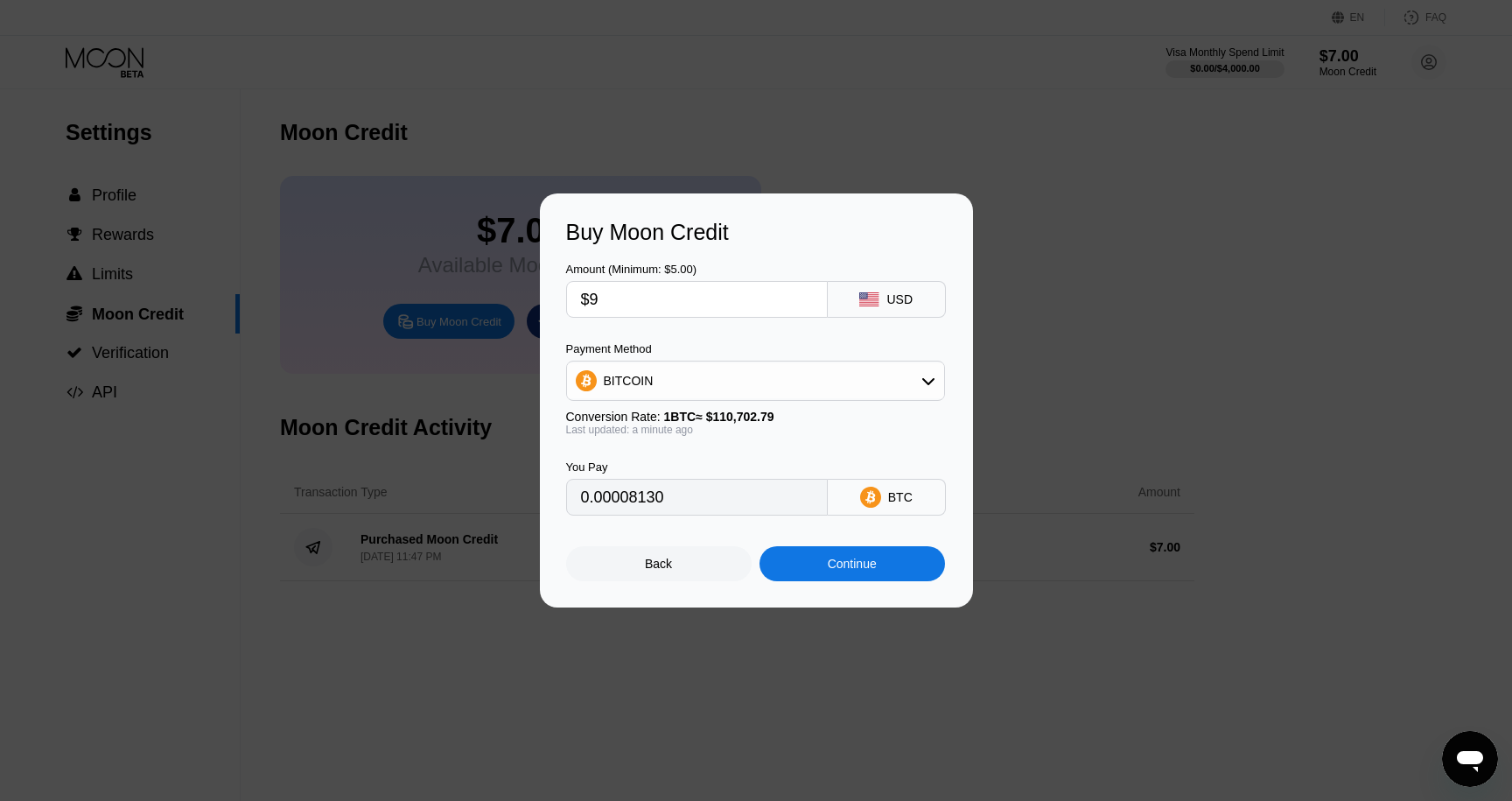
type input "$9"
click at [807, 565] on div "Continue" at bounding box center [853, 564] width 186 height 35
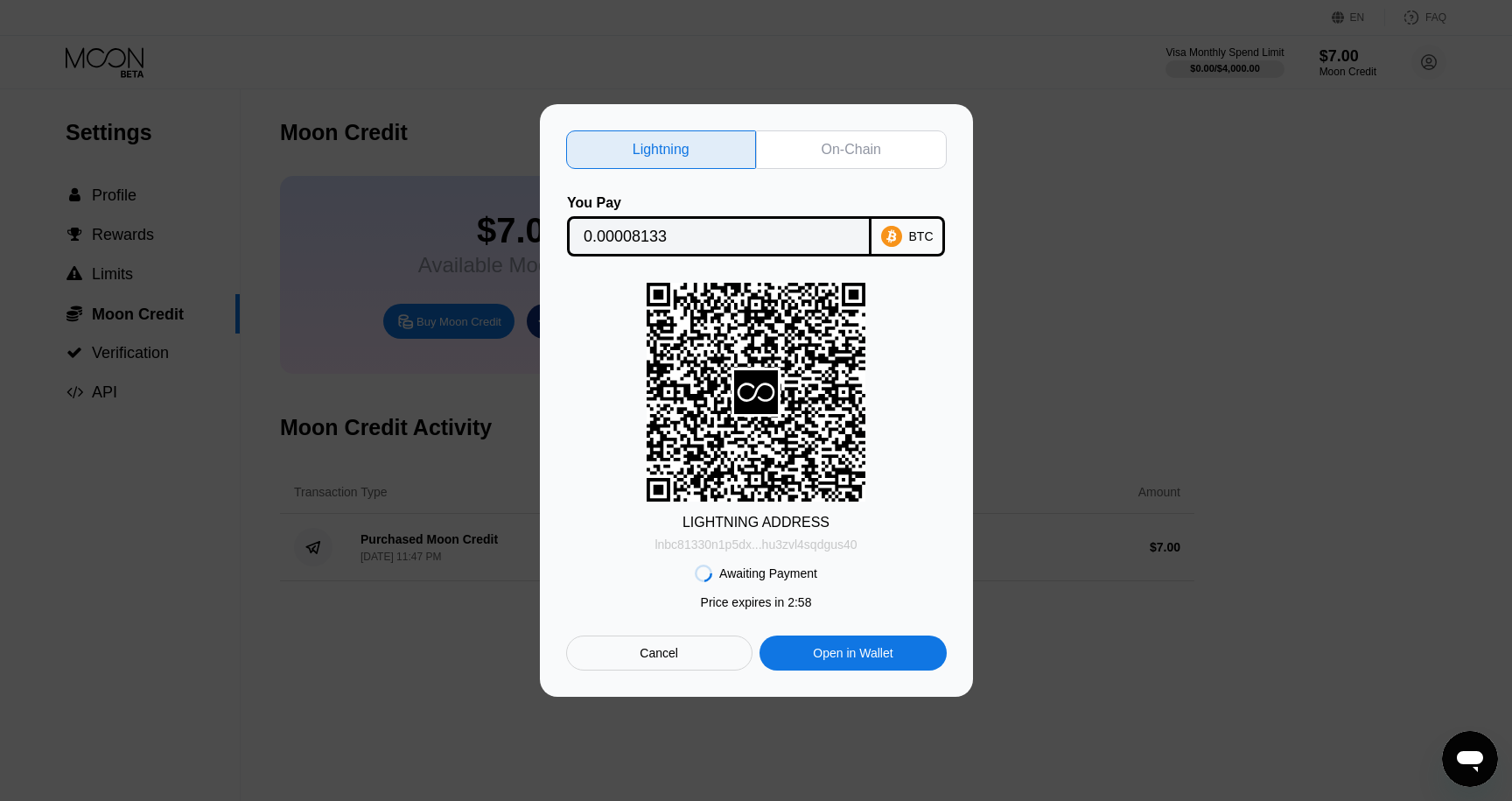
click at [797, 546] on div "lnbc81330n1p5dx...hu3zvl4sqdgus40" at bounding box center [756, 544] width 202 height 14
